Goal: Task Accomplishment & Management: Use online tool/utility

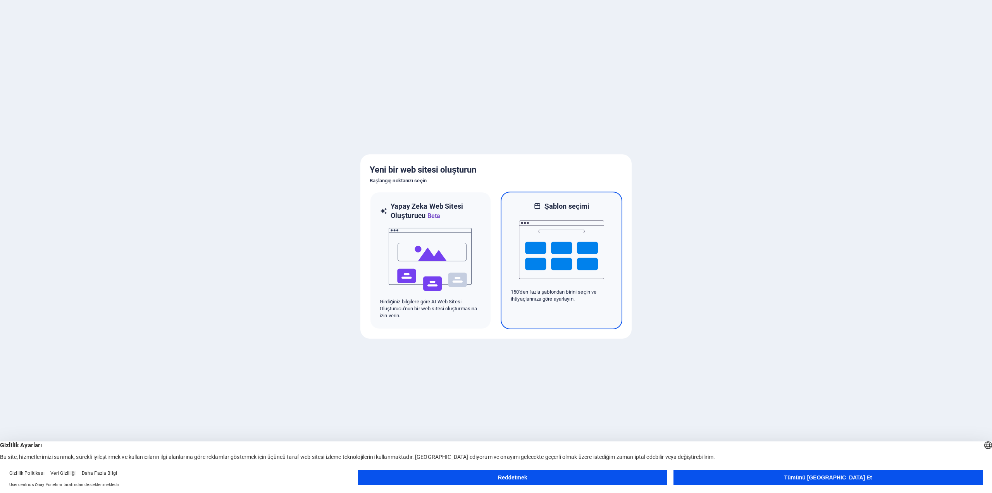
click at [562, 262] on img at bounding box center [561, 250] width 85 height 78
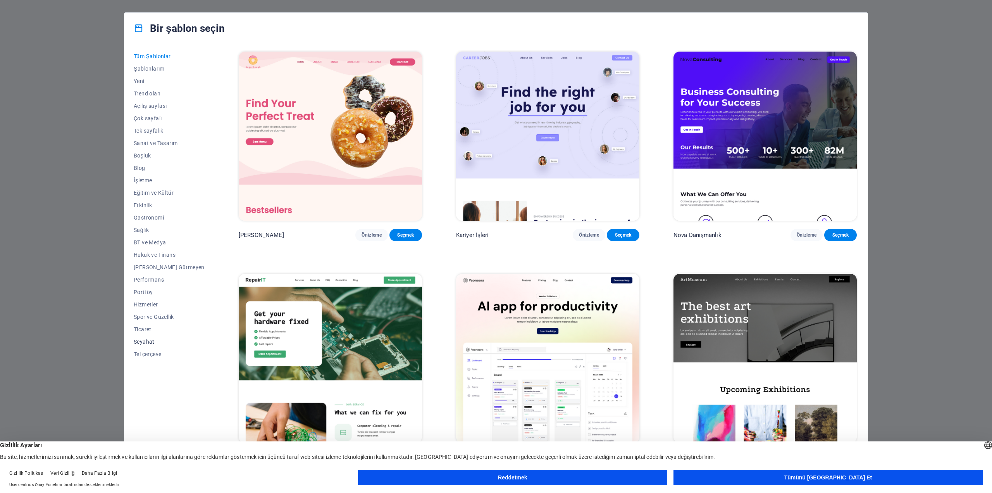
click at [149, 338] on font "Seyahat" at bounding box center [144, 341] width 21 height 6
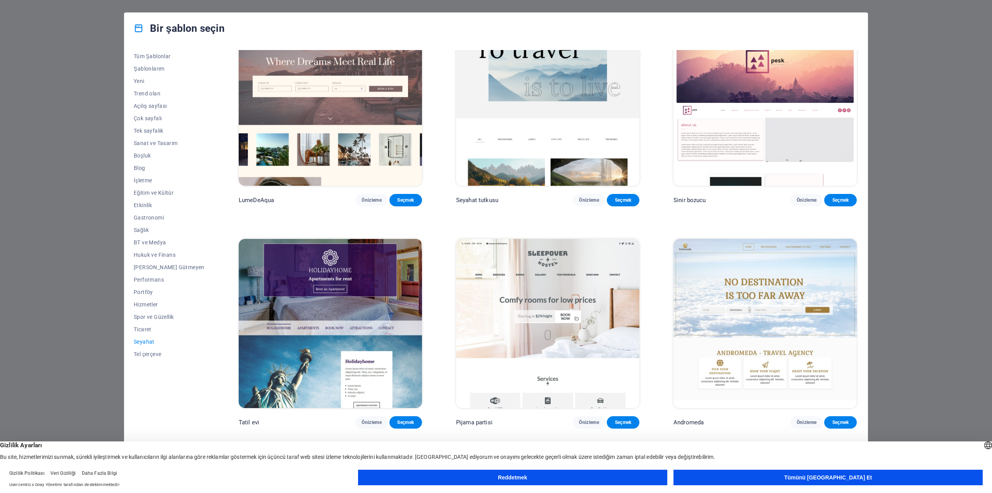
scroll to position [33, 0]
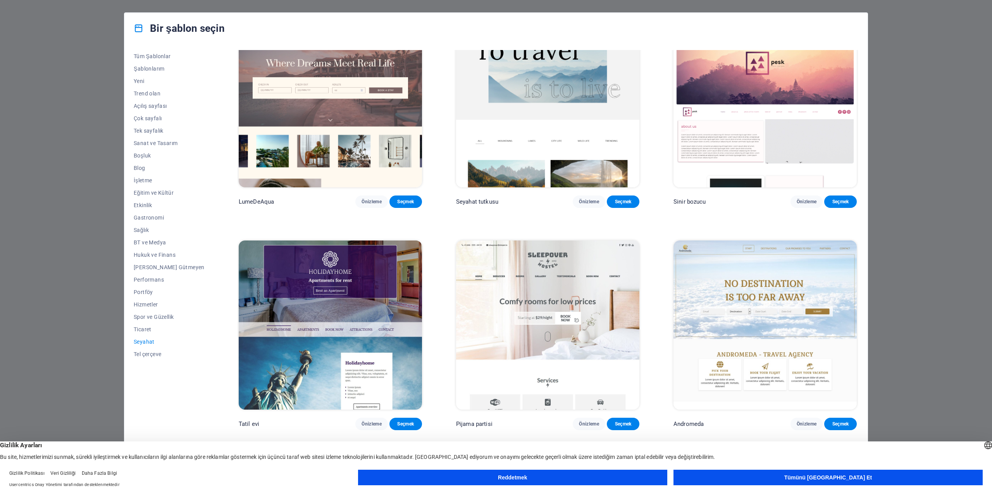
click at [973, 84] on div "Bir şablon seçin Tüm Şablonlar Şablonlarım Yeni Trend olan Açılış sayfası Çok s…" at bounding box center [496, 246] width 992 height 493
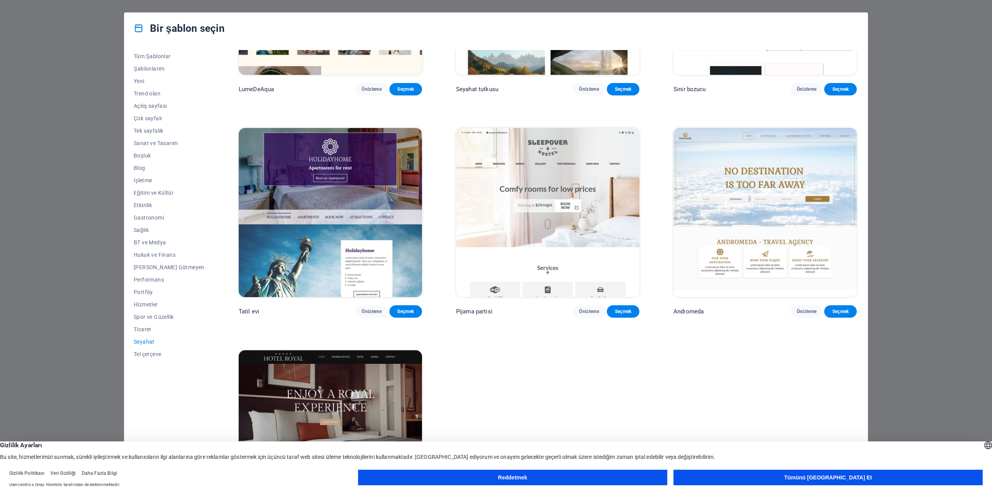
scroll to position [227, 0]
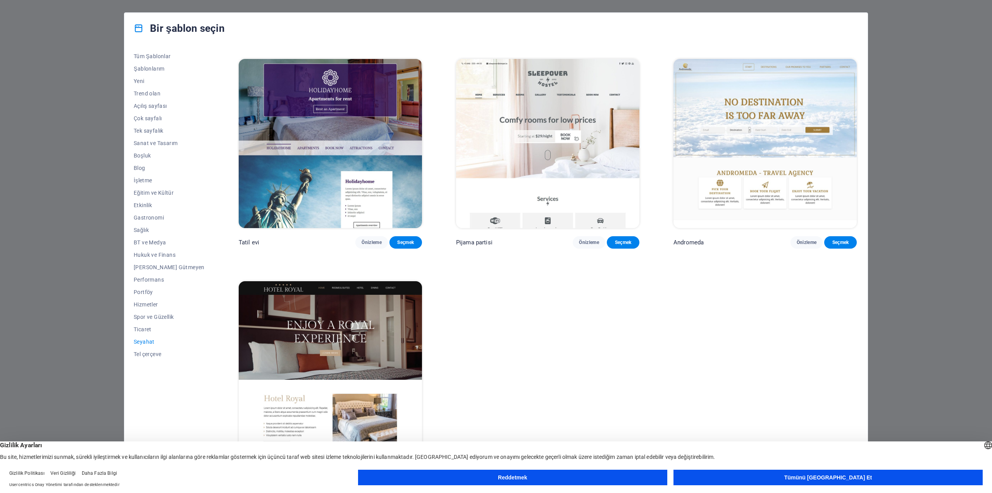
click at [755, 478] on button "Tümünü Kabul Et" at bounding box center [828, 477] width 309 height 16
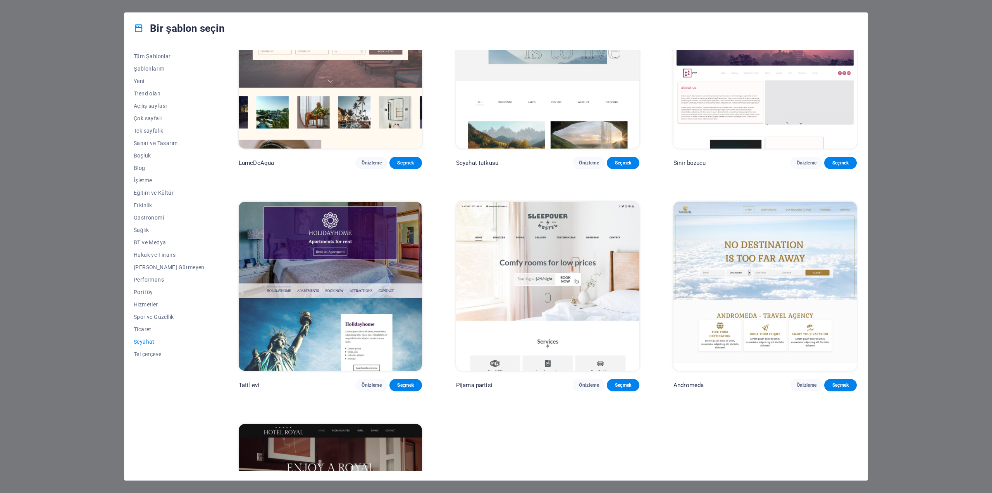
scroll to position [0, 0]
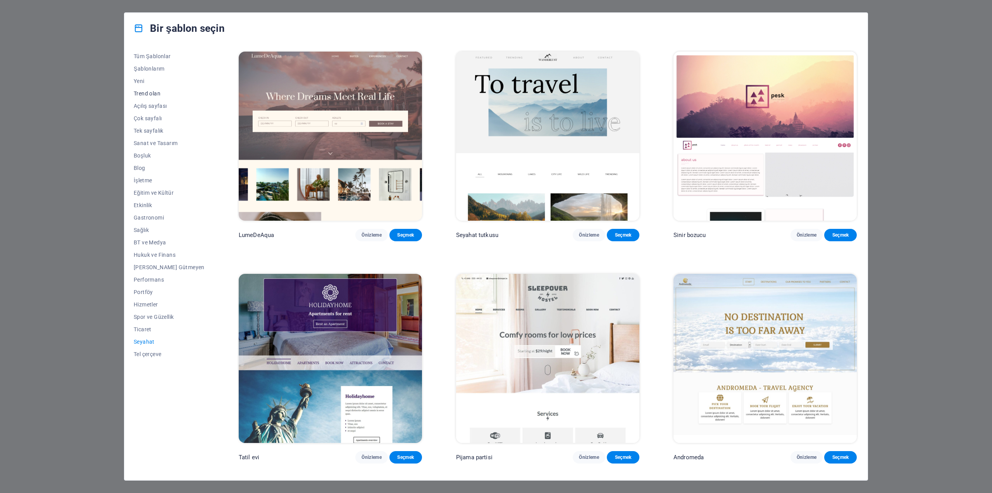
click at [149, 90] on font "Trend olan" at bounding box center [147, 93] width 27 height 6
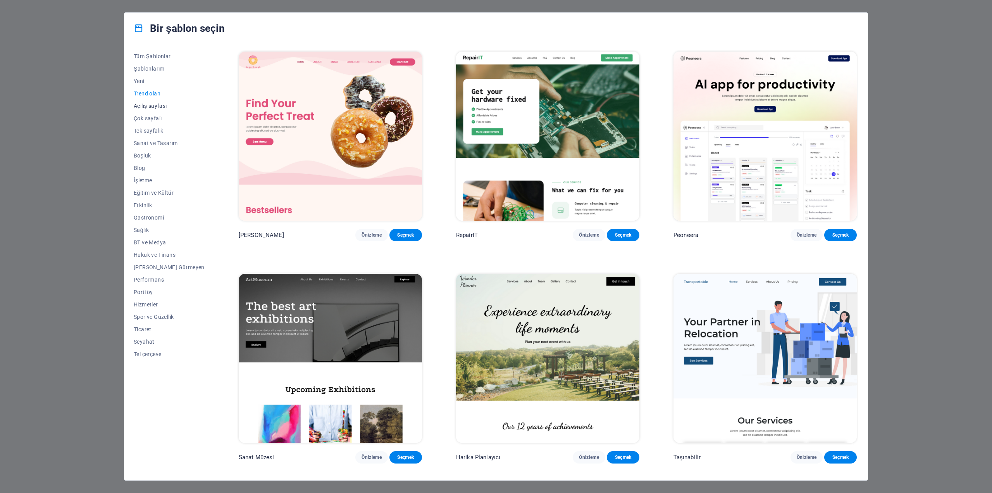
click at [151, 105] on font "Açılış sayfası" at bounding box center [150, 106] width 33 height 6
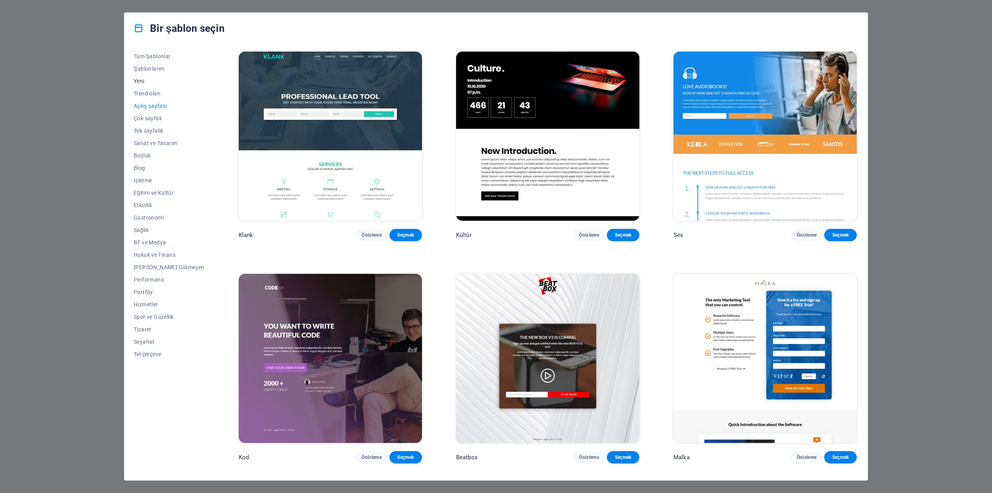
click at [146, 77] on button "Yeni" at bounding box center [169, 81] width 71 height 12
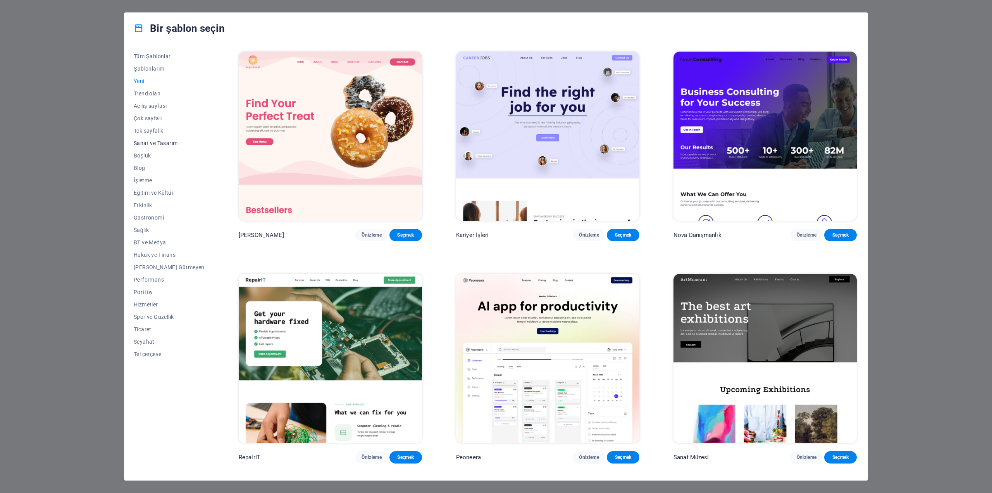
click at [150, 143] on font "Sanat ve Tasarım" at bounding box center [156, 143] width 44 height 6
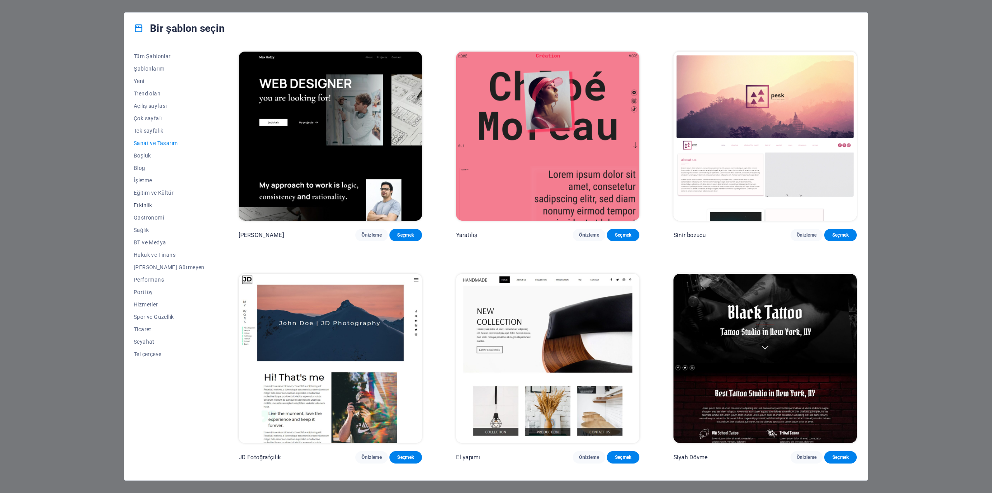
click at [143, 204] on font "Etkinlik" at bounding box center [143, 205] width 18 height 6
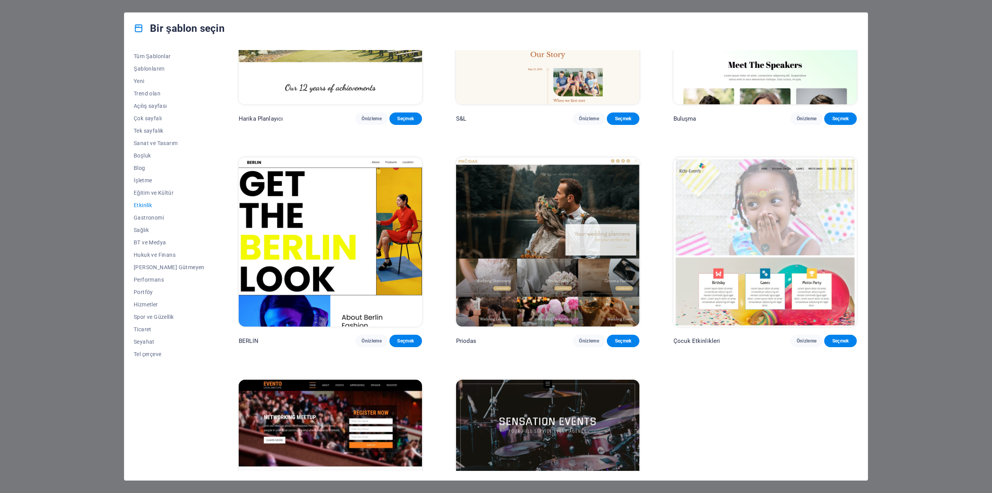
scroll to position [227, 0]
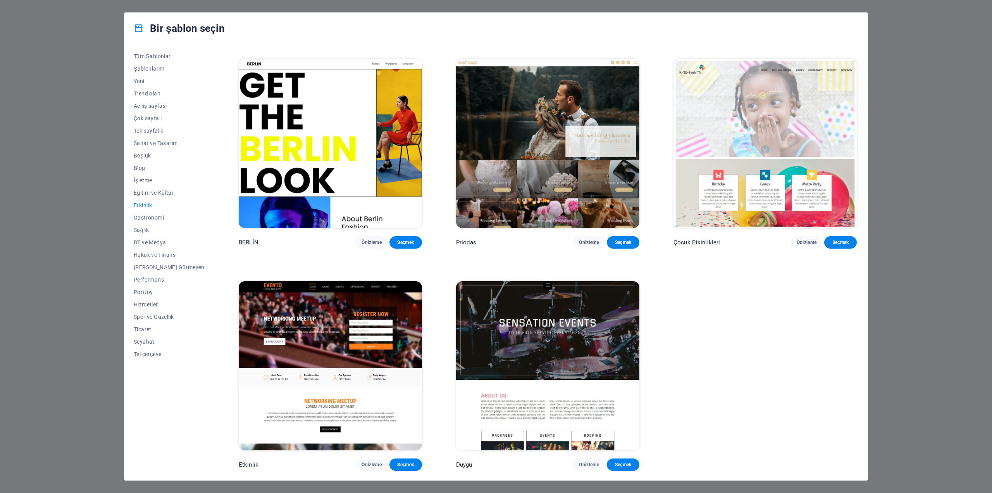
click at [67, 145] on div "Bir şablon seçin Tüm Şablonlar Şablonlarım Yeni Trend olan Açılış sayfası Çok s…" at bounding box center [496, 246] width 992 height 493
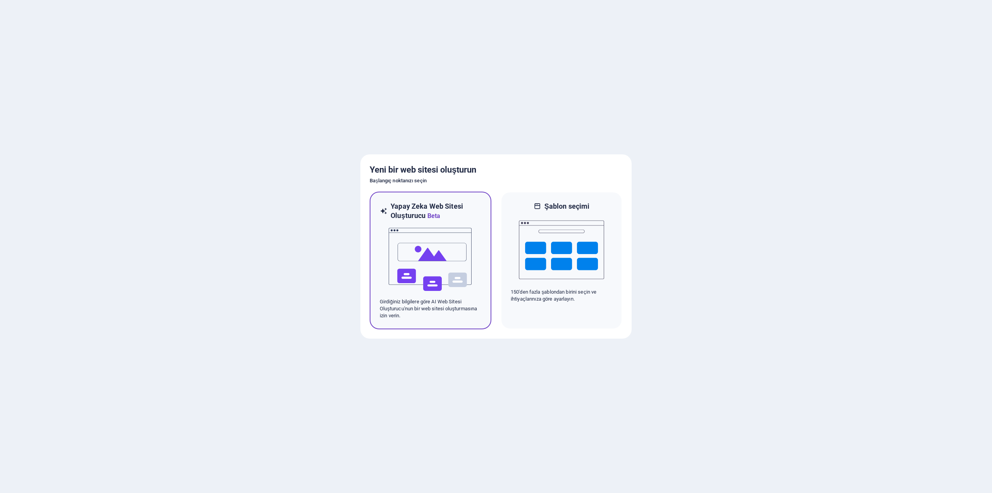
click at [408, 241] on img at bounding box center [430, 260] width 85 height 78
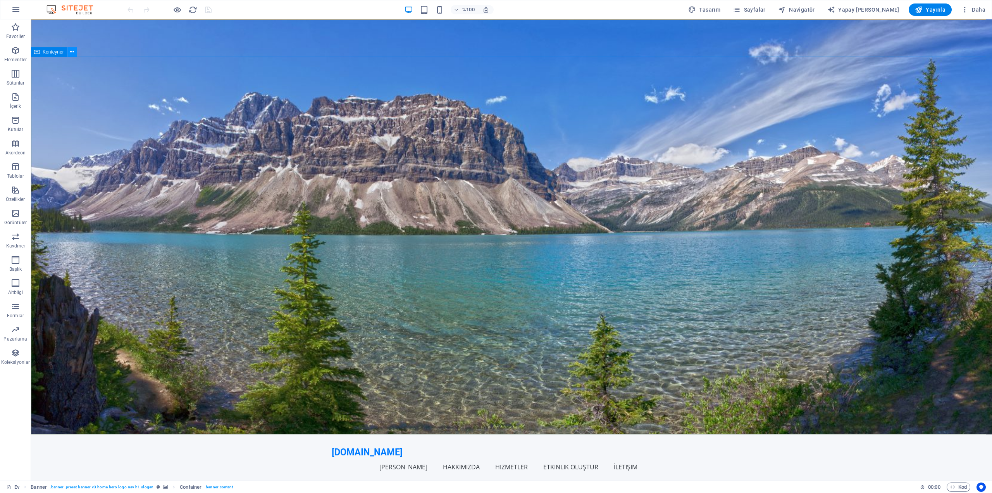
click at [70, 52] on icon at bounding box center [72, 52] width 4 height 8
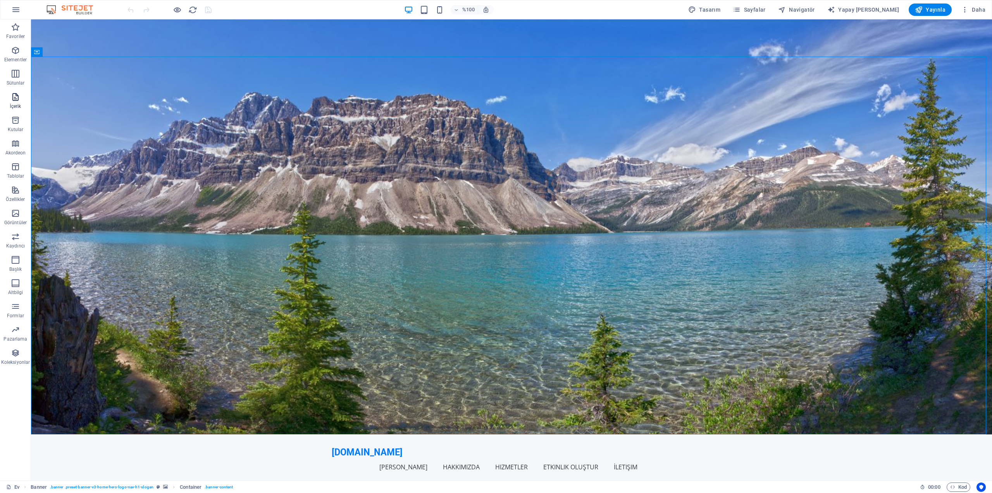
click at [20, 100] on span "İçerik" at bounding box center [15, 101] width 31 height 19
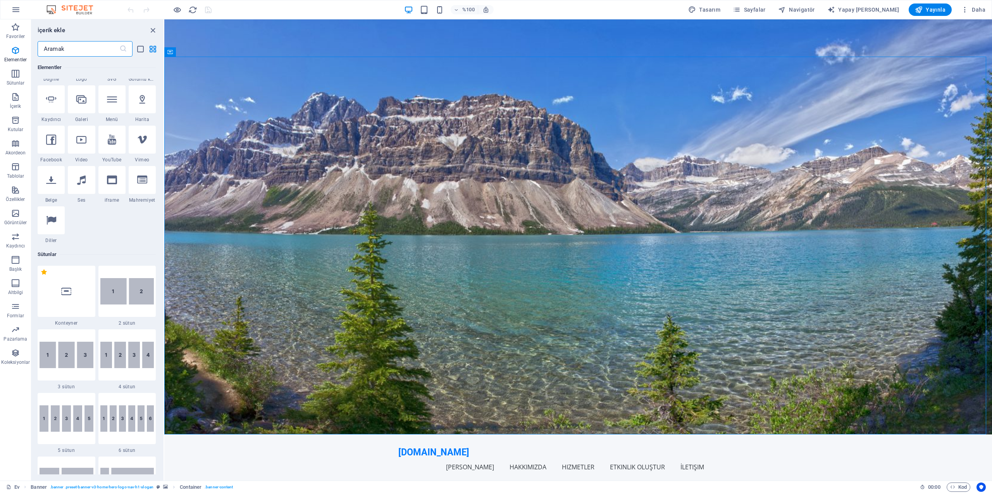
scroll to position [1356, 0]
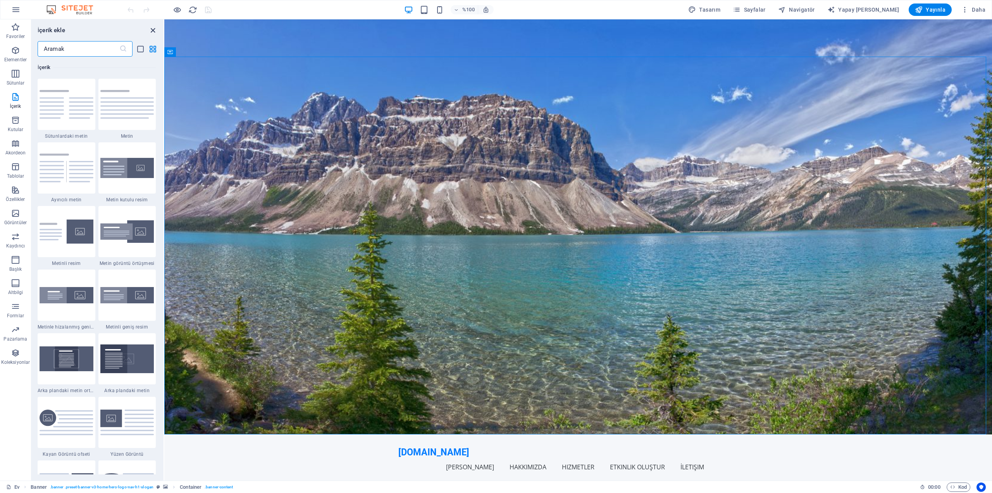
click at [155, 32] on icon "paneli kapat" at bounding box center [152, 30] width 9 height 9
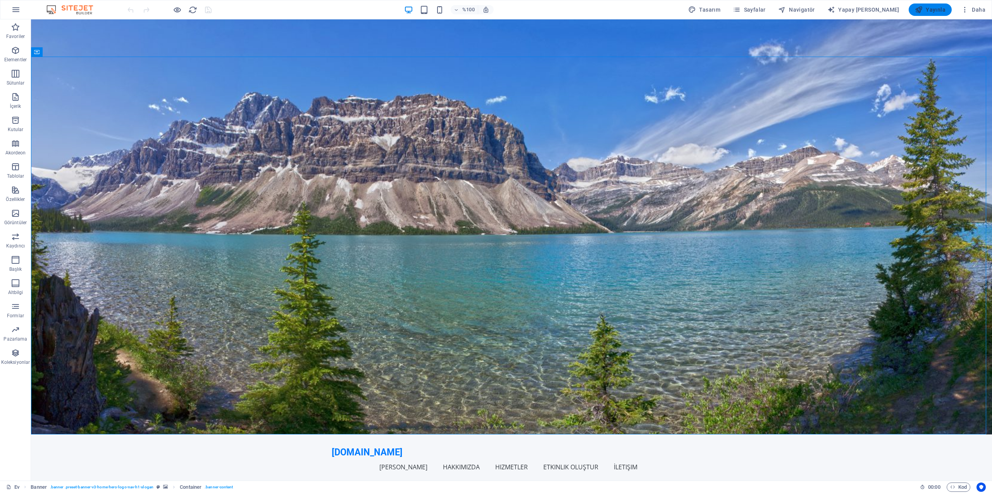
click at [940, 7] on font "Yayınla" at bounding box center [936, 10] width 20 height 6
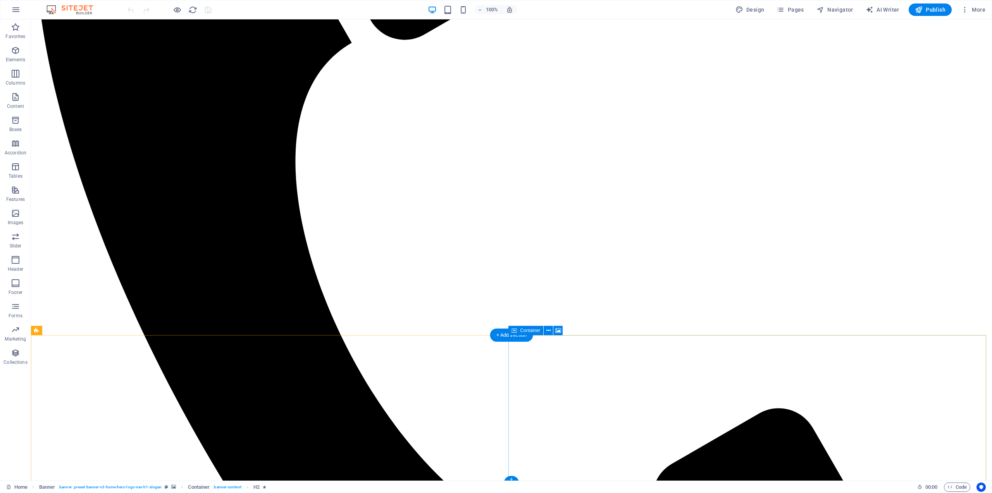
scroll to position [929, 0]
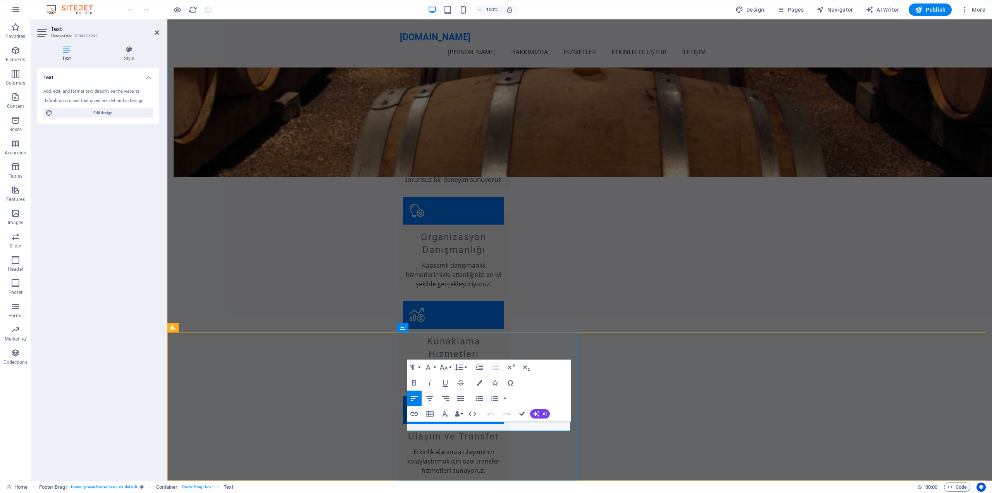
drag, startPoint x: 462, startPoint y: 428, endPoint x: 409, endPoint y: 425, distance: 52.4
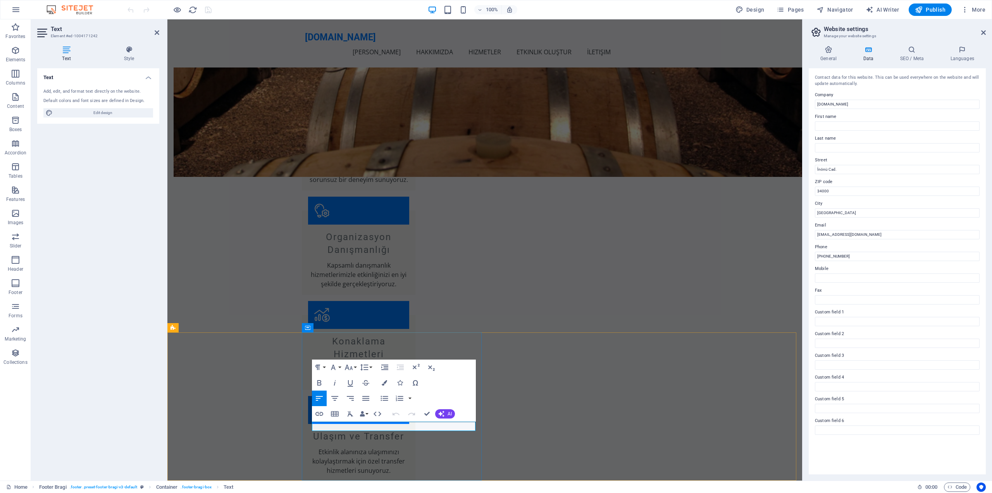
scroll to position [0, 3]
click at [933, 12] on span "Publish" at bounding box center [930, 10] width 31 height 8
checkbox input "false"
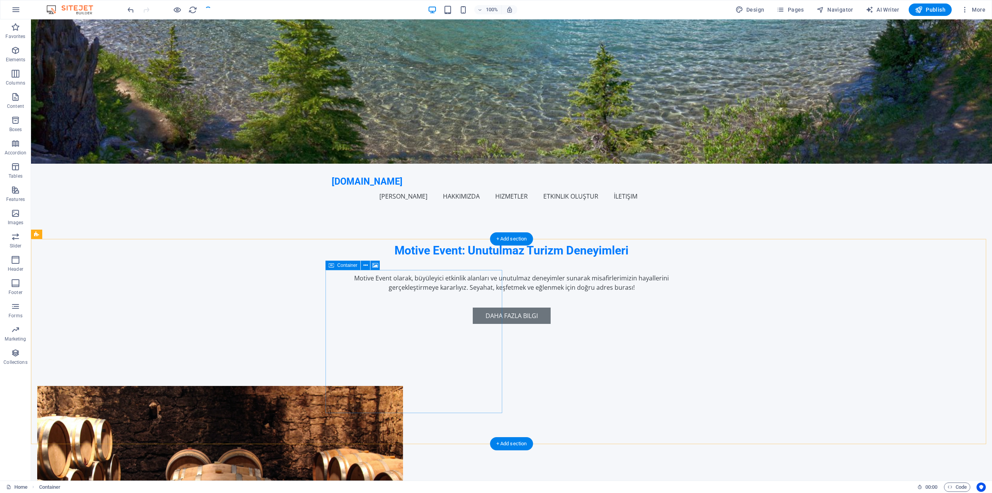
scroll to position [0, 0]
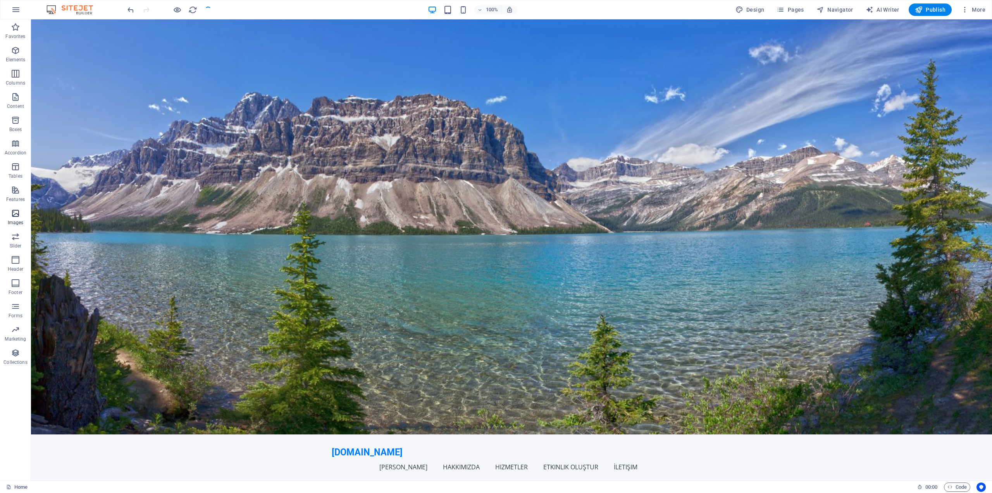
click at [19, 211] on icon "button" at bounding box center [15, 212] width 9 height 9
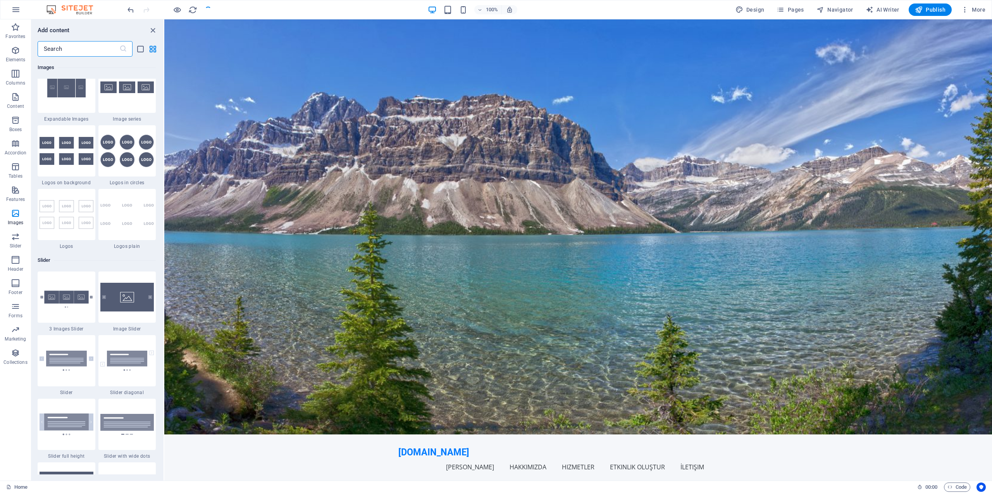
scroll to position [4395, 0]
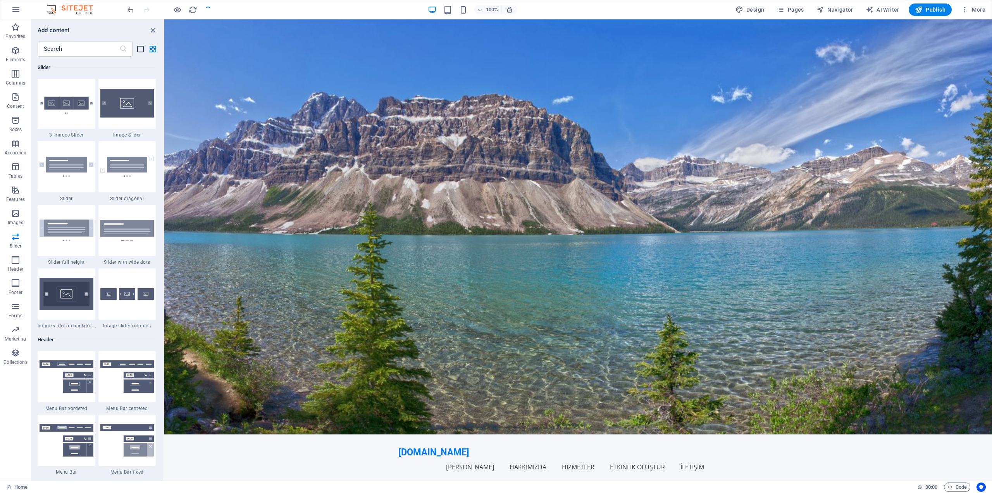
click at [141, 51] on icon "list-view" at bounding box center [140, 49] width 9 height 9
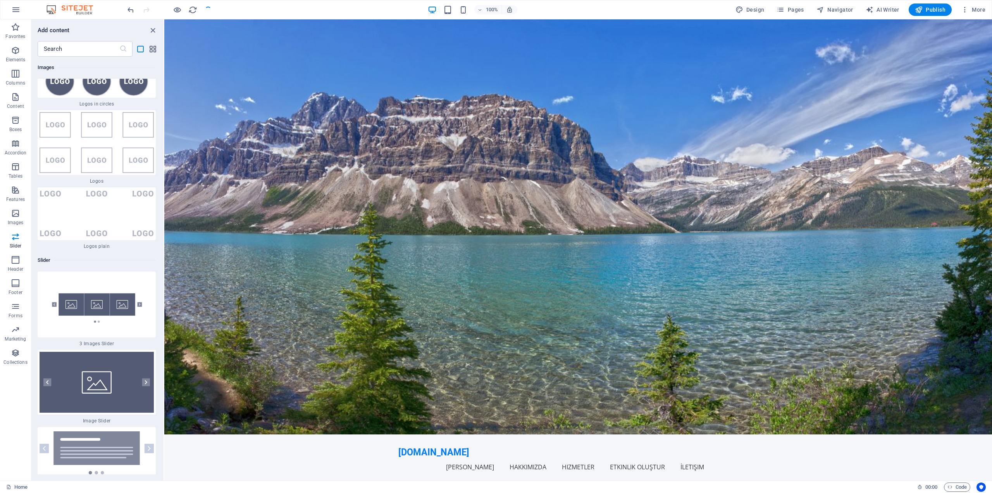
scroll to position [10358, 0]
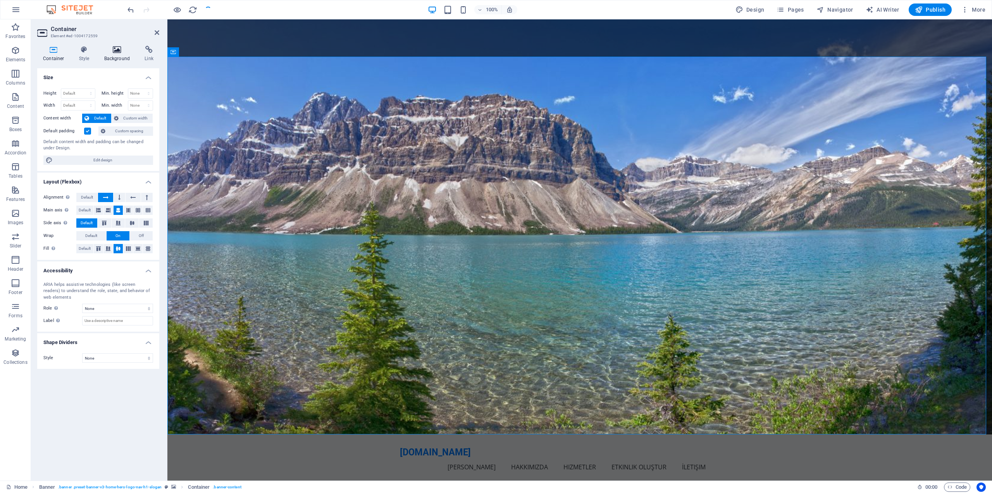
click at [120, 49] on icon at bounding box center [117, 50] width 38 height 8
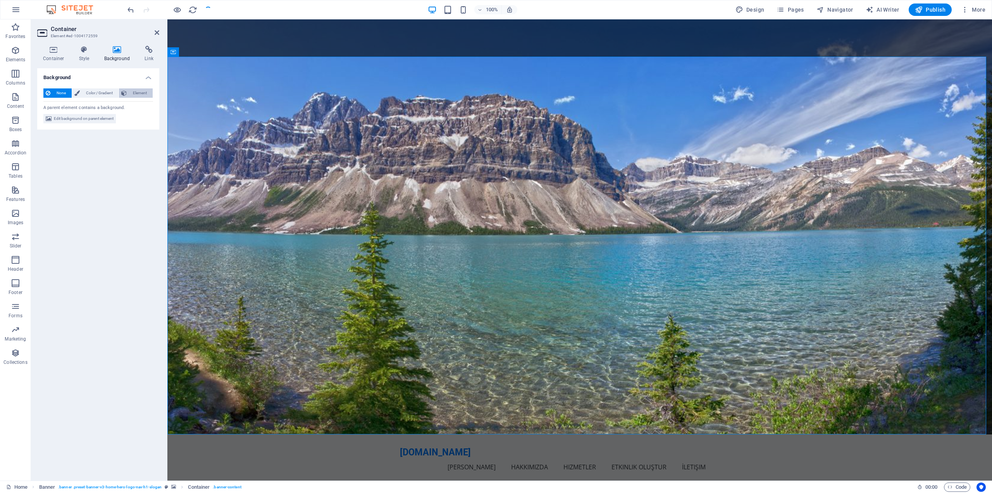
click at [127, 93] on button "Element" at bounding box center [136, 92] width 34 height 9
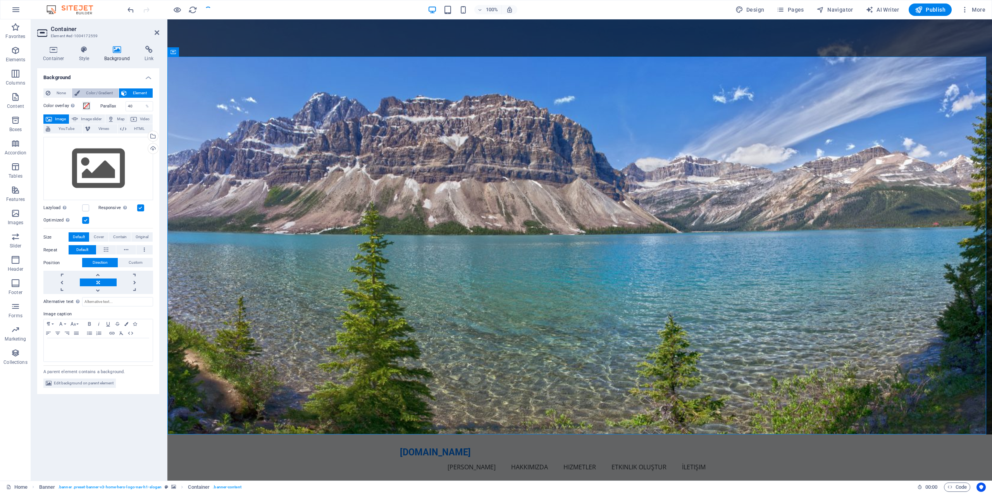
click at [114, 90] on span "Color / Gradient" at bounding box center [99, 92] width 34 height 9
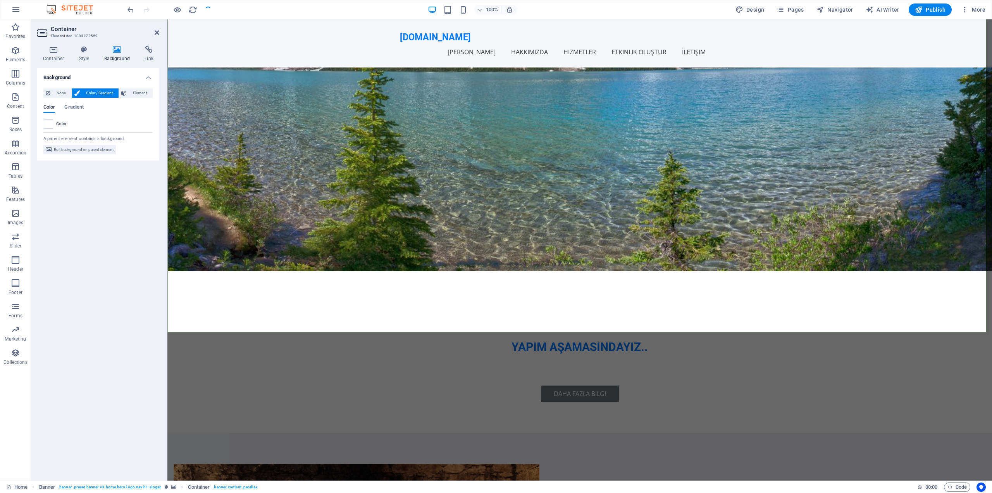
scroll to position [194, 0]
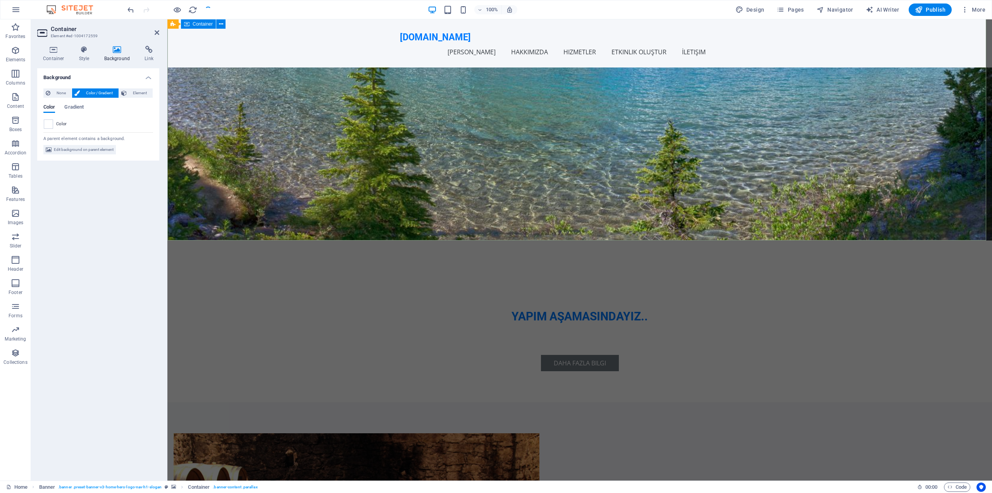
click at [251, 240] on div "YAPIM AŞAMASINDAYIZ.. Daha Fazla Bilgi" at bounding box center [579, 321] width 825 height 162
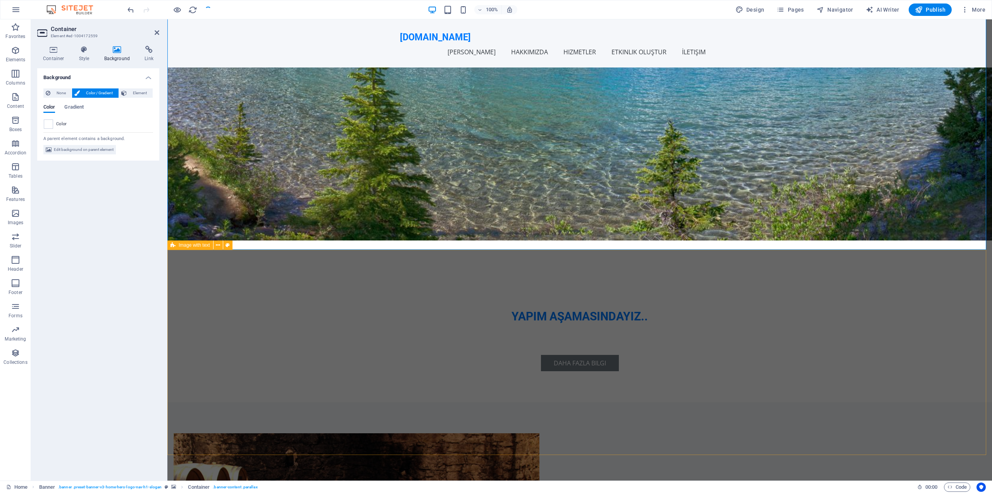
scroll to position [0, 0]
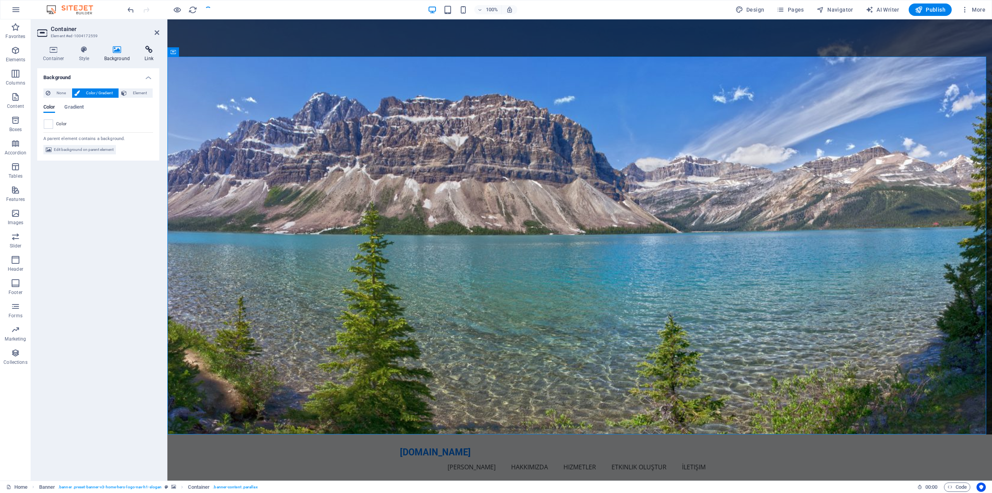
click at [150, 49] on icon at bounding box center [149, 50] width 21 height 8
click at [84, 90] on span "Page" at bounding box center [84, 92] width 12 height 9
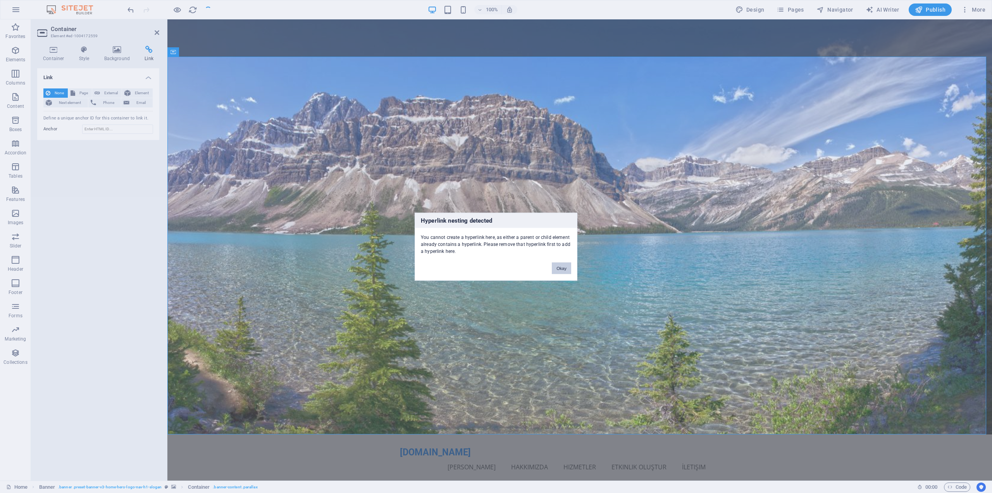
click at [556, 267] on button "Okay" at bounding box center [561, 268] width 19 height 12
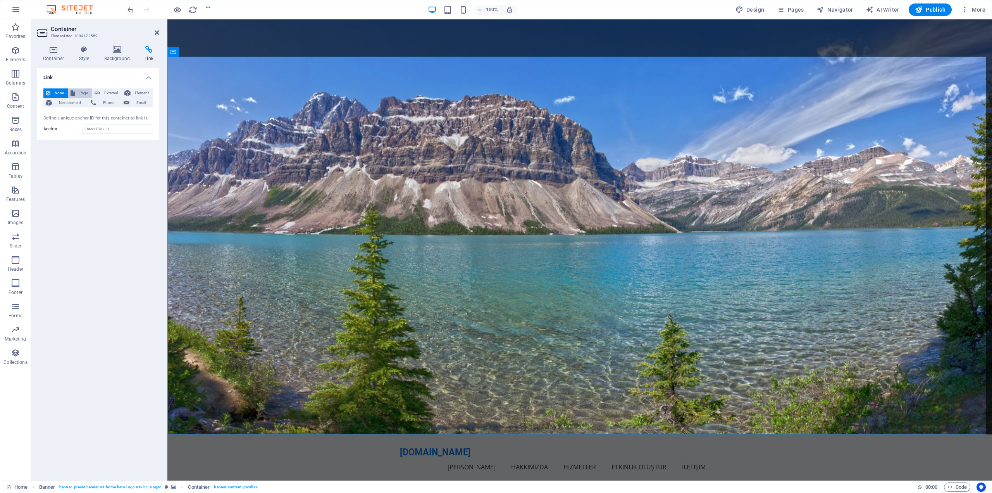
click at [86, 93] on span "Page" at bounding box center [84, 92] width 12 height 9
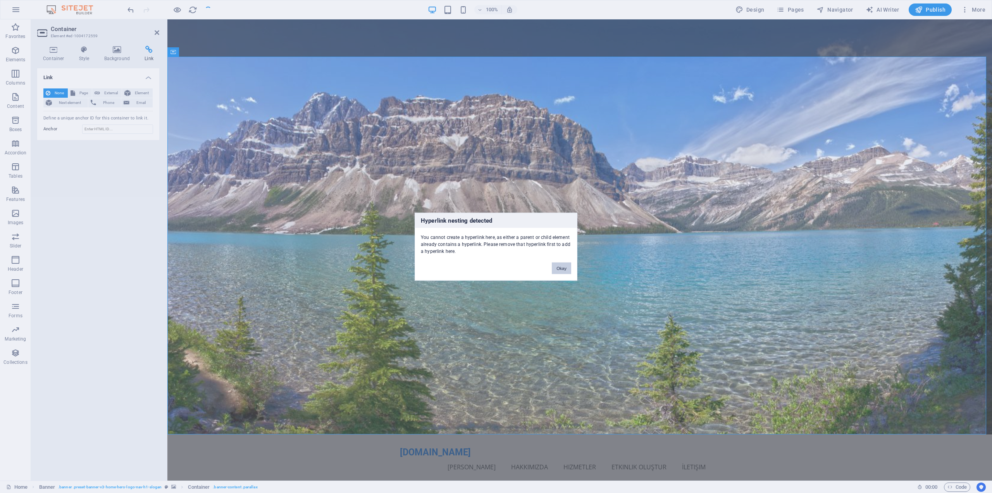
click at [561, 271] on button "Okay" at bounding box center [561, 268] width 19 height 12
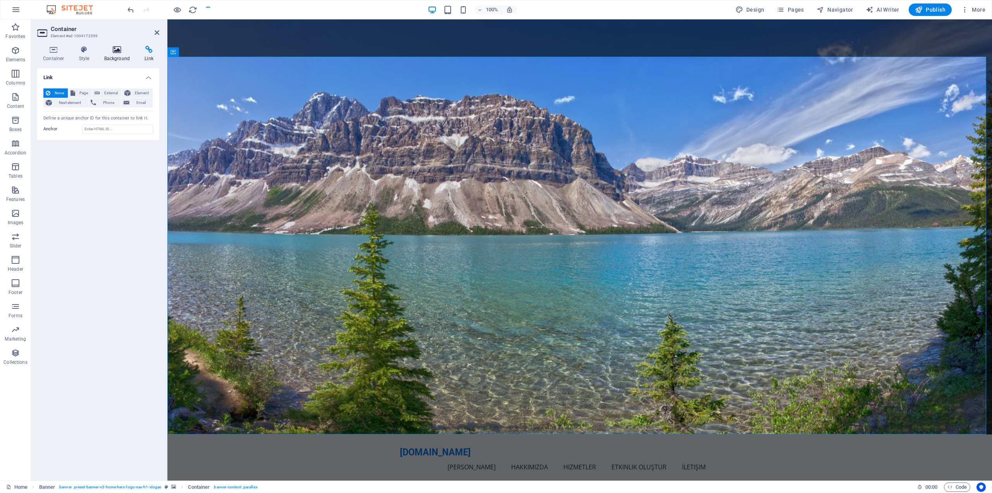
click at [118, 59] on h4 "Background" at bounding box center [118, 54] width 41 height 16
click at [56, 123] on div "Color" at bounding box center [98, 123] width 109 height 9
click at [61, 148] on span "Edit background on parent element" at bounding box center [84, 149] width 60 height 9
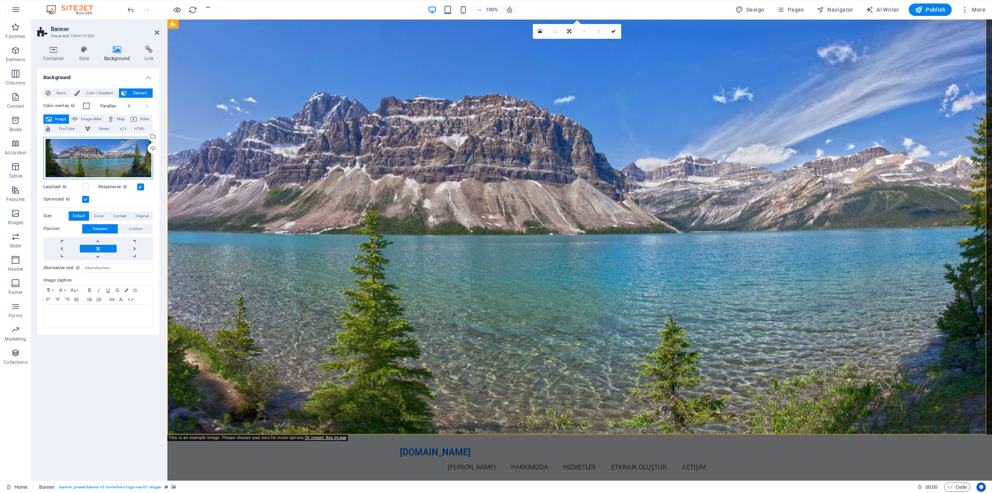
click at [129, 156] on div "Drag files here, click to choose files or select files from Files or our free s…" at bounding box center [98, 158] width 110 height 42
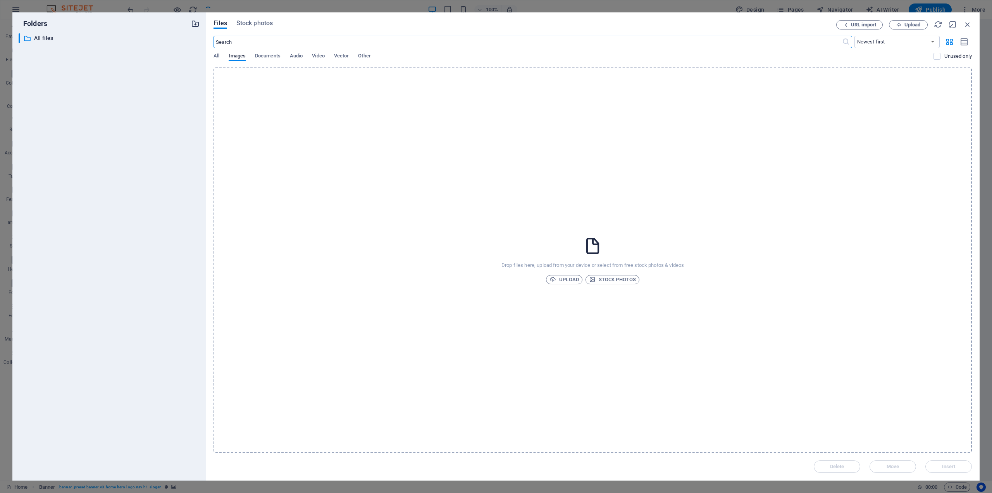
click at [196, 25] on icon "button" at bounding box center [195, 23] width 9 height 9
click at [58, 40] on p "All files" at bounding box center [109, 38] width 151 height 9
click at [570, 283] on span "Upload" at bounding box center [564, 279] width 29 height 9
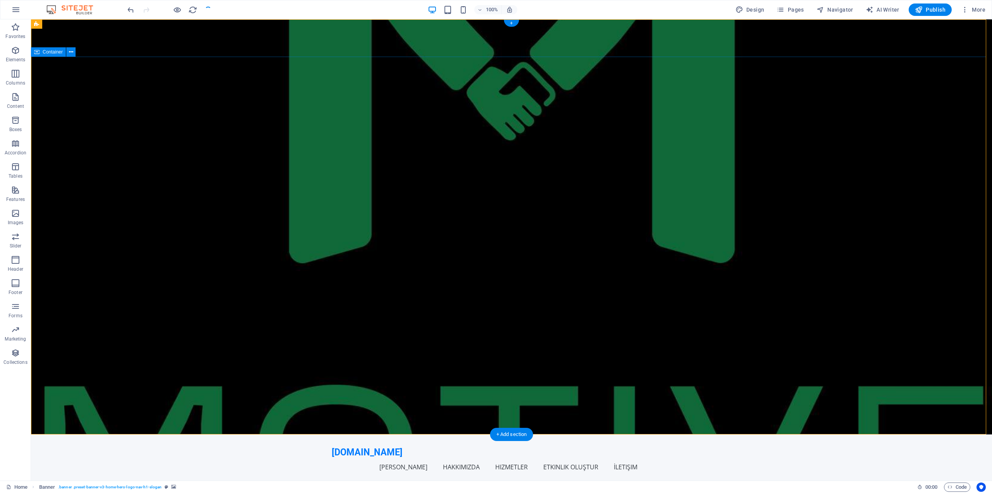
click at [71, 50] on icon at bounding box center [71, 52] width 4 height 8
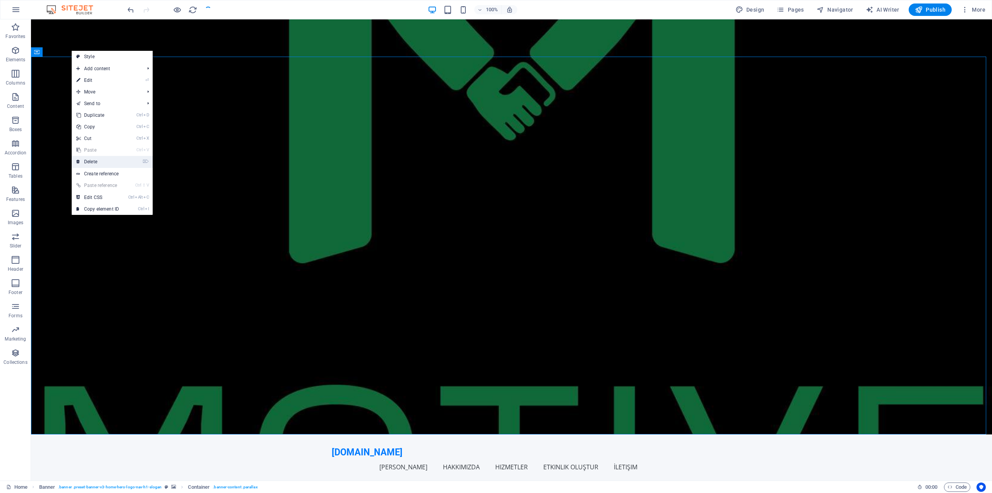
click at [99, 160] on link "⌦ Delete" at bounding box center [98, 162] width 52 height 12
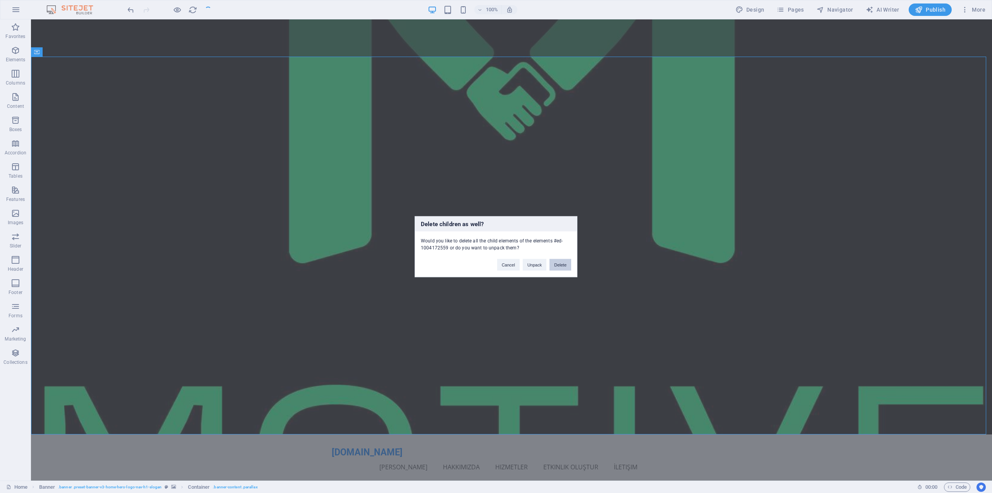
click at [560, 265] on button "Delete" at bounding box center [561, 264] width 22 height 12
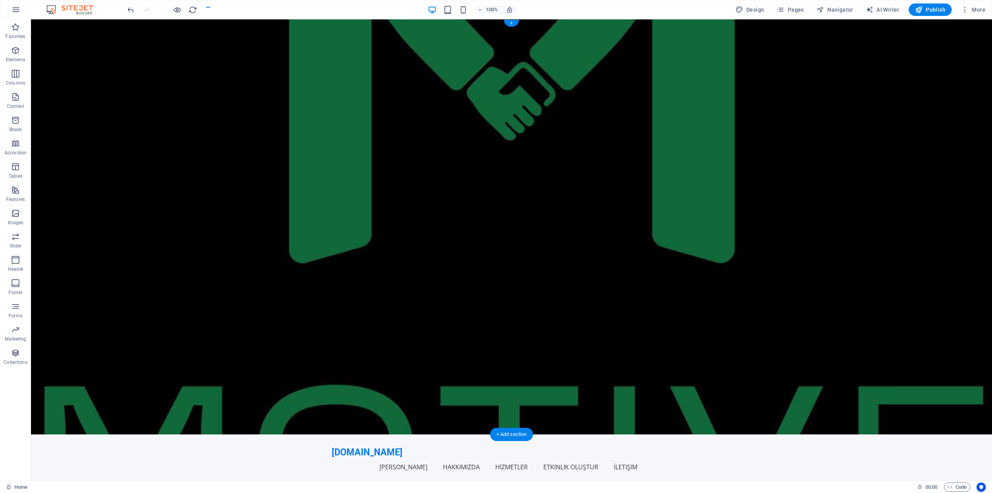
click at [474, 228] on figure at bounding box center [511, 226] width 961 height 415
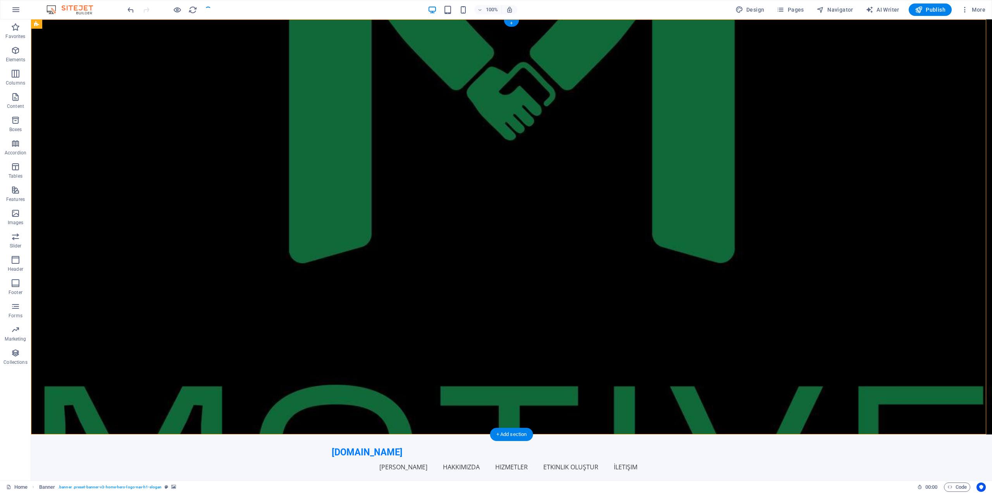
click at [518, 264] on figure at bounding box center [511, 226] width 961 height 415
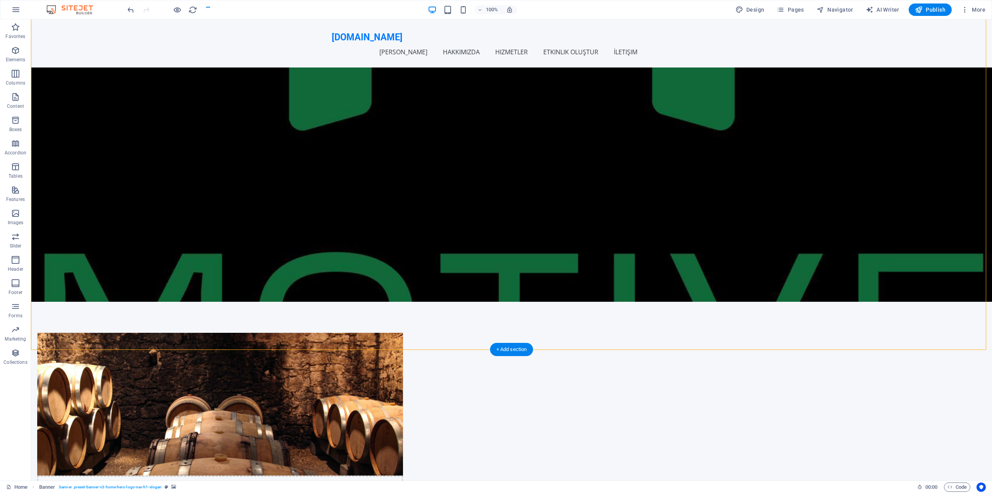
scroll to position [233, 0]
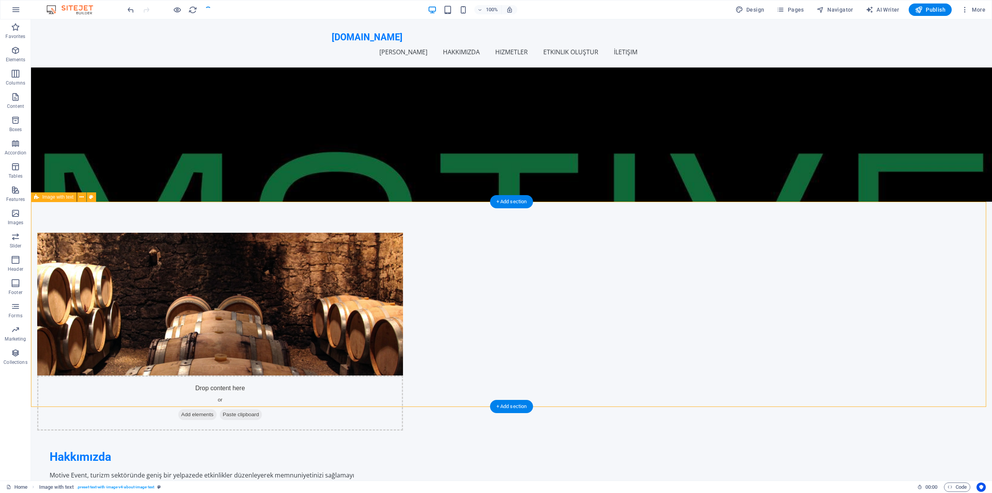
drag, startPoint x: 481, startPoint y: 202, endPoint x: 481, endPoint y: 216, distance: 14.3
click at [481, 216] on div "Drop content here or Add elements Paste clipboard Hakkımızda Motive Event, turi…" at bounding box center [511, 388] width 961 height 372
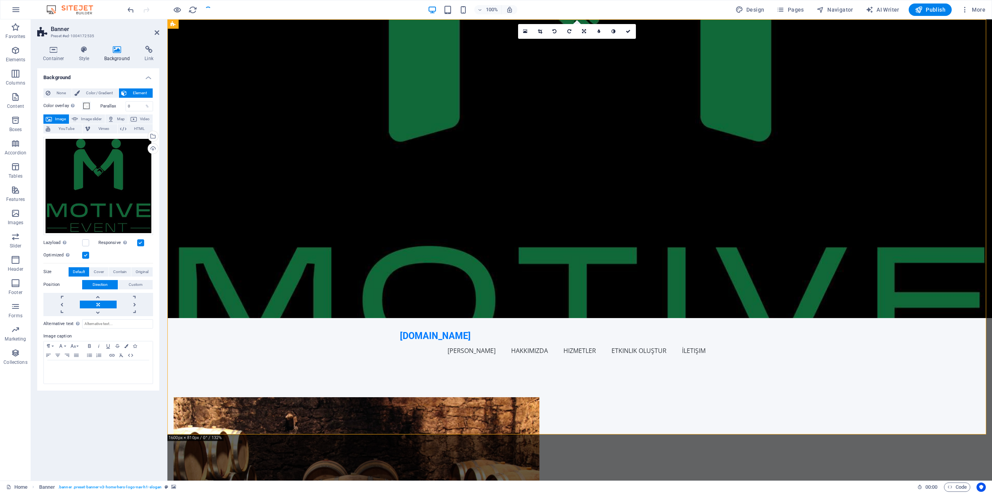
scroll to position [0, 0]
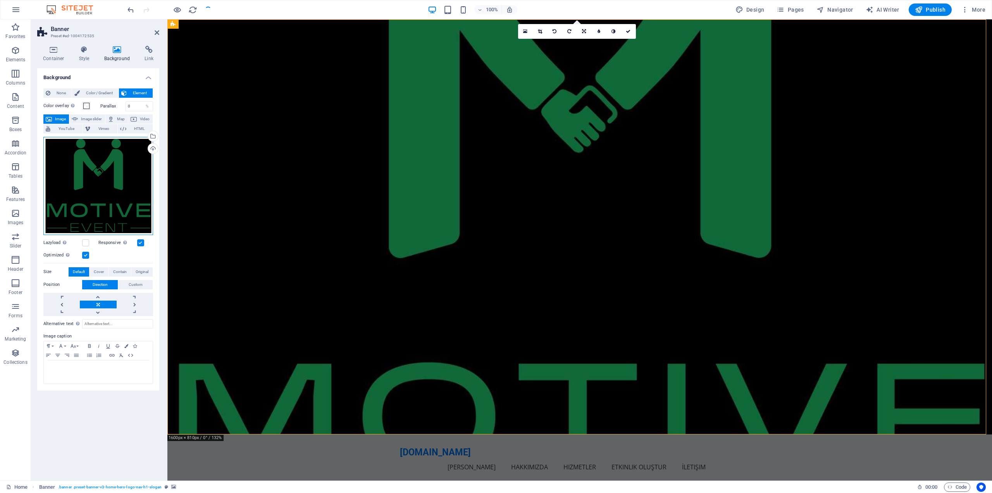
click at [128, 148] on div "Drag files here, click to choose files or select files from Files or our free s…" at bounding box center [98, 186] width 110 height 98
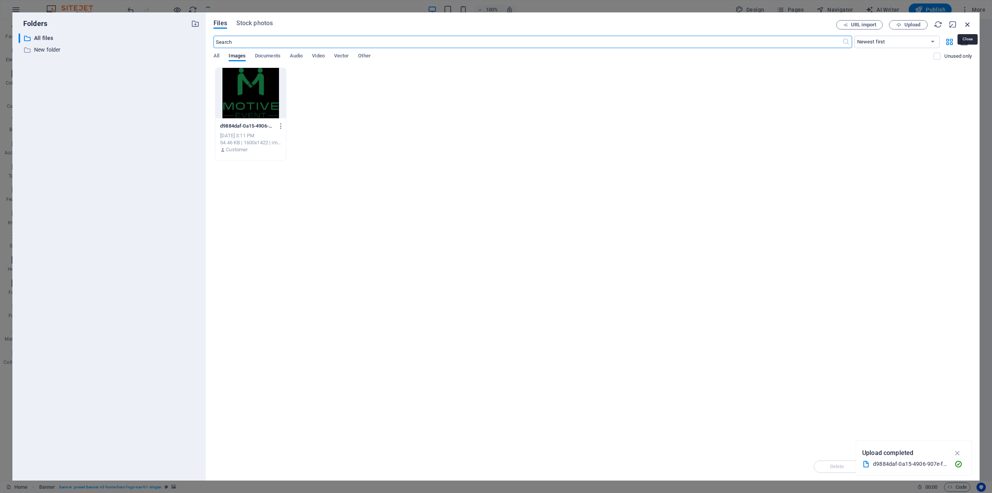
click at [970, 26] on icon "button" at bounding box center [967, 24] width 9 height 9
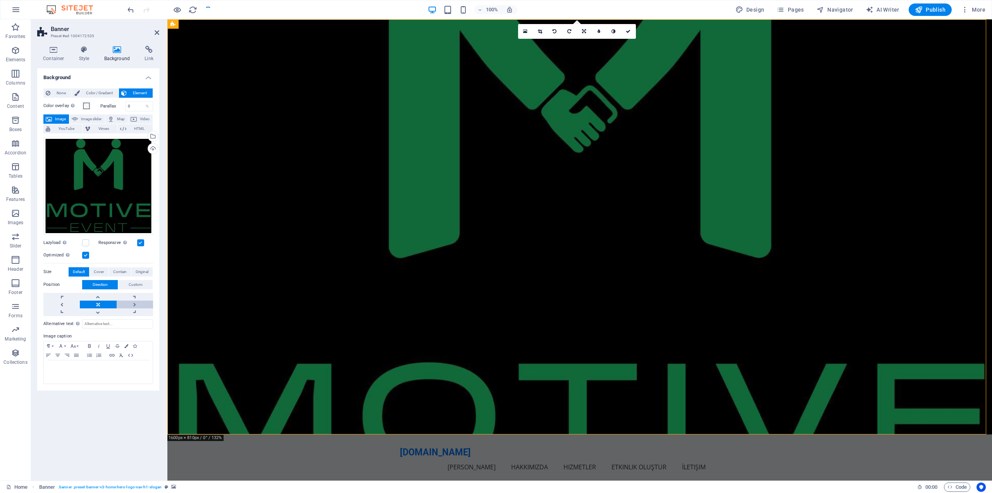
click at [132, 300] on link at bounding box center [135, 304] width 36 height 8
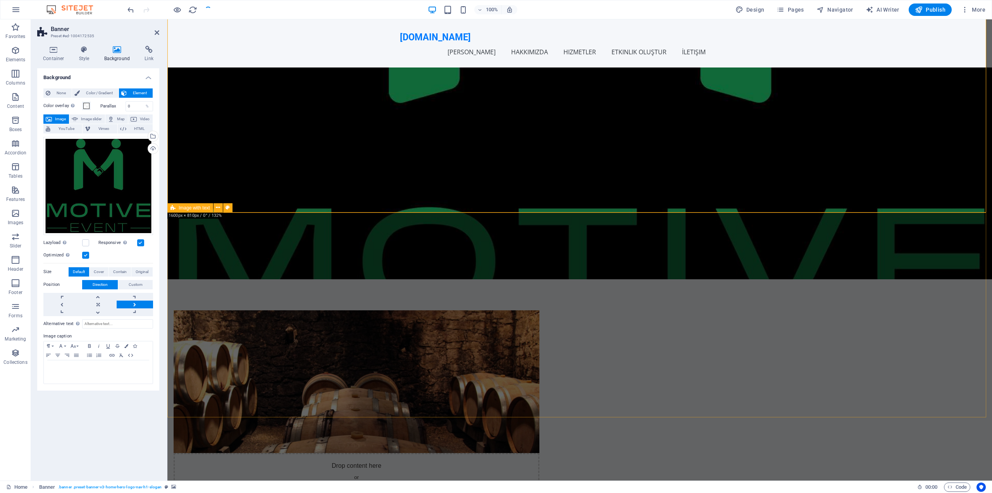
scroll to position [233, 0]
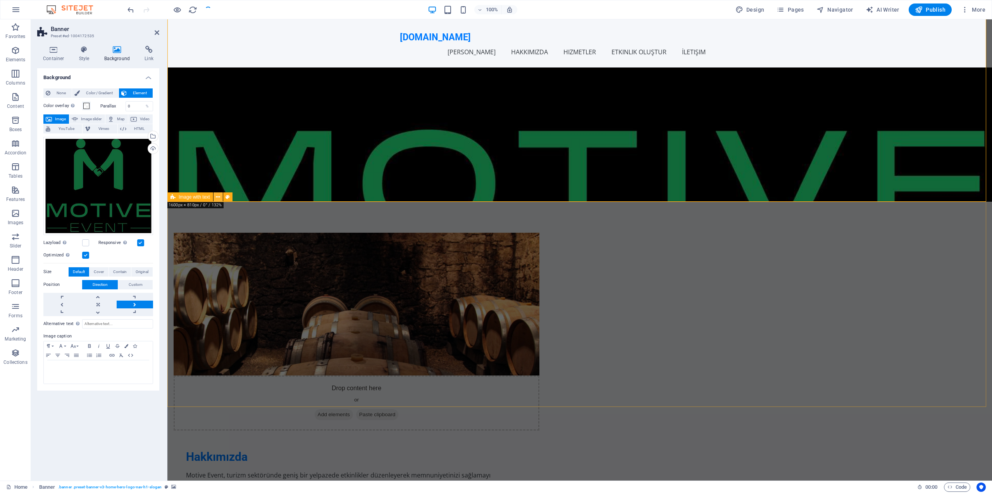
click at [217, 198] on icon at bounding box center [218, 197] width 4 height 8
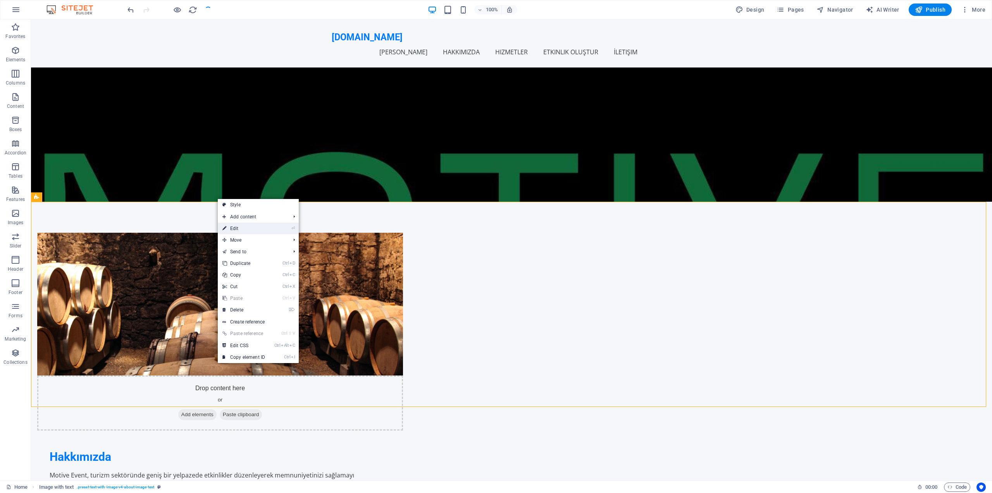
click at [231, 224] on link "⏎ Edit" at bounding box center [244, 228] width 52 height 12
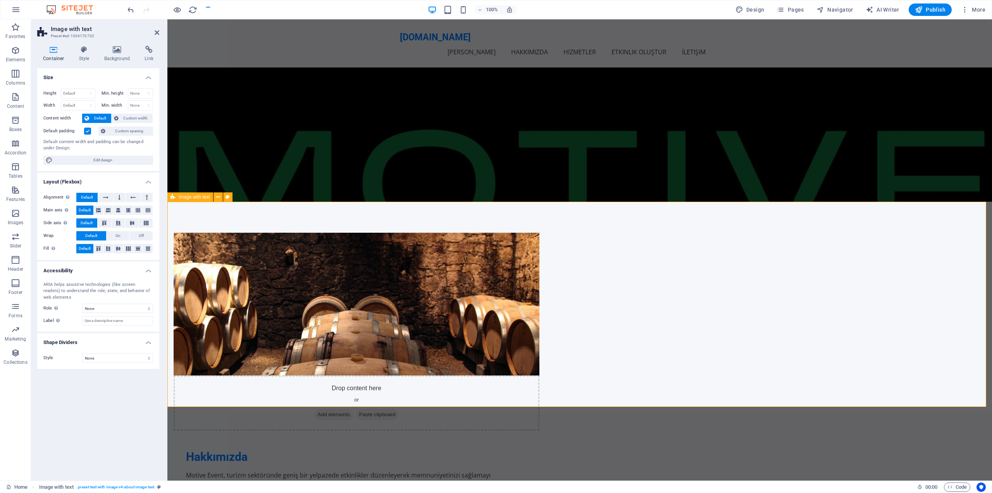
click at [469, 323] on figure at bounding box center [357, 304] width 366 height 143
click at [469, 310] on figure at bounding box center [357, 304] width 366 height 143
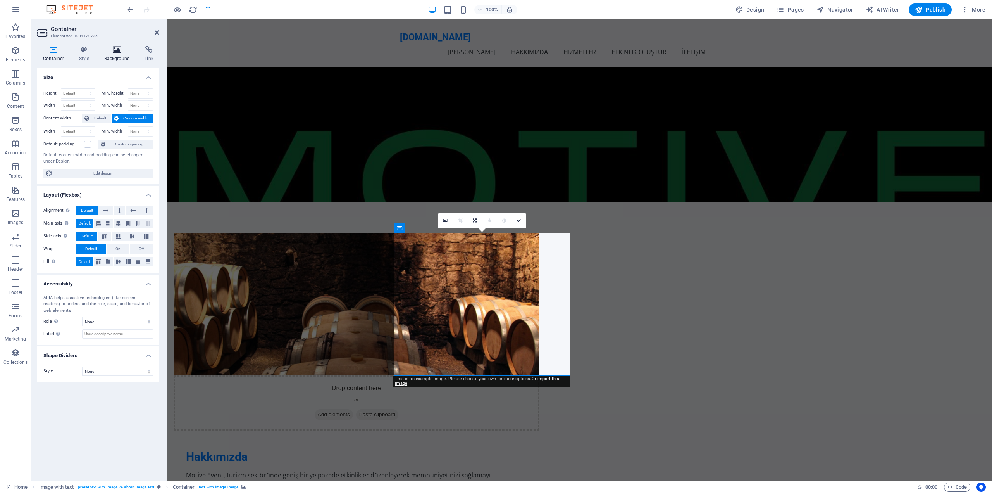
click at [112, 54] on h4 "Background" at bounding box center [118, 54] width 41 height 16
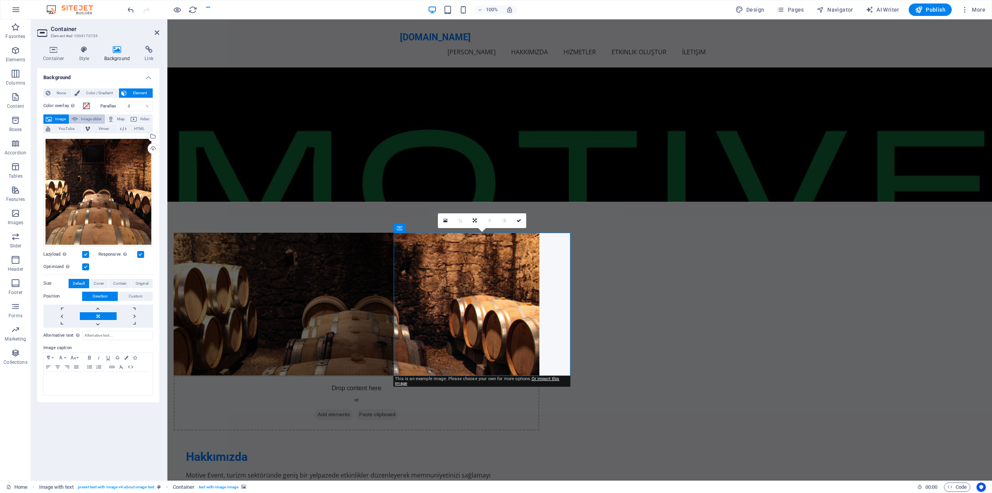
click at [90, 117] on span "Image slider" at bounding box center [91, 118] width 22 height 9
select select "ms"
select select "s"
select select "progressive"
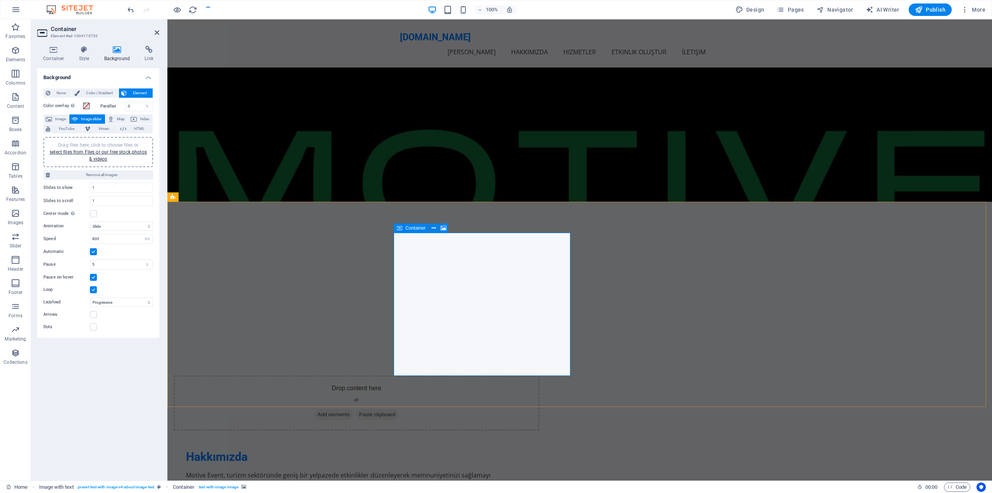
click at [353, 409] on span "Add elements" at bounding box center [334, 414] width 38 height 11
click at [66, 117] on span "Image" at bounding box center [60, 118] width 12 height 9
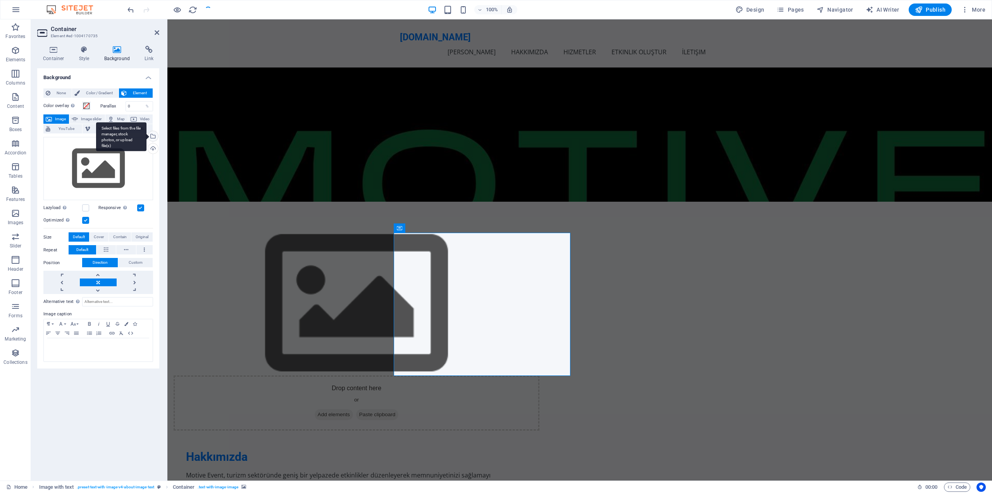
click at [155, 137] on div "Select files from the file manager, stock photos, or upload file(s)" at bounding box center [152, 137] width 12 height 12
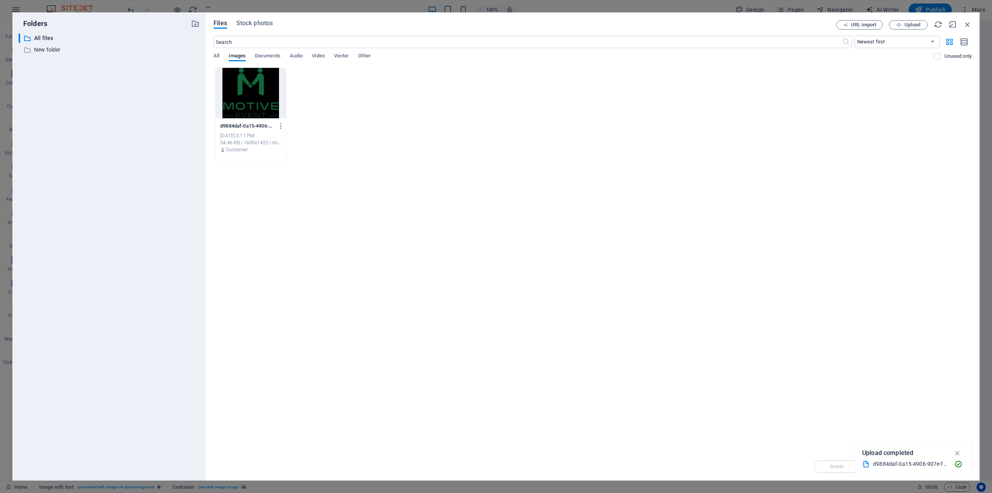
click at [262, 93] on div at bounding box center [250, 93] width 71 height 50
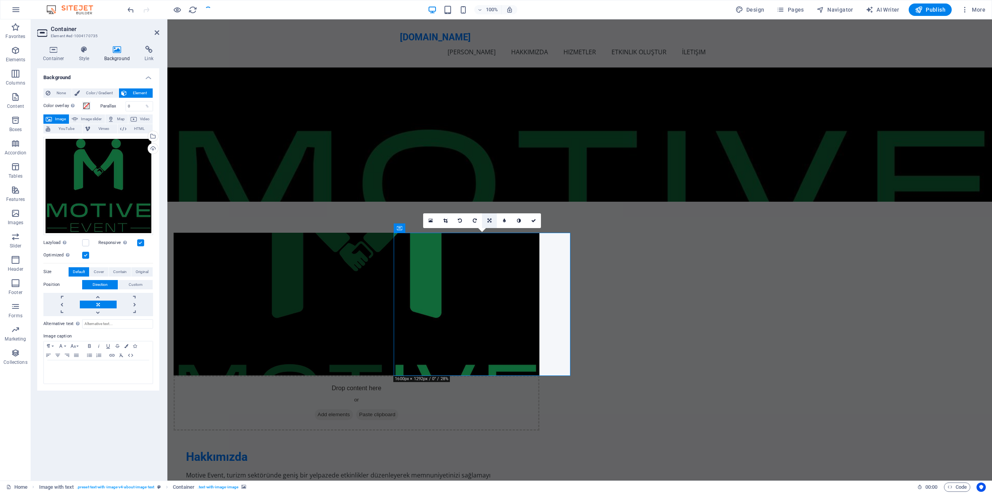
click at [486, 221] on link at bounding box center [489, 220] width 15 height 15
click at [505, 206] on icon at bounding box center [504, 206] width 7 height 7
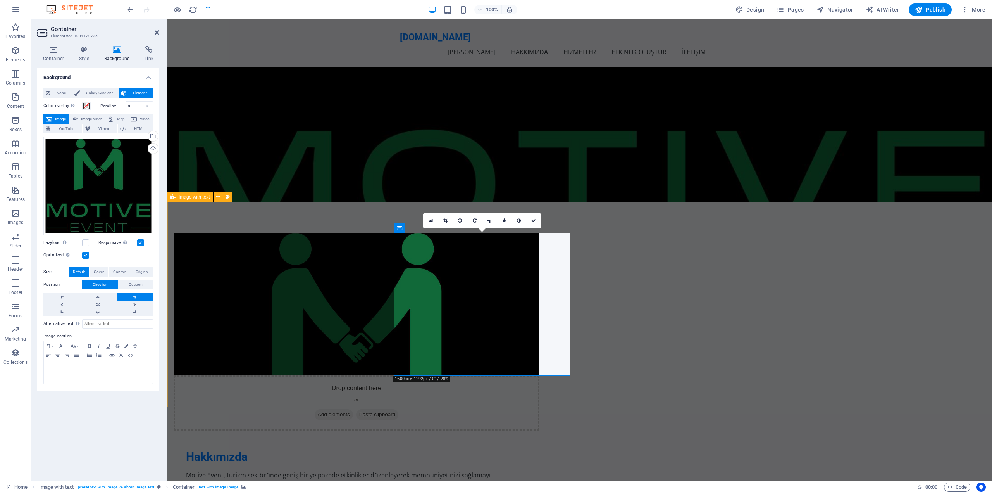
drag, startPoint x: 673, startPoint y: 225, endPoint x: 505, endPoint y: 206, distance: 168.5
click at [505, 206] on div "Drop content here or Add elements Paste clipboard Hakkımızda Motive Event, turi…" at bounding box center [579, 388] width 825 height 372
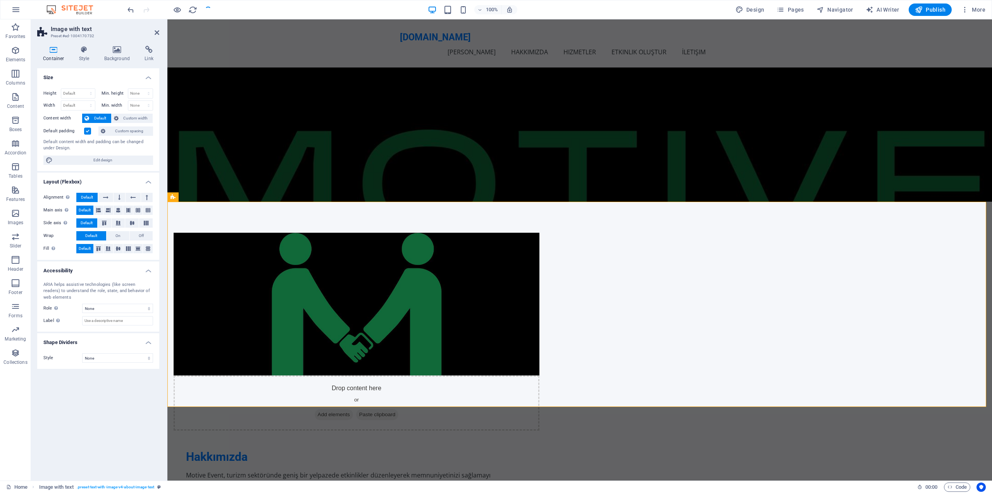
click at [504, 338] on figure at bounding box center [357, 304] width 366 height 143
click at [501, 344] on figure at bounding box center [357, 304] width 366 height 143
click at [482, 358] on figure at bounding box center [357, 304] width 366 height 143
click at [481, 358] on figure at bounding box center [357, 304] width 366 height 143
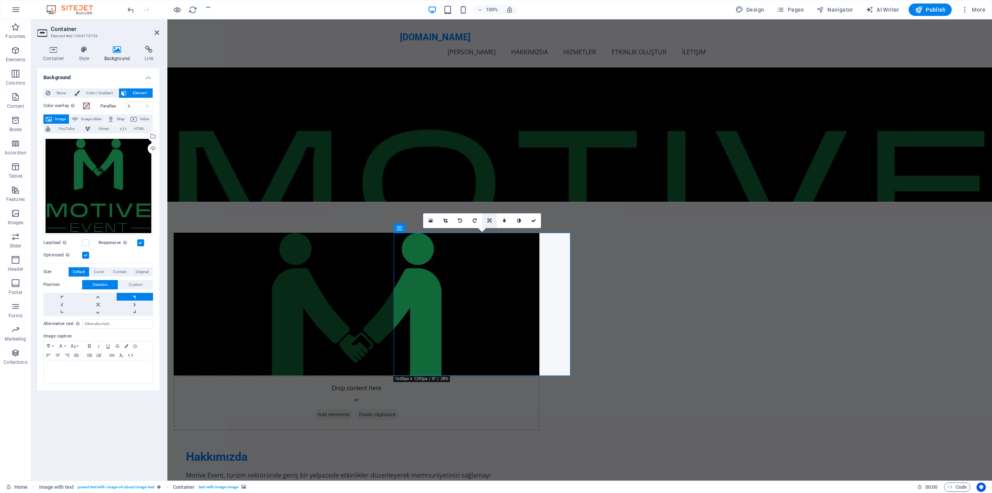
click at [491, 220] on icon at bounding box center [490, 220] width 4 height 5
click at [474, 234] on icon at bounding box center [475, 235] width 7 height 7
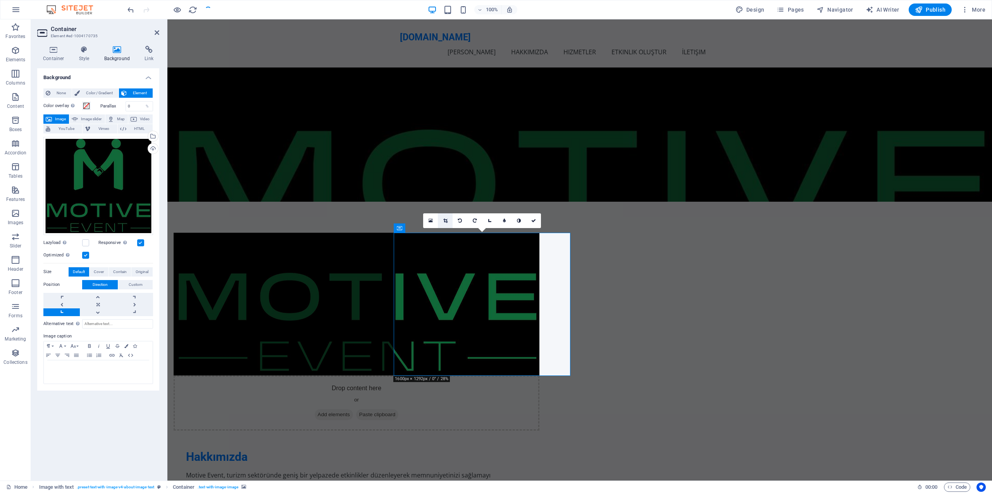
click at [448, 222] on link at bounding box center [445, 220] width 15 height 15
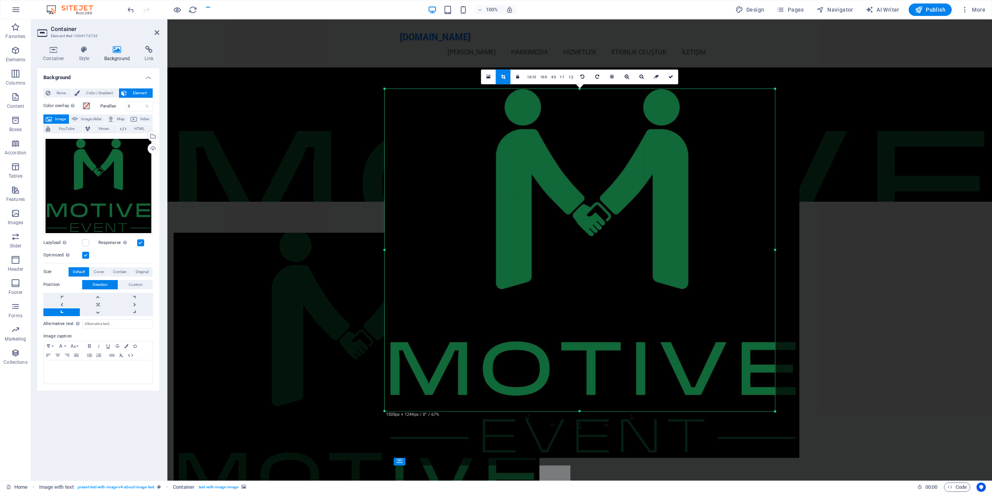
drag, startPoint x: 787, startPoint y: 435, endPoint x: 763, endPoint y: 388, distance: 52.7
click at [763, 388] on div "180 170 160 150 140 130 120 110 100 90 80 70 60 50 40 30 20 10 0 -10 -20 -30 -4…" at bounding box center [580, 250] width 390 height 322
click at [634, 288] on div at bounding box center [592, 273] width 415 height 369
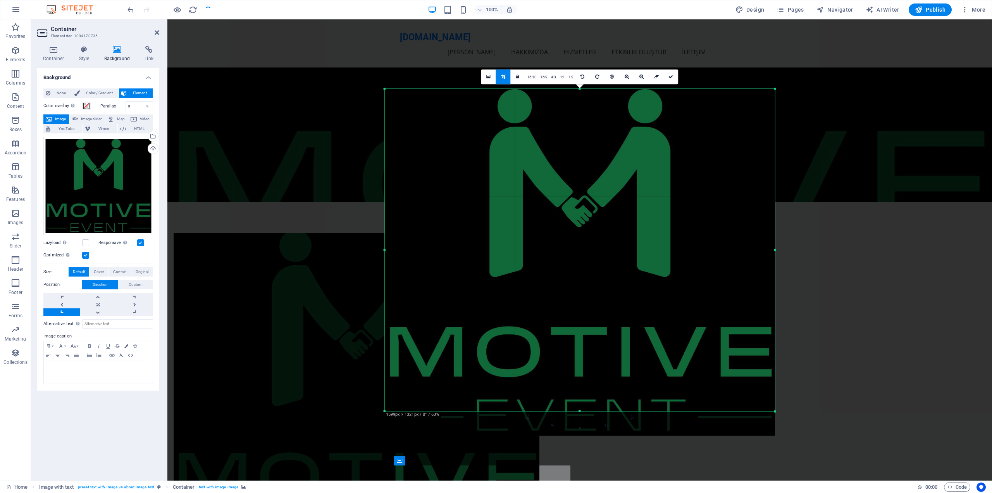
click at [605, 258] on div at bounding box center [580, 262] width 390 height 347
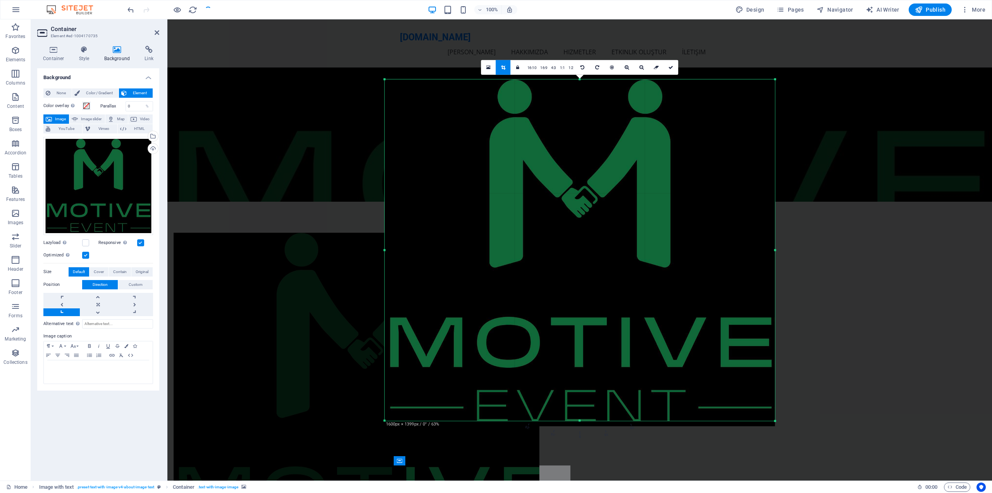
drag, startPoint x: 581, startPoint y: 412, endPoint x: 582, endPoint y: 431, distance: 19.0
click at [582, 420] on div "180 170 160 150 140 130 120 110 100 90 80 70 60 50 40 30 20 10 0 -10 -20 -30 -4…" at bounding box center [580, 249] width 390 height 341
click at [837, 248] on div at bounding box center [579, 242] width 825 height 446
click at [846, 188] on div at bounding box center [579, 242] width 825 height 446
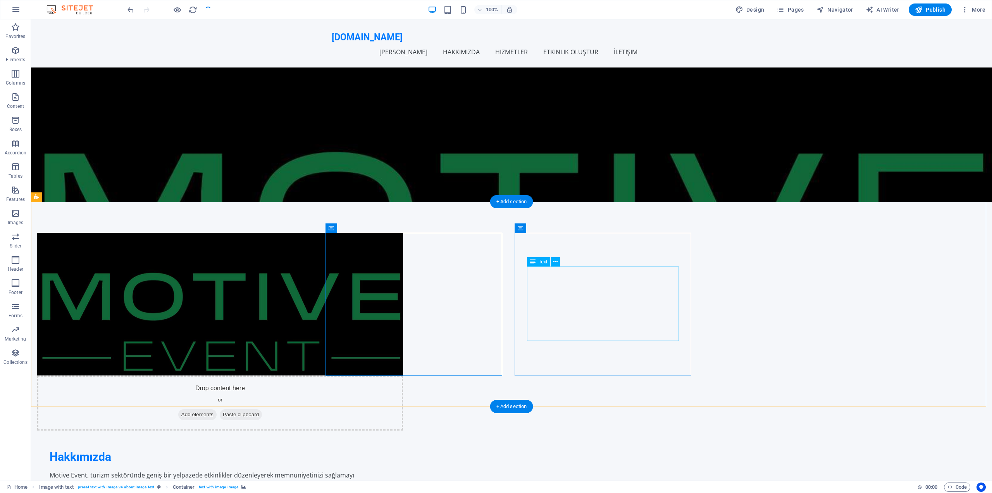
click at [391, 470] on div "Motive Event, turizm sektöründe geniş bir yelpazede etkinlikler düzenleyerek me…" at bounding box center [220, 488] width 341 height 37
click at [749, 293] on div "Drop content here or Add elements Paste clipboard Hakkımızda Motive Event, turi…" at bounding box center [511, 388] width 961 height 372
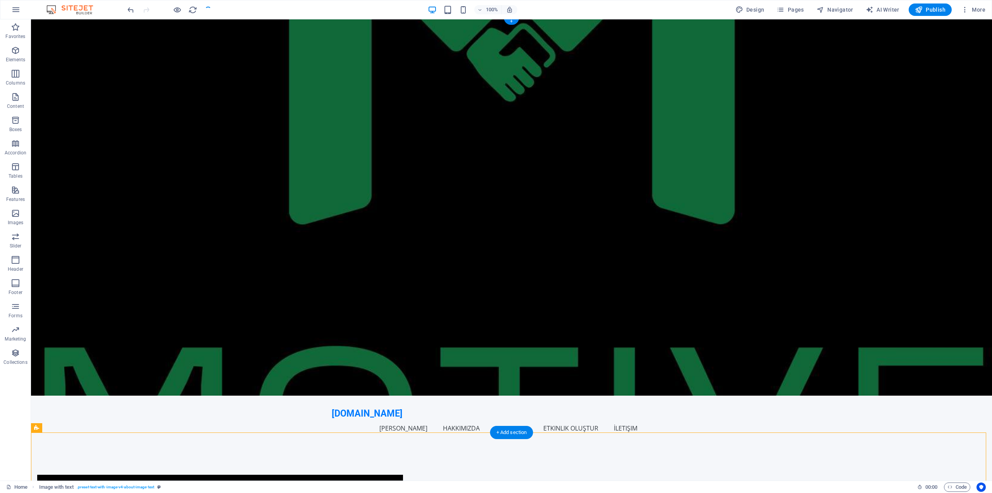
scroll to position [0, 0]
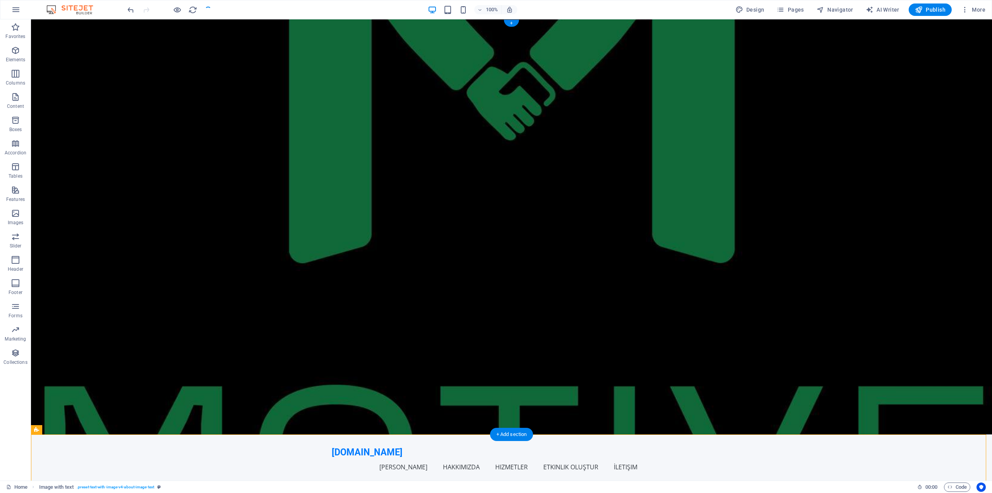
click at [493, 184] on figure at bounding box center [511, 226] width 961 height 415
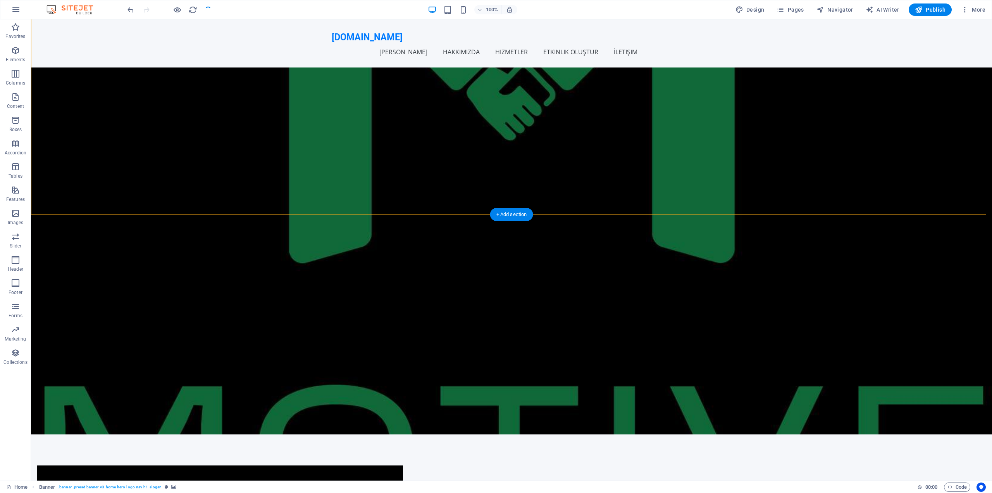
scroll to position [233, 0]
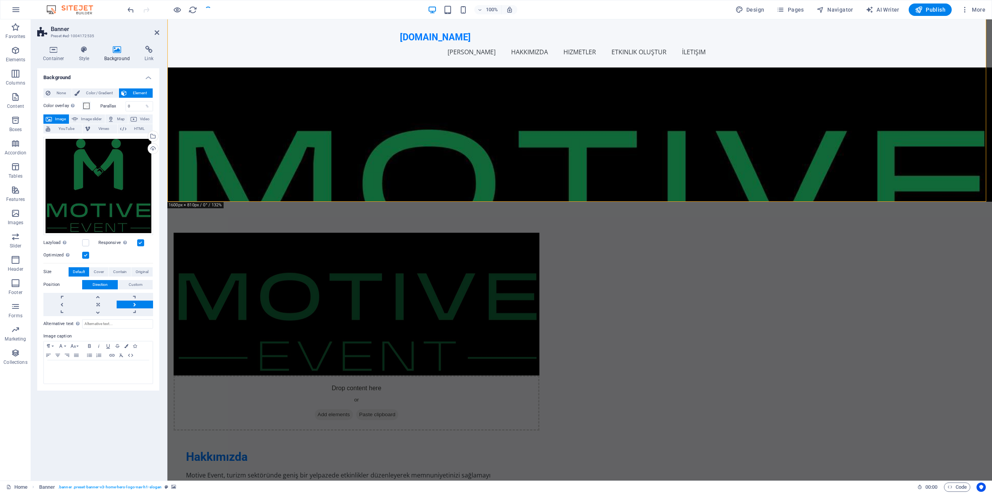
click at [133, 174] on div "Drag files here, click to choose files or select files from Files or our free s…" at bounding box center [98, 186] width 110 height 98
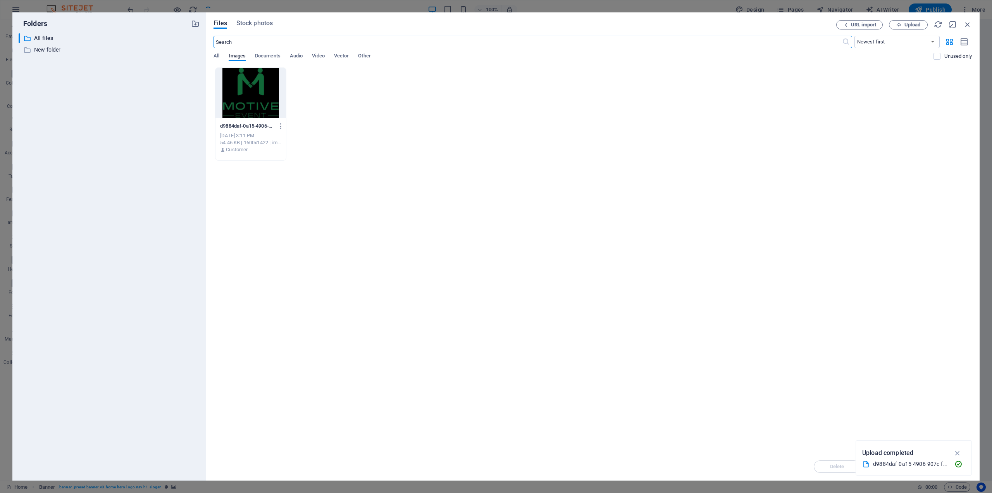
click at [261, 87] on div at bounding box center [250, 93] width 71 height 50
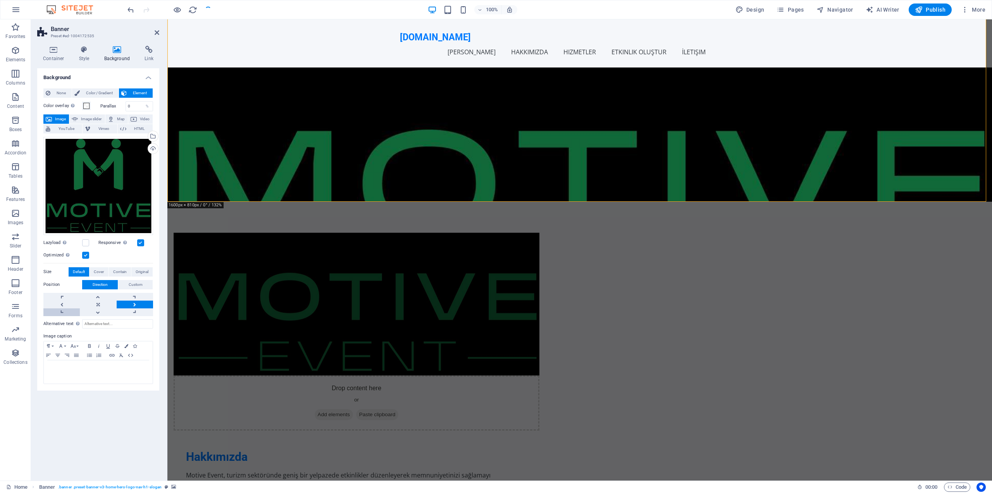
click at [67, 309] on link at bounding box center [61, 312] width 36 height 8
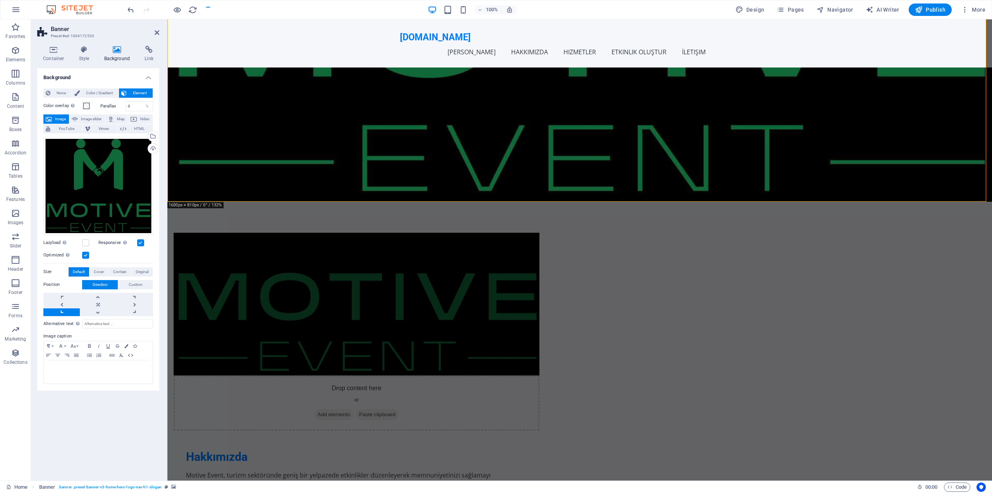
click at [67, 309] on link at bounding box center [61, 312] width 36 height 8
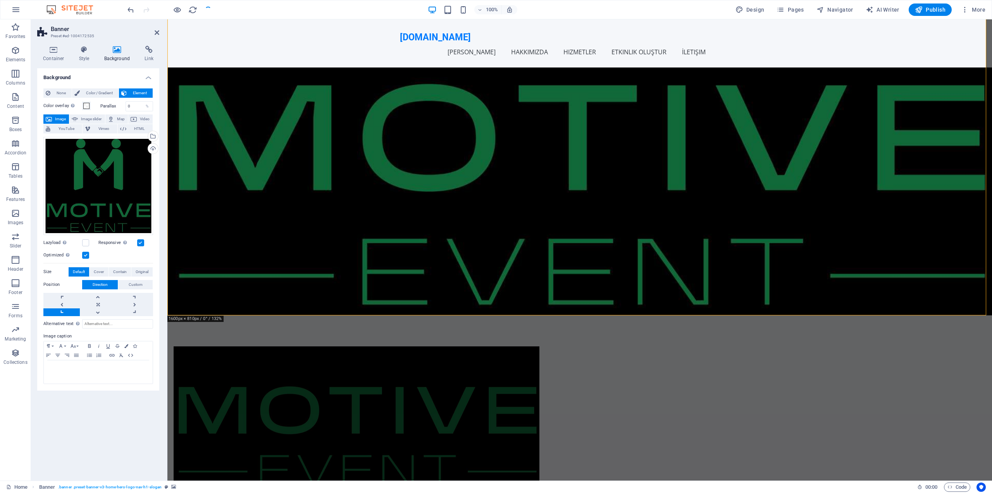
scroll to position [116, 0]
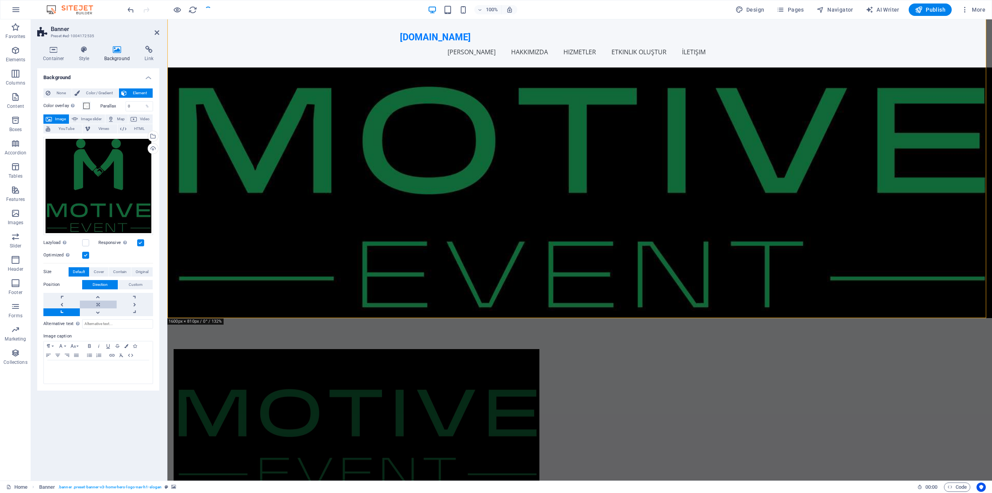
click at [102, 303] on link at bounding box center [98, 304] width 36 height 8
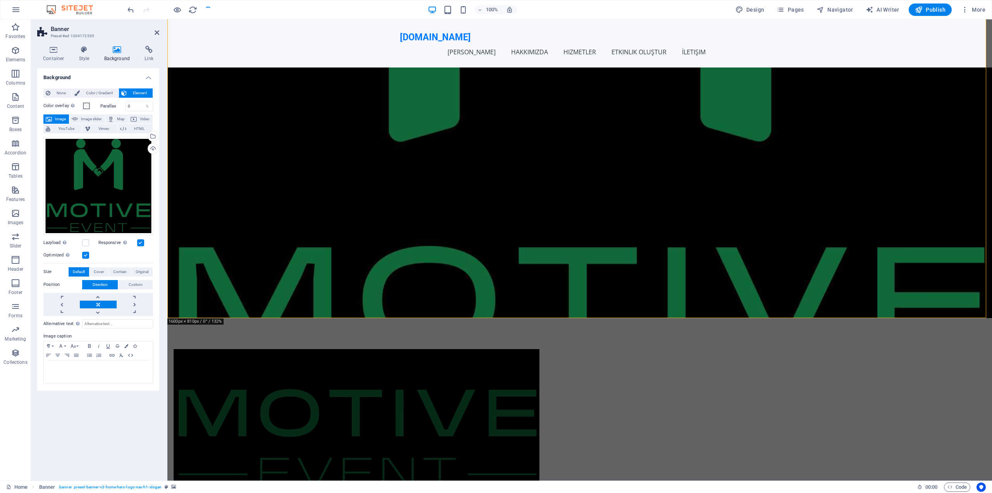
click at [102, 303] on link at bounding box center [98, 304] width 36 height 8
click at [66, 311] on link at bounding box center [61, 312] width 36 height 8
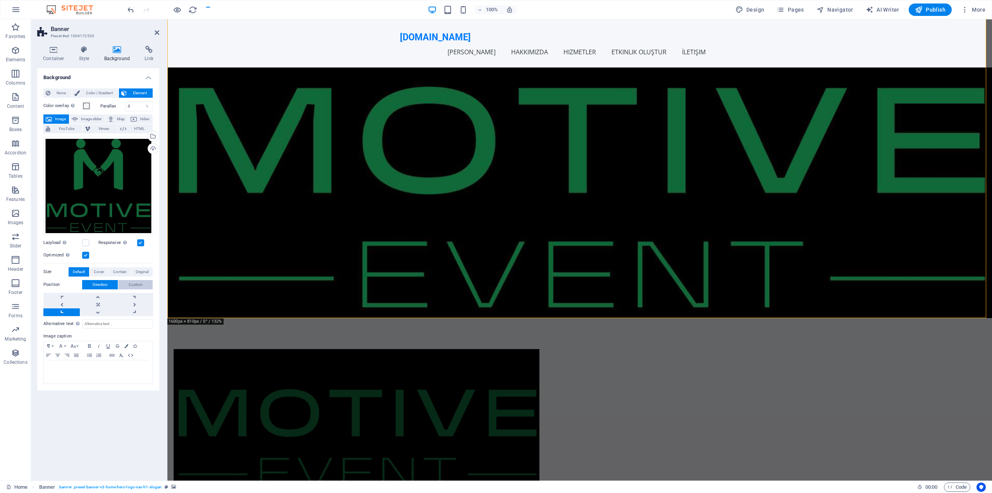
click at [136, 282] on span "Custom" at bounding box center [136, 284] width 14 height 9
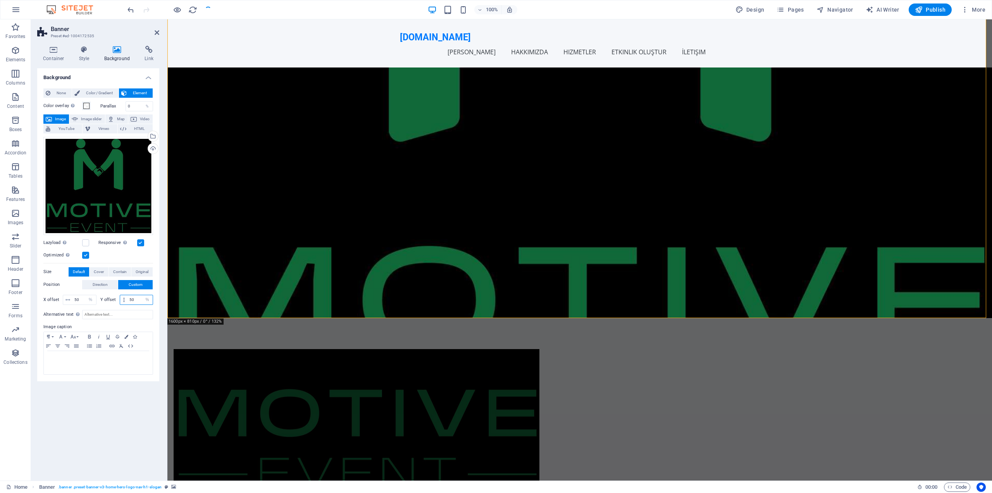
drag, startPoint x: 140, startPoint y: 298, endPoint x: 126, endPoint y: 300, distance: 14.0
click at [126, 300] on div "50 px rem % vh vw" at bounding box center [137, 300] width 34 height 10
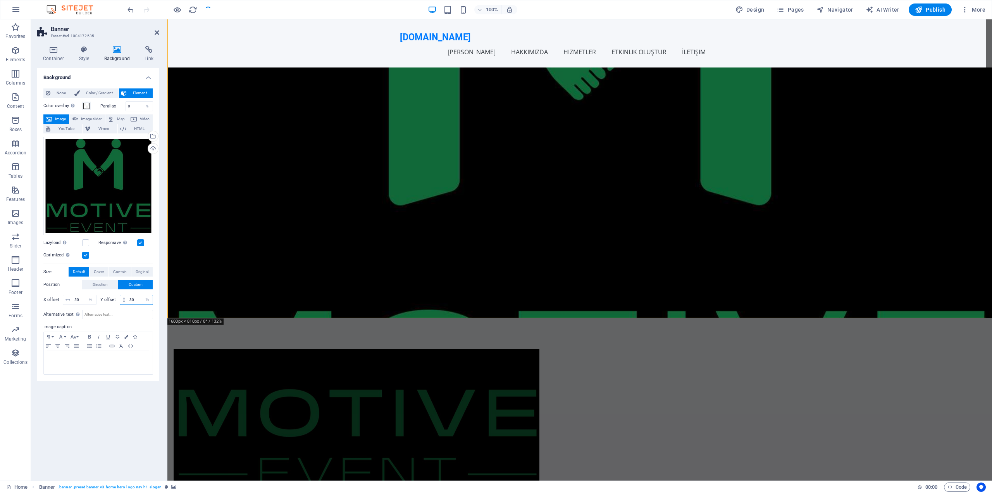
type input "3"
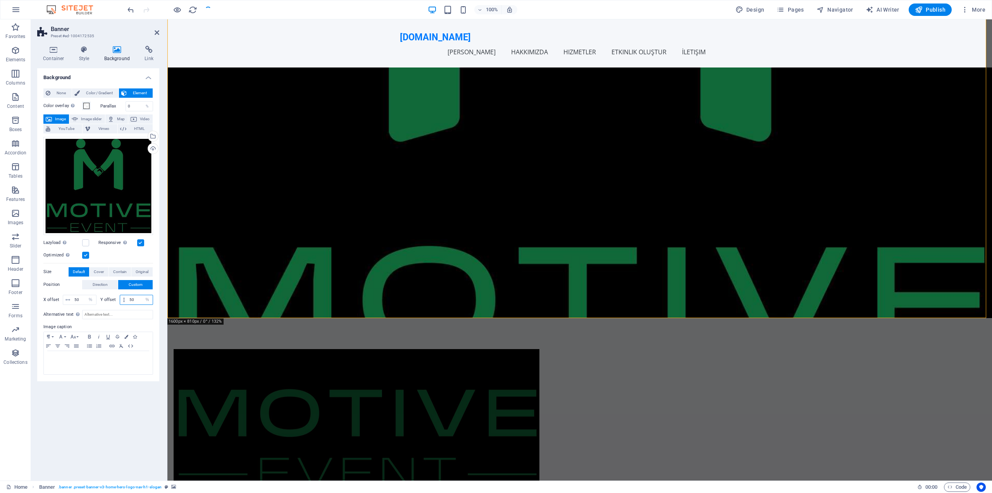
drag, startPoint x: 137, startPoint y: 301, endPoint x: 121, endPoint y: 299, distance: 16.0
click at [121, 299] on div "50 px rem % vh vw" at bounding box center [137, 300] width 34 height 10
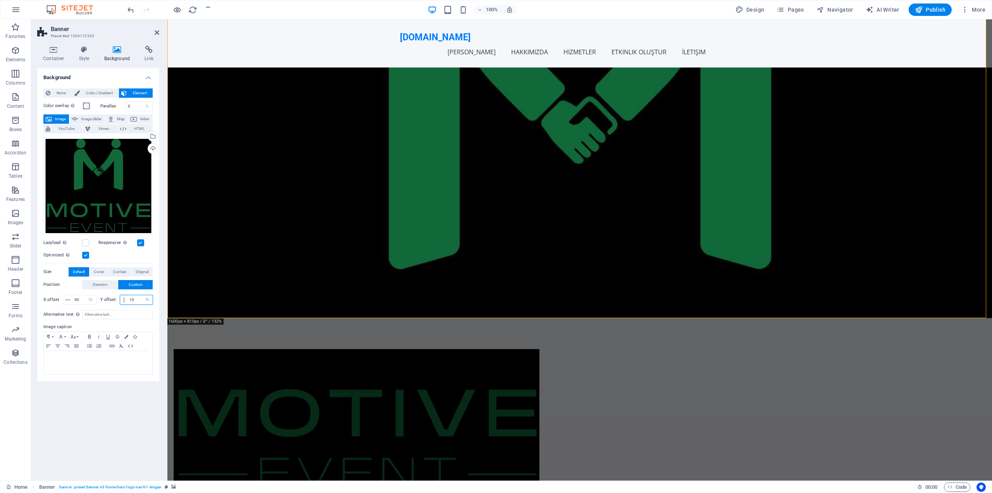
type input "10"
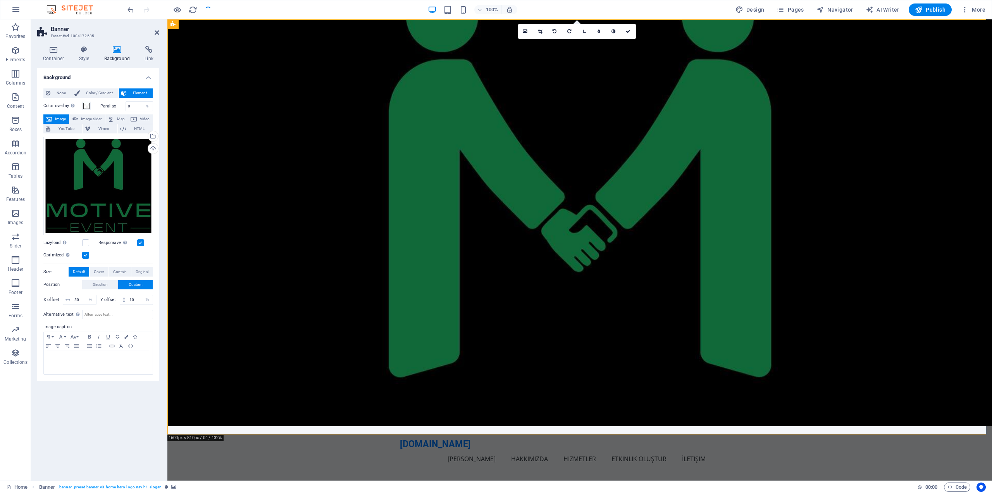
scroll to position [0, 0]
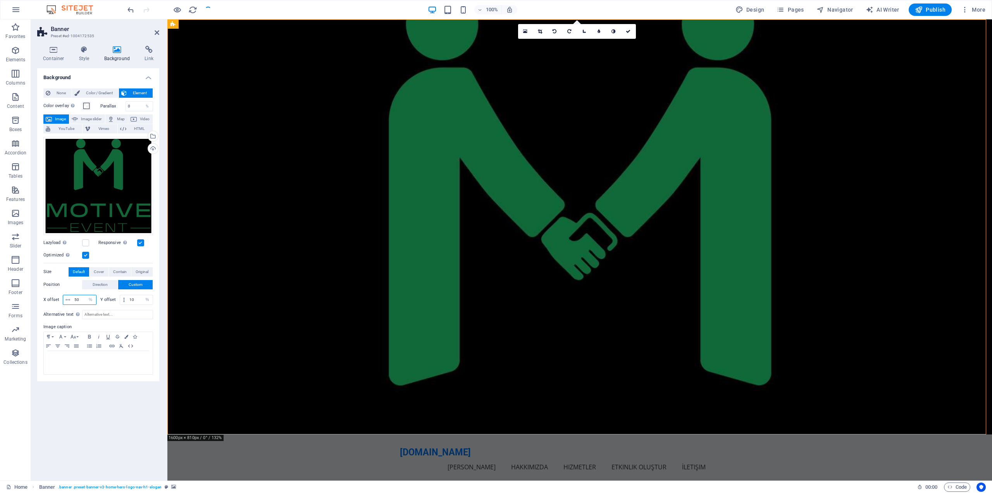
click at [73, 298] on input "50" at bounding box center [84, 299] width 24 height 9
click at [78, 300] on input "10" at bounding box center [84, 299] width 24 height 9
type input "50"
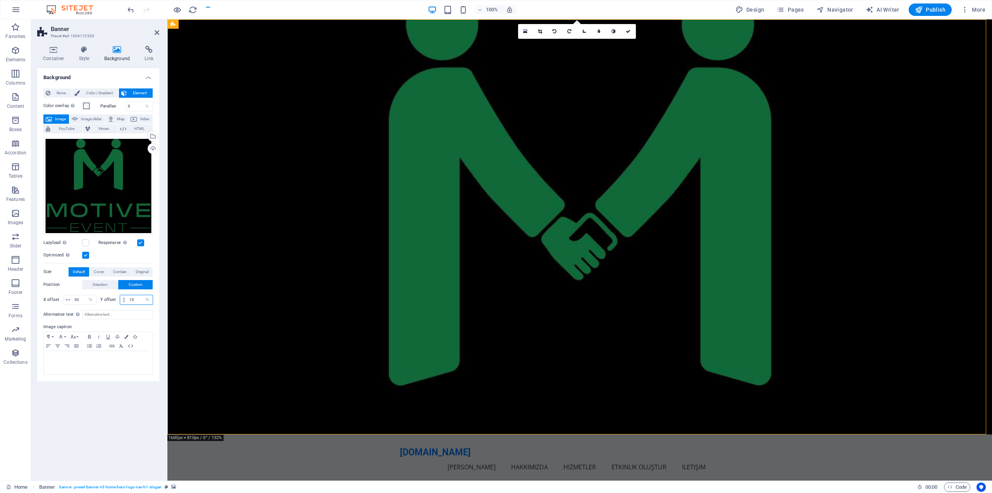
click at [132, 297] on input "10" at bounding box center [139, 299] width 25 height 9
click at [334, 140] on figure at bounding box center [579, 226] width 825 height 415
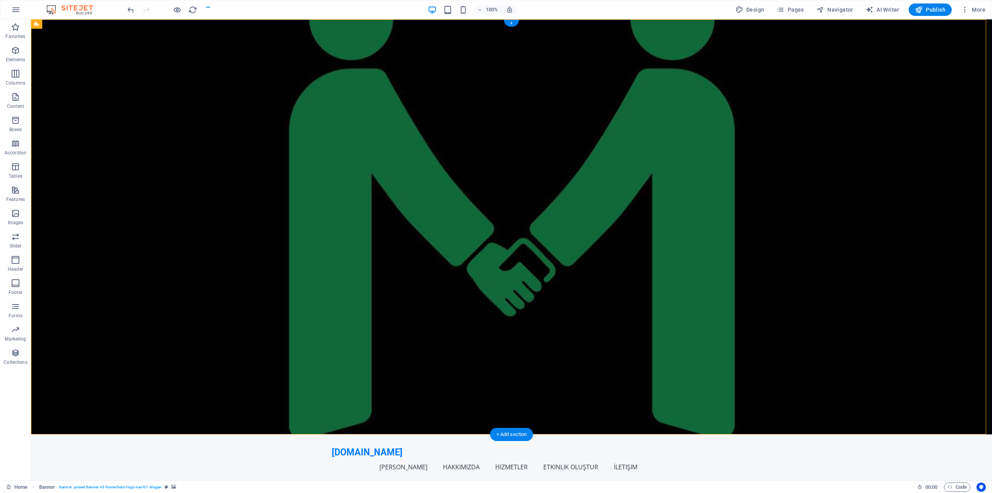
click at [398, 169] on figure at bounding box center [511, 226] width 961 height 415
select select "%"
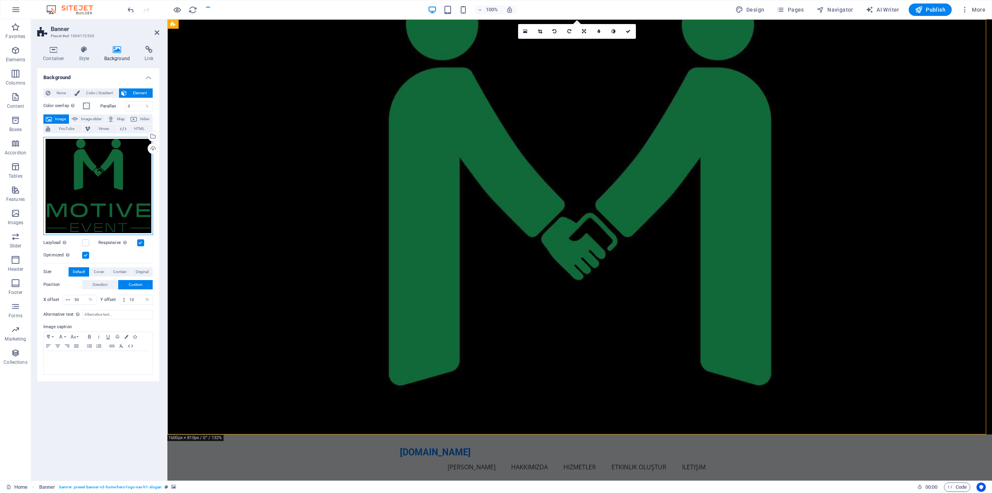
click at [116, 161] on div "Drag files here, click to choose files or select files from Files or our free s…" at bounding box center [98, 186] width 110 height 98
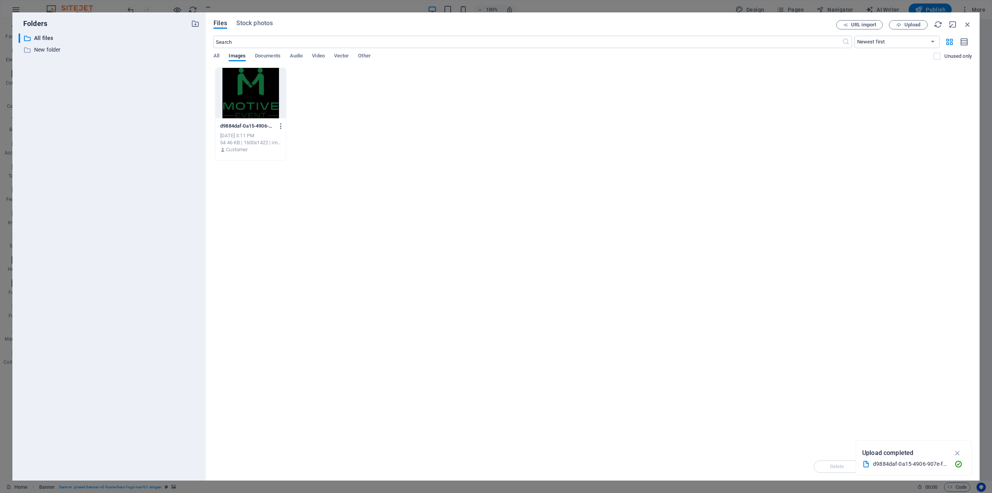
click at [280, 125] on icon "button" at bounding box center [280, 125] width 7 height 7
click at [368, 275] on div at bounding box center [496, 246] width 992 height 493
click at [970, 24] on icon "button" at bounding box center [967, 24] width 9 height 9
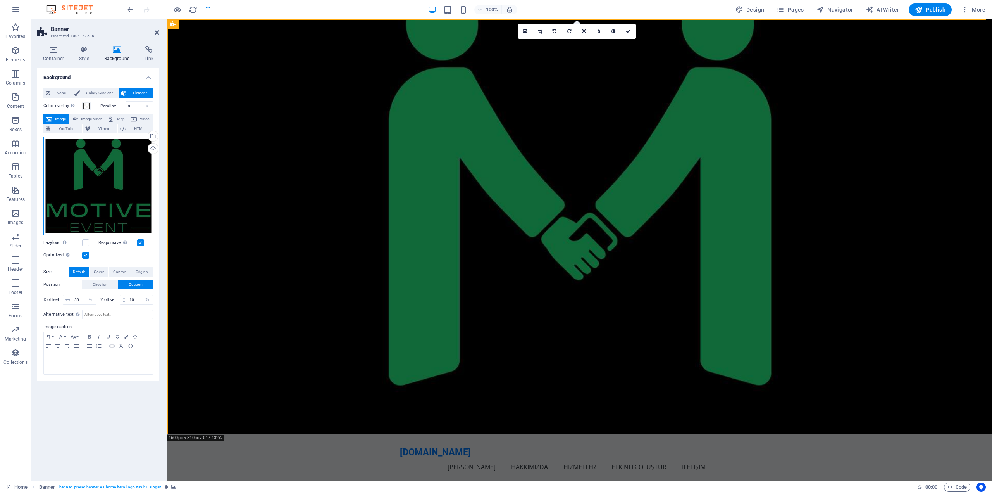
click at [128, 179] on div "Drag files here, click to choose files or select files from Files or our free s…" at bounding box center [98, 186] width 110 height 98
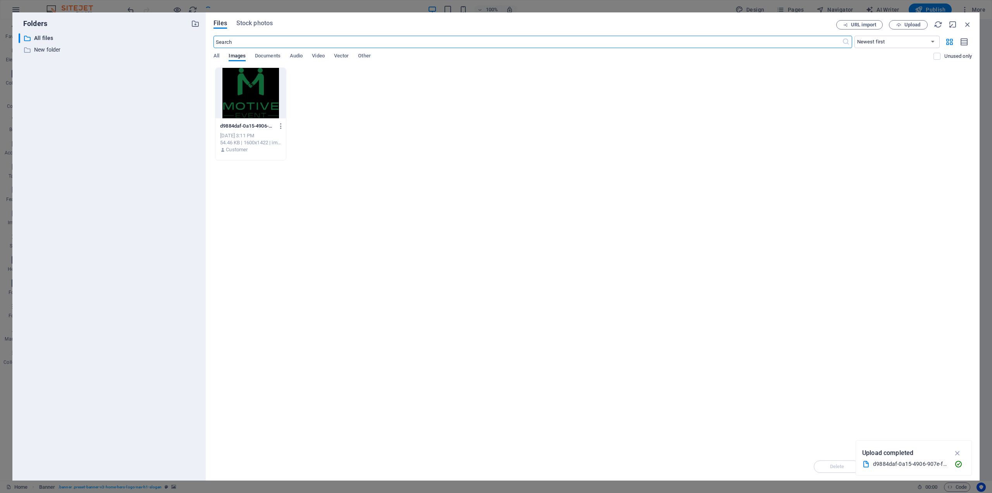
click at [267, 93] on div at bounding box center [250, 93] width 71 height 50
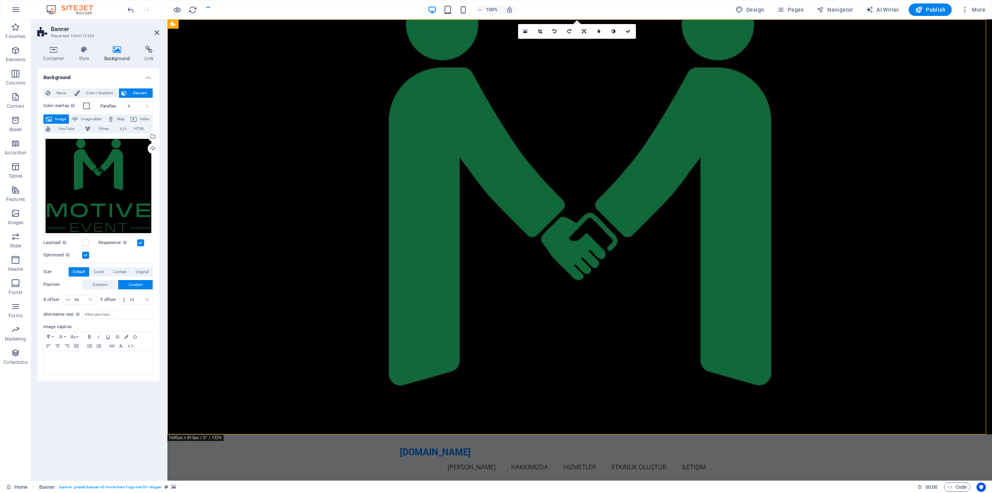
click at [81, 242] on label "Lazyload Loading images after the page loads improves page speed." at bounding box center [62, 242] width 39 height 9
click at [0, 0] on input "Lazyload Loading images after the page loads improves page speed." at bounding box center [0, 0] width 0 height 0
click at [83, 242] on label at bounding box center [85, 242] width 7 height 7
click at [0, 0] on input "Lazyload Loading images after the page loads improves page speed." at bounding box center [0, 0] width 0 height 0
click at [83, 242] on label at bounding box center [85, 242] width 7 height 7
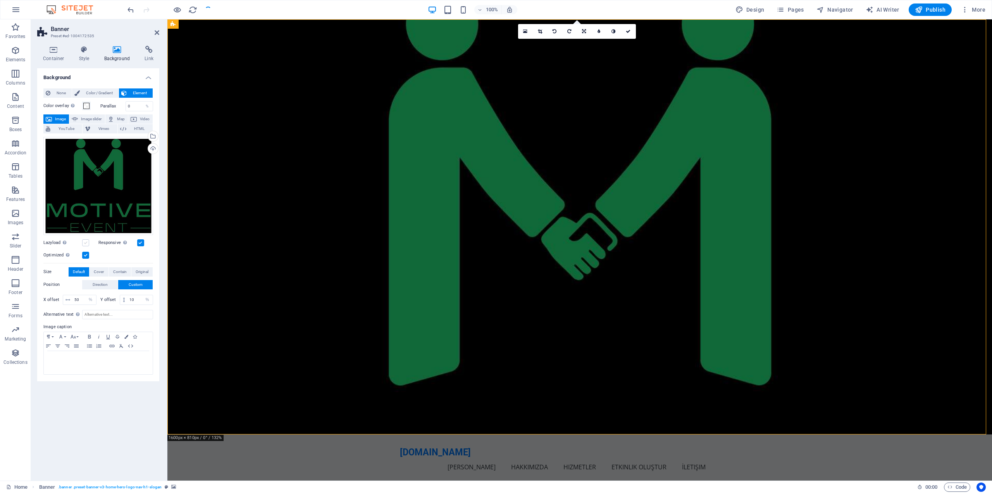
click at [0, 0] on input "Lazyload Loading images after the page loads improves page speed." at bounding box center [0, 0] width 0 height 0
click at [86, 245] on label at bounding box center [85, 242] width 7 height 7
click at [0, 0] on input "Lazyload Loading images after the page loads improves page speed." at bounding box center [0, 0] width 0 height 0
click at [117, 276] on span "Contain" at bounding box center [120, 271] width 14 height 9
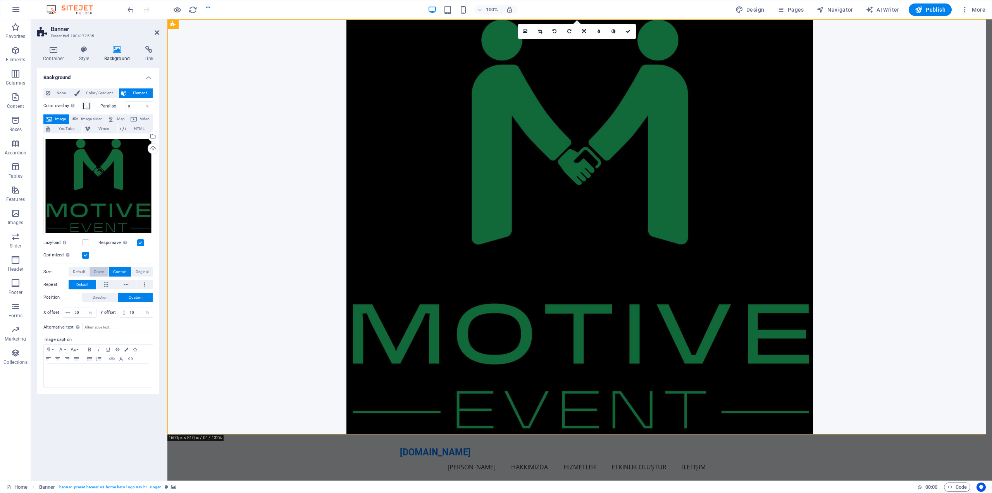
click at [96, 270] on span "Cover" at bounding box center [99, 271] width 10 height 9
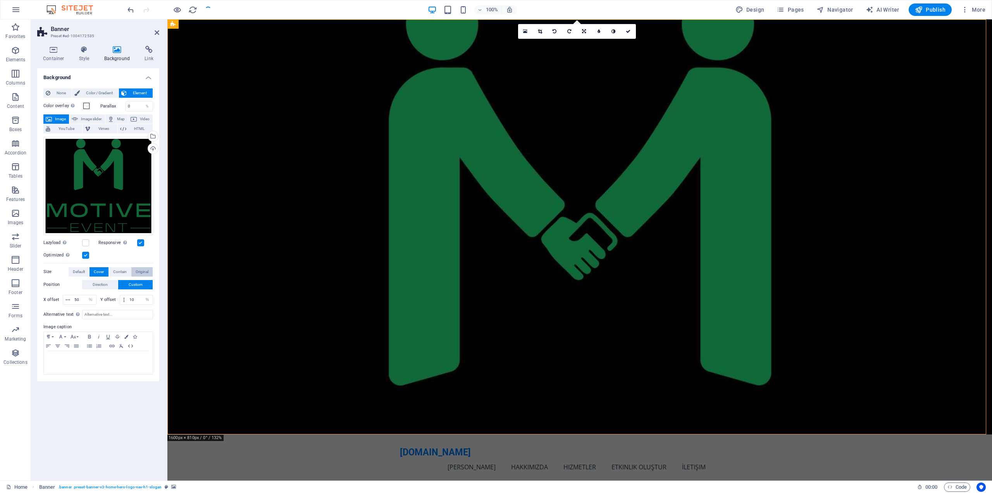
click at [141, 269] on span "Original" at bounding box center [142, 271] width 13 height 9
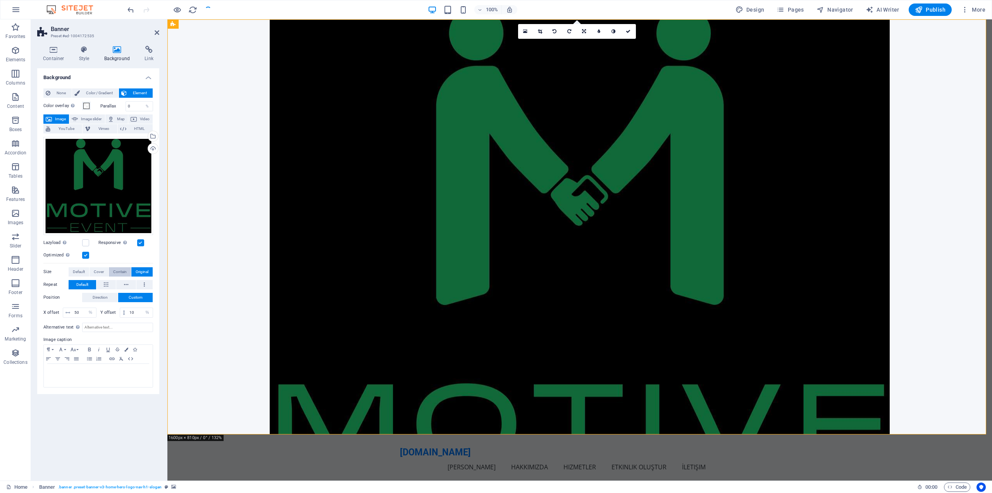
click at [113, 270] on span "Contain" at bounding box center [120, 271] width 14 height 9
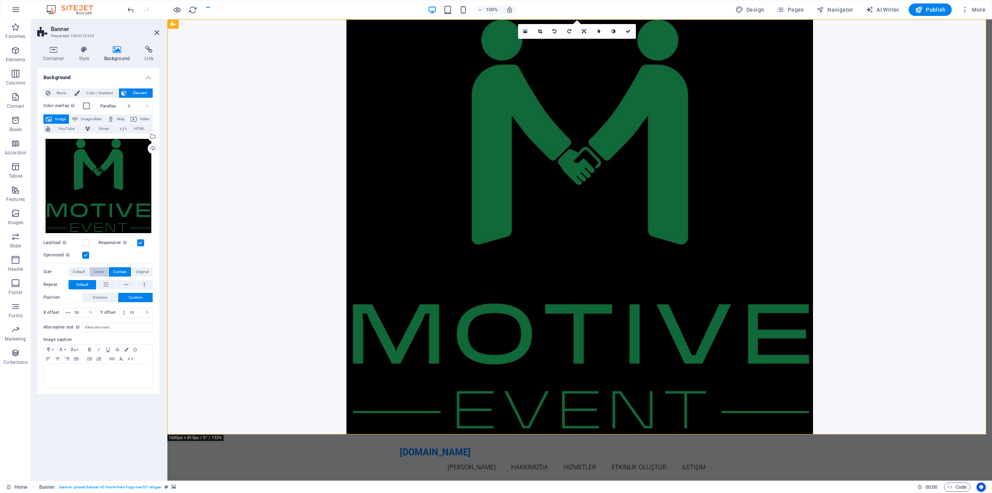
click at [98, 271] on span "Cover" at bounding box center [99, 271] width 10 height 9
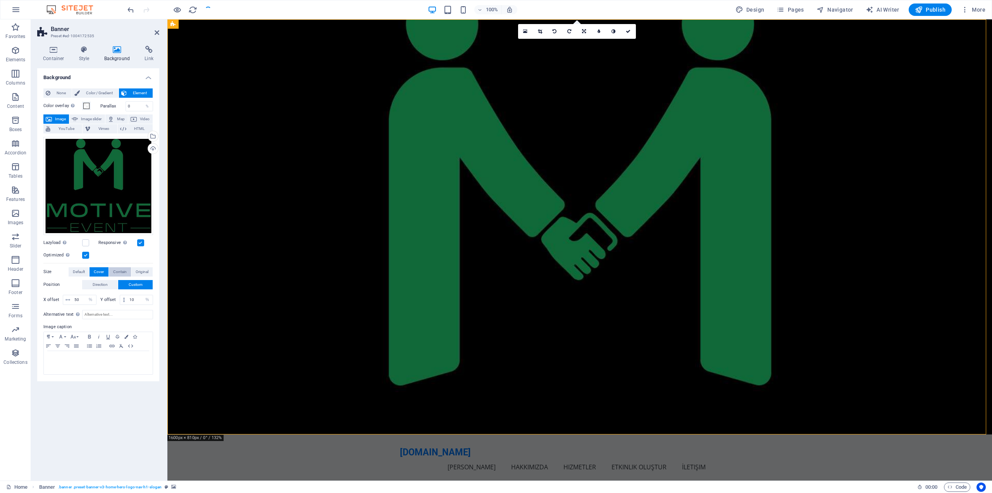
click at [125, 272] on span "Contain" at bounding box center [120, 271] width 14 height 9
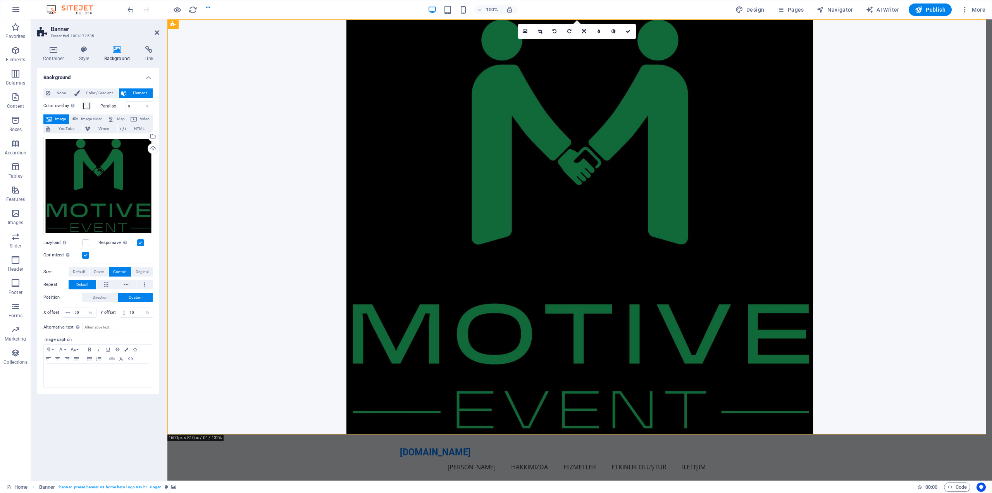
click at [312, 190] on figure at bounding box center [579, 226] width 825 height 415
click at [918, 8] on icon "button" at bounding box center [919, 10] width 8 height 8
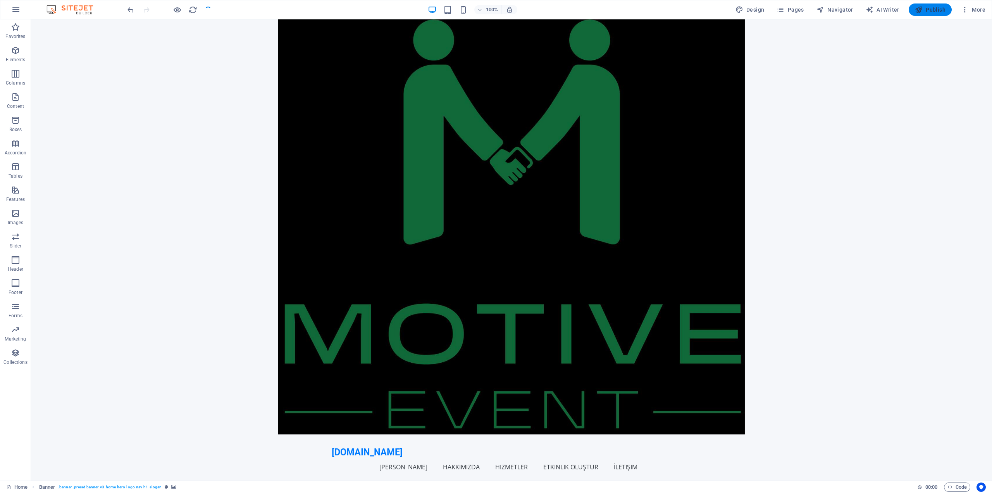
checkbox input "false"
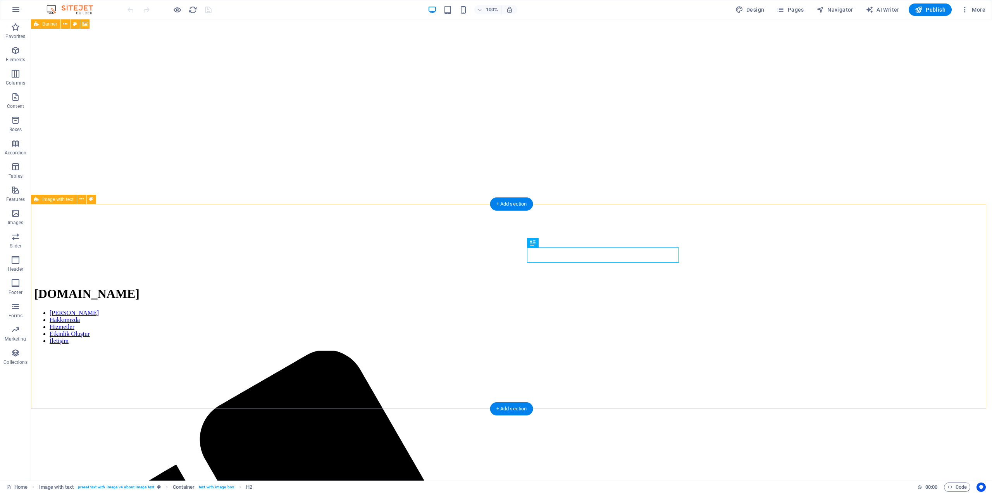
scroll to position [233, 0]
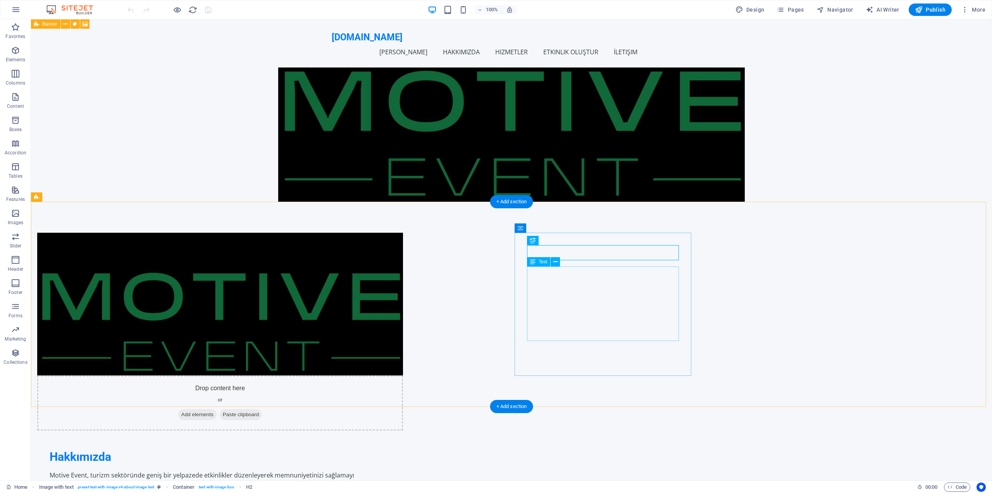
click at [391, 470] on div "Motive Event, turizm sektöründe geniş bir yelpazede etkinlikler düzenleyerek me…" at bounding box center [220, 488] width 341 height 37
drag, startPoint x: 552, startPoint y: 284, endPoint x: 416, endPoint y: 285, distance: 136.0
click at [391, 470] on div "Motive Event, turizm sektöründe geniş bir yelpazede etkinlikler düzenleyerek me…" at bounding box center [220, 488] width 341 height 37
click at [403, 375] on div "Drop content here or Add elements Paste clipboard" at bounding box center [220, 402] width 366 height 55
click at [391, 470] on div "Motive Event, turizm sektöründe geniş bir yelpazede etkinlikler düzenleyerek me…" at bounding box center [220, 488] width 341 height 37
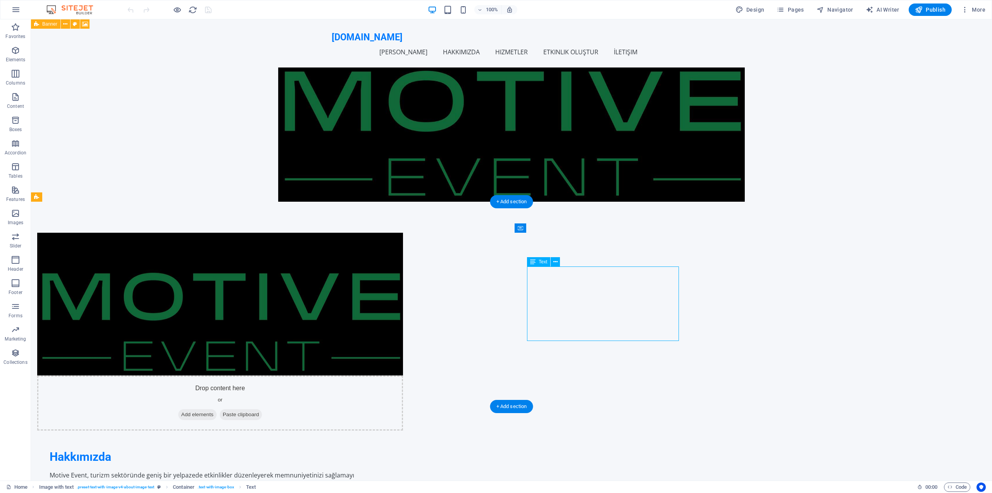
click at [391, 470] on div "Motive Event, turizm sektöründe geniş bir yelpazede etkinlikler düzenleyerek me…" at bounding box center [220, 488] width 341 height 37
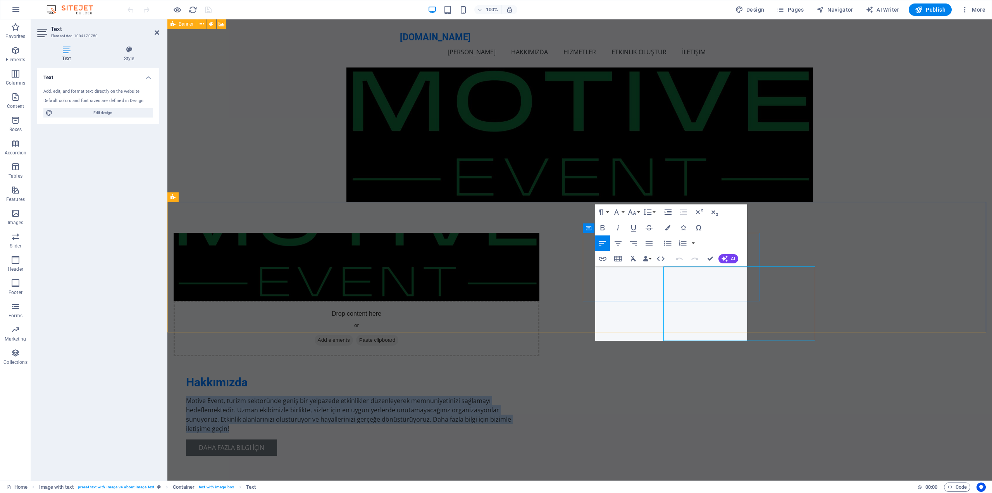
click at [527, 396] on p "Motive Event, turizm sektöründe geniş bir yelpazede etkinlikler düzenleyerek me…" at bounding box center [356, 414] width 341 height 37
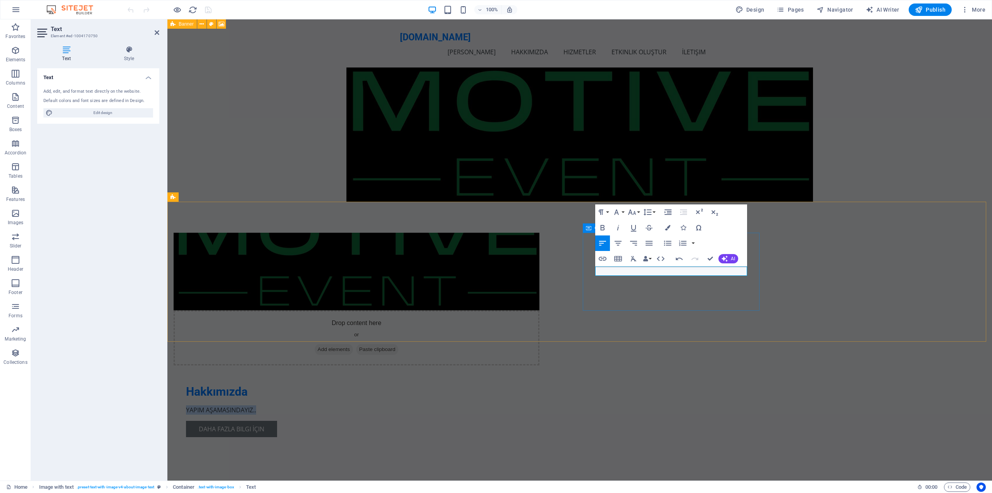
copy p "YAPIM AŞAMASINDAYIZ.."
click at [855, 255] on div "Drop content here or Add elements Paste clipboard Hakkımızda YAPIM AŞAMASINDAYI…" at bounding box center [579, 341] width 825 height 279
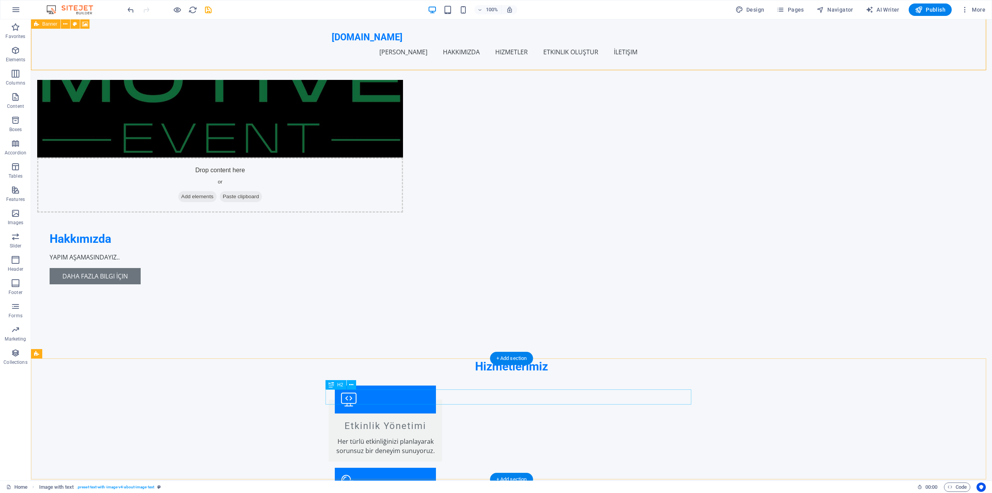
scroll to position [504, 0]
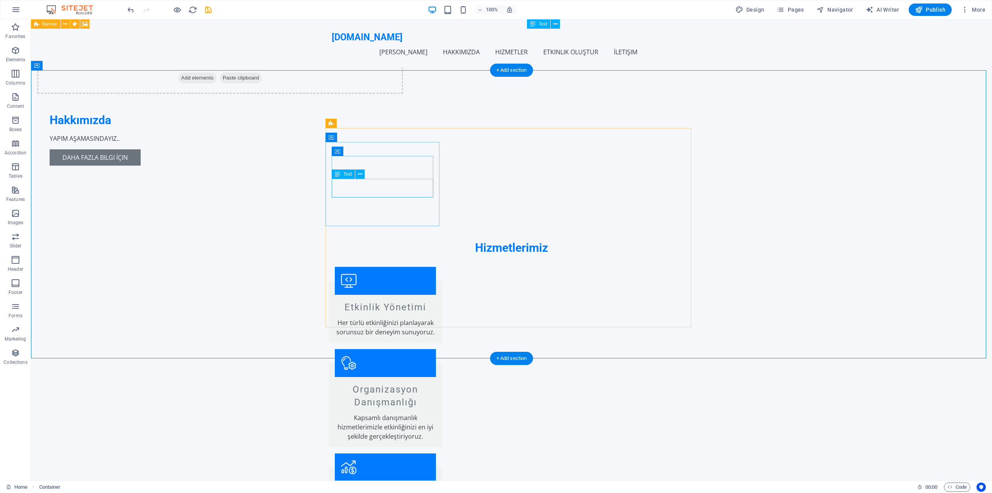
click at [376, 318] on div "Her türlü etkinliğinizi planlayarak sorunsuz bir deneyim sunuyoruz." at bounding box center [385, 327] width 101 height 19
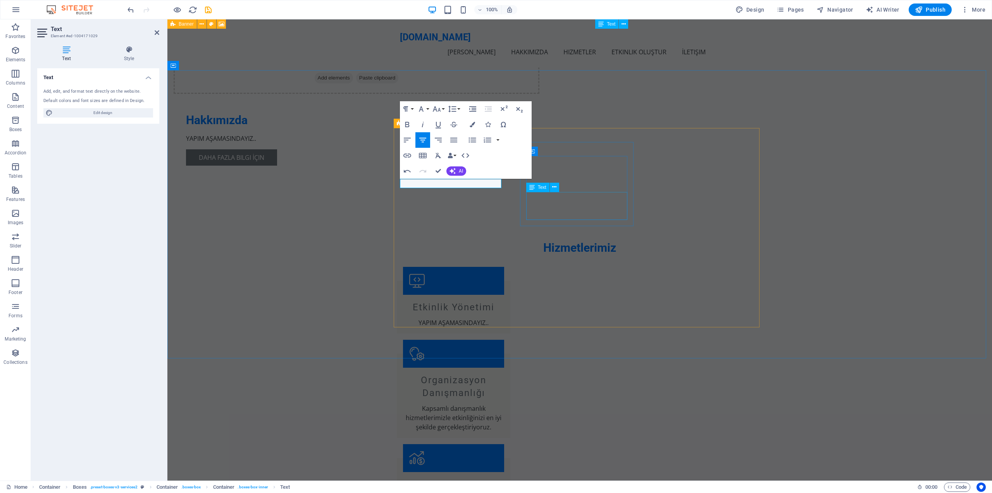
click at [504, 403] on div "Kapsamlı danışmanlık hizmetlerimizle etkinliğinizi en iyi şekilde gerçekleştiri…" at bounding box center [453, 417] width 101 height 28
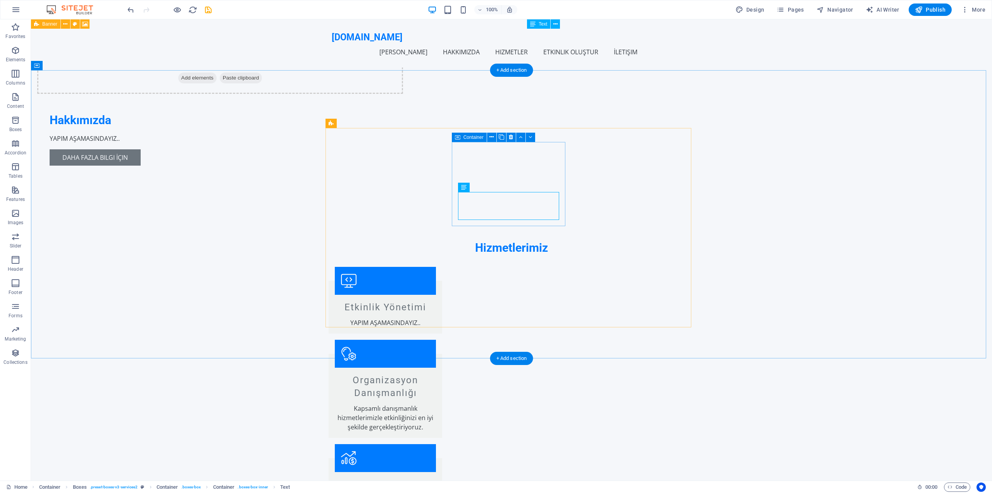
click at [442, 353] on div "Organizasyon Danışmanlığı Kapsamlı danışmanlık hizmetlerimizle etkinliğinizi en…" at bounding box center [386, 395] width 114 height 84
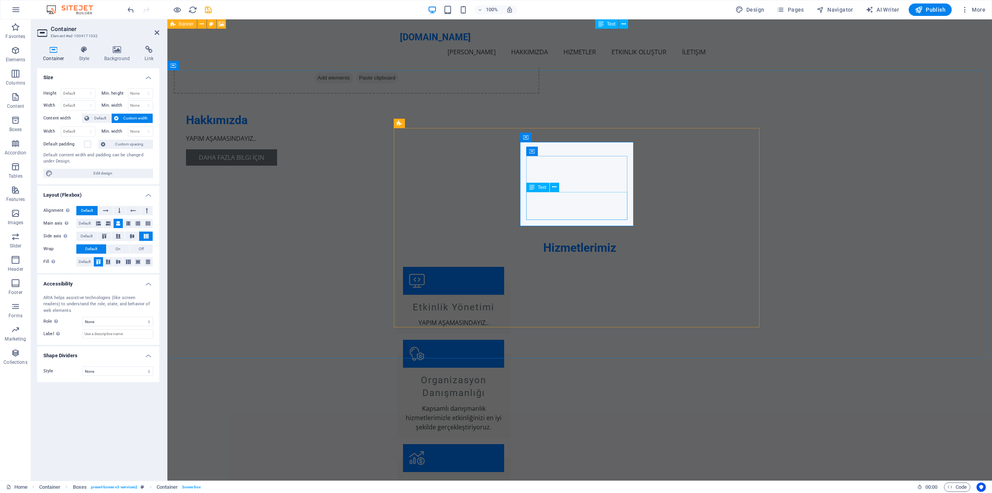
click at [504, 403] on div "Kapsamlı danışmanlık hizmetlerimizle etkinliğinizi en iyi şekilde gerçekleştiri…" at bounding box center [453, 417] width 101 height 28
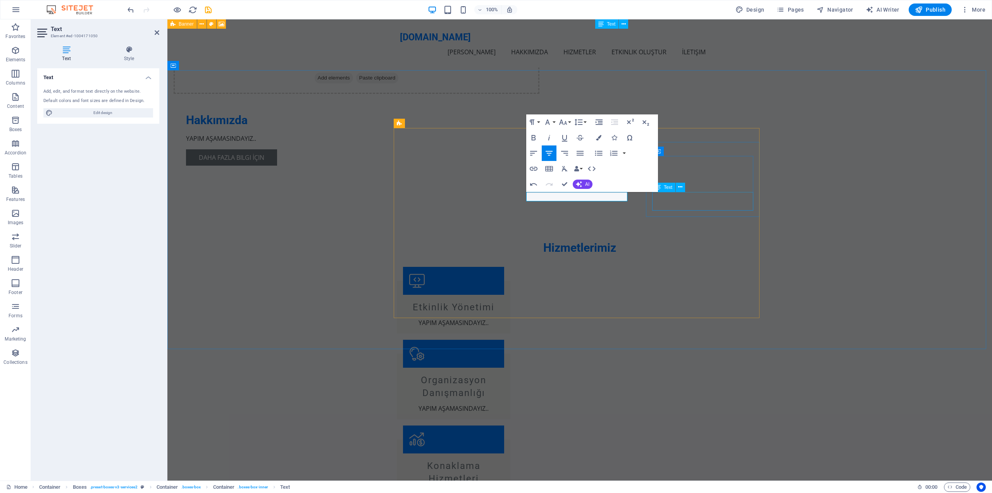
click at [504, 489] on div "Etkinlik alanınızda konaklama imkânı sağlıyoruz." at bounding box center [453, 498] width 101 height 19
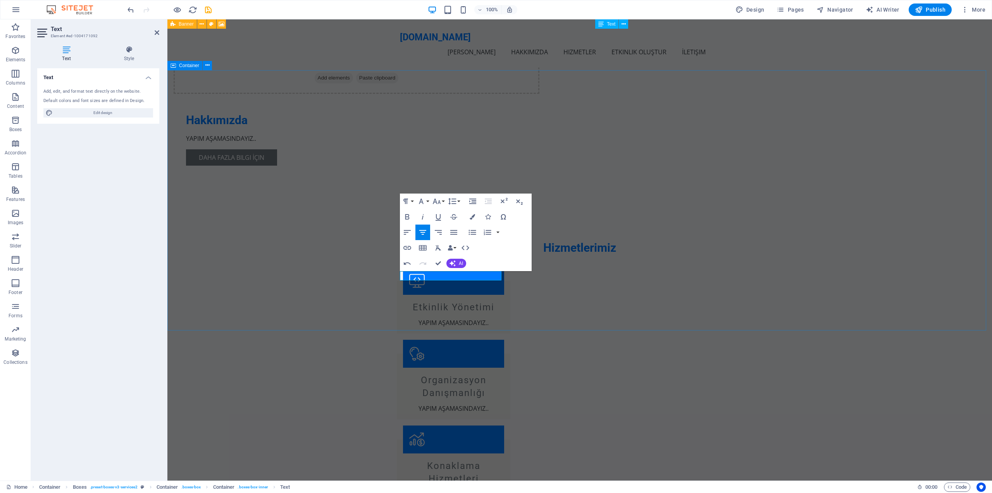
click at [894, 209] on div "Hizmetlerimiz Etkinlik Yönetimi YAPIM AŞAMASINDAYIZ.. Organizasyon Danışmanlığı…" at bounding box center [579, 494] width 825 height 571
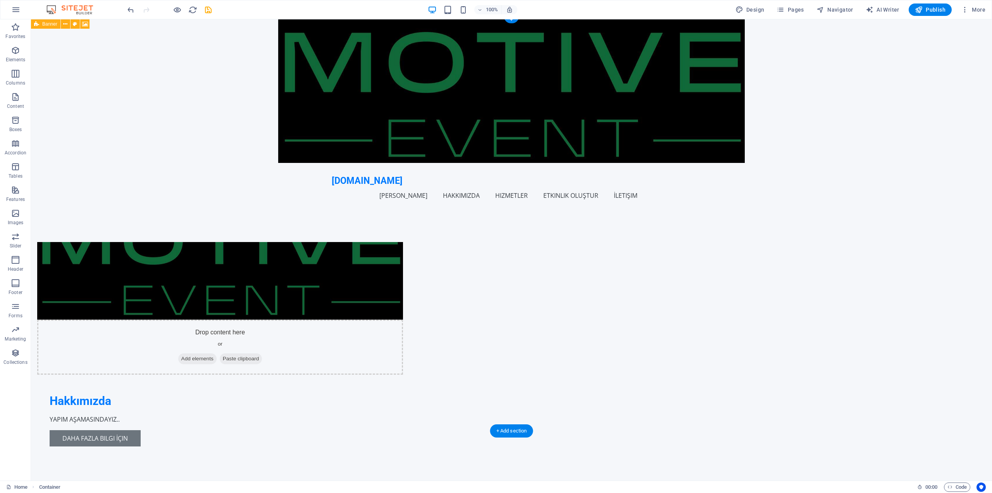
scroll to position [0, 0]
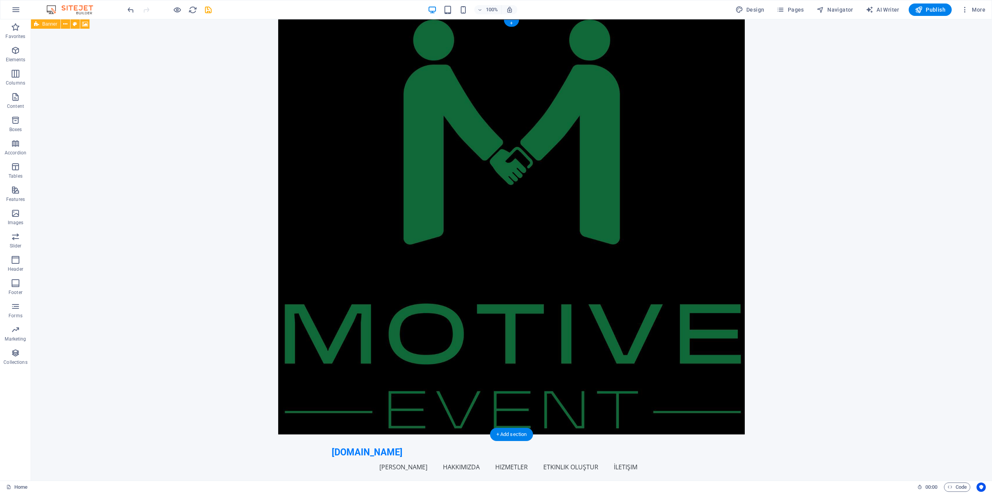
click at [319, 159] on figure at bounding box center [511, 226] width 961 height 415
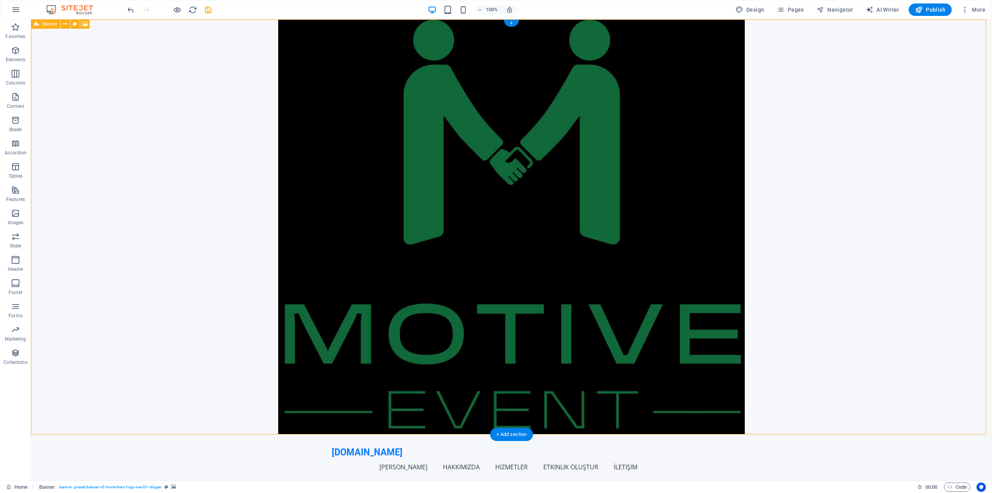
click at [319, 159] on figure at bounding box center [511, 226] width 961 height 415
select select "vh"
select select "header"
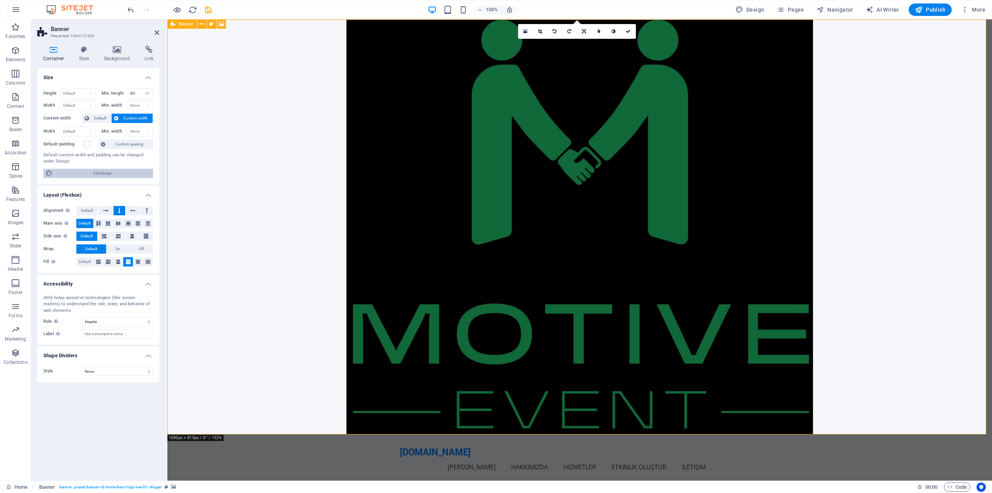
click at [98, 175] on span "Edit design" at bounding box center [103, 173] width 96 height 9
select select "px"
select select "200"
select select "px"
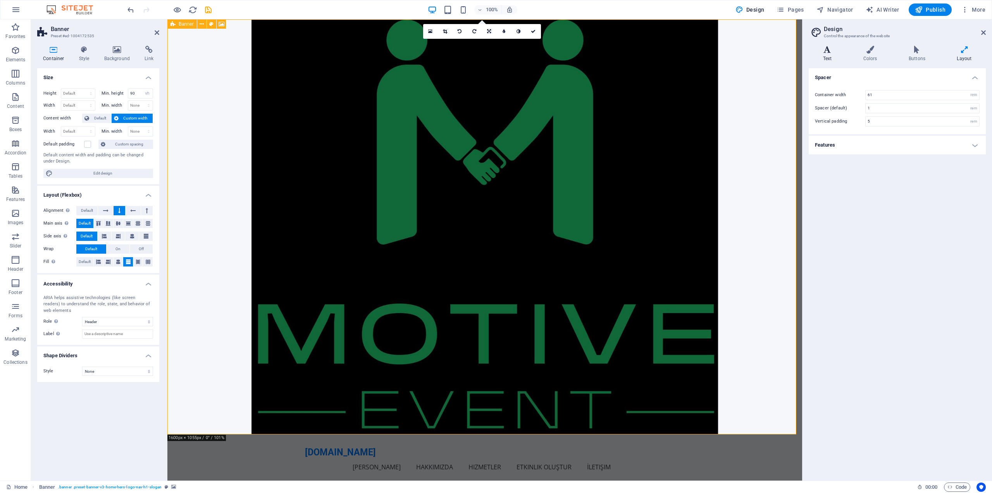
click at [825, 52] on icon at bounding box center [827, 50] width 37 height 8
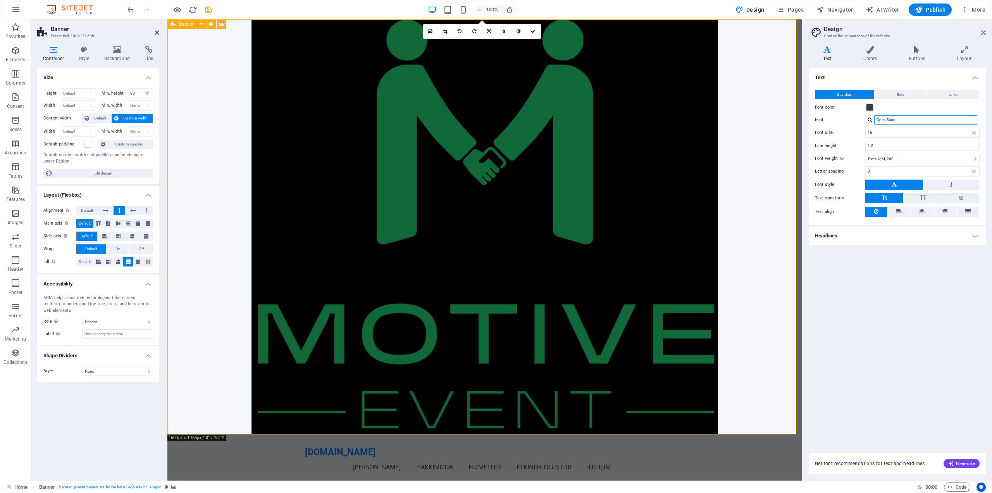
click at [893, 121] on input "Open Sans" at bounding box center [925, 119] width 103 height 9
click at [878, 240] on h4 "Headlines" at bounding box center [897, 235] width 177 height 19
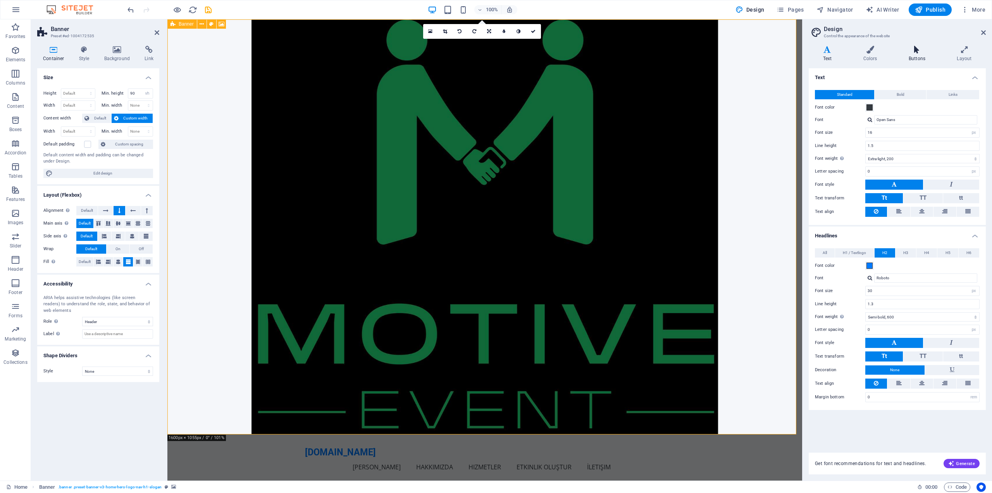
click at [915, 54] on h4 "Buttons" at bounding box center [918, 54] width 48 height 16
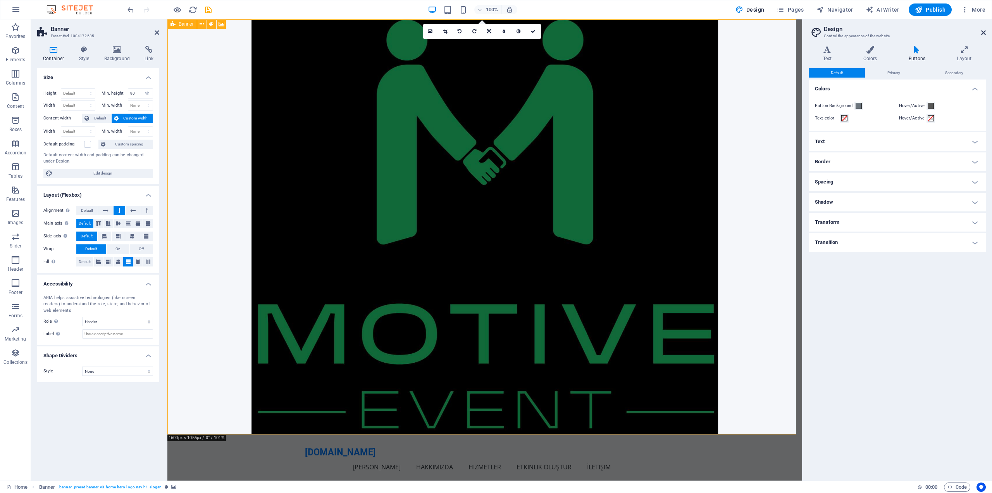
click at [981, 33] on icon at bounding box center [983, 32] width 5 height 6
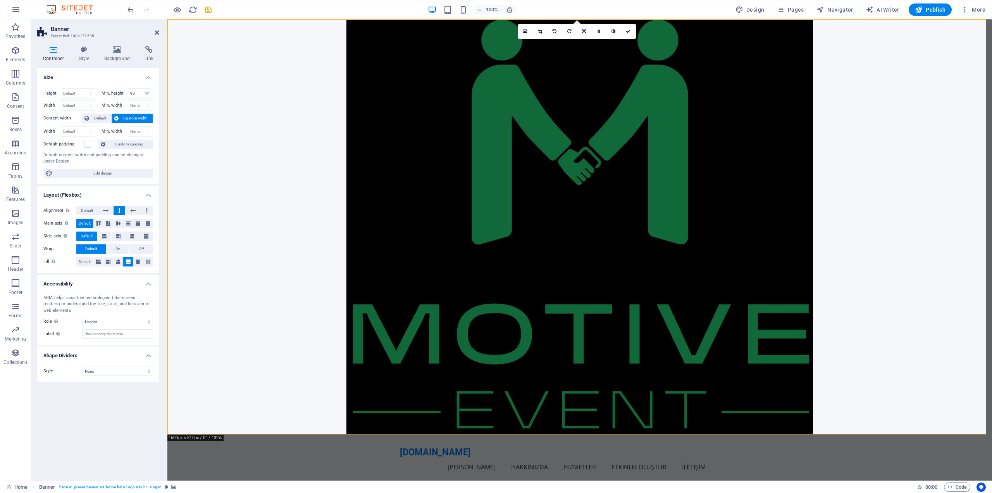
click at [867, 119] on figure at bounding box center [579, 226] width 825 height 415
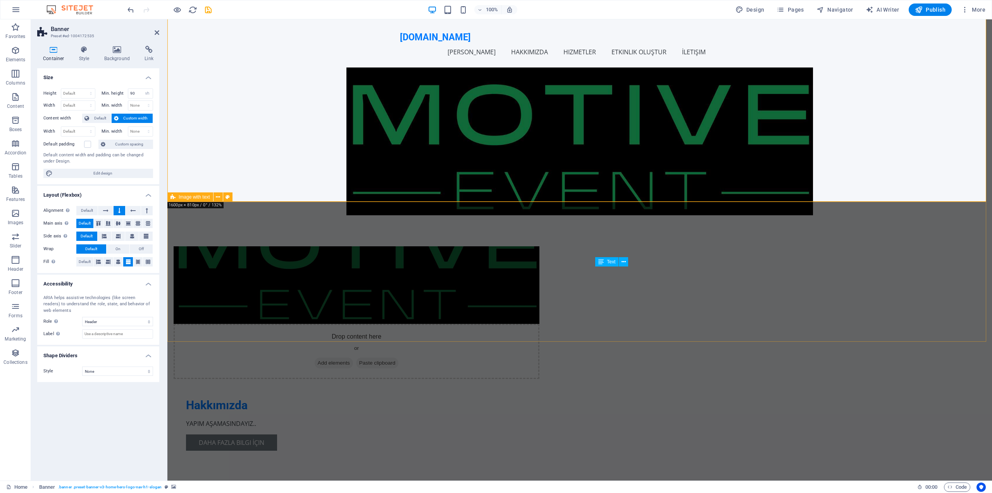
scroll to position [233, 0]
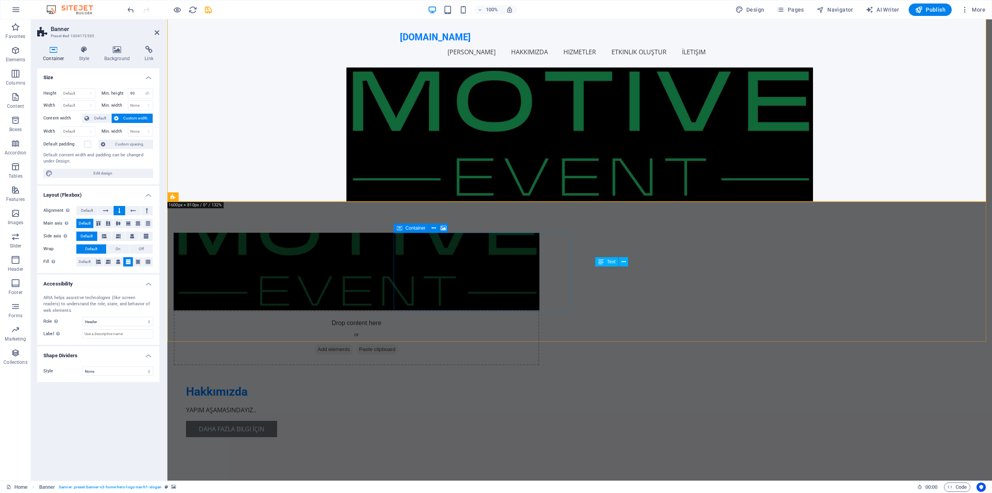
click at [430, 310] on div "Drop content here or Add elements Paste clipboard" at bounding box center [357, 337] width 366 height 55
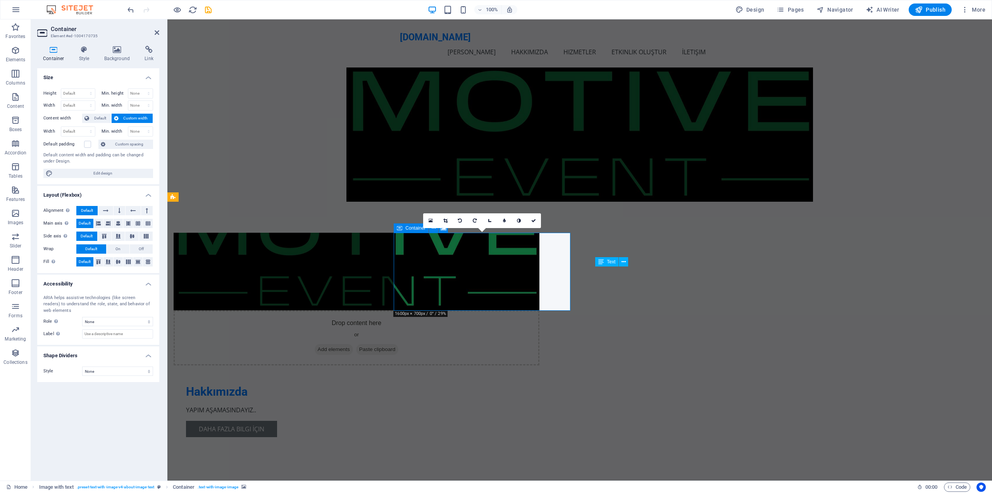
click at [504, 310] on div "Drop content here or Add elements Paste clipboard" at bounding box center [357, 337] width 366 height 55
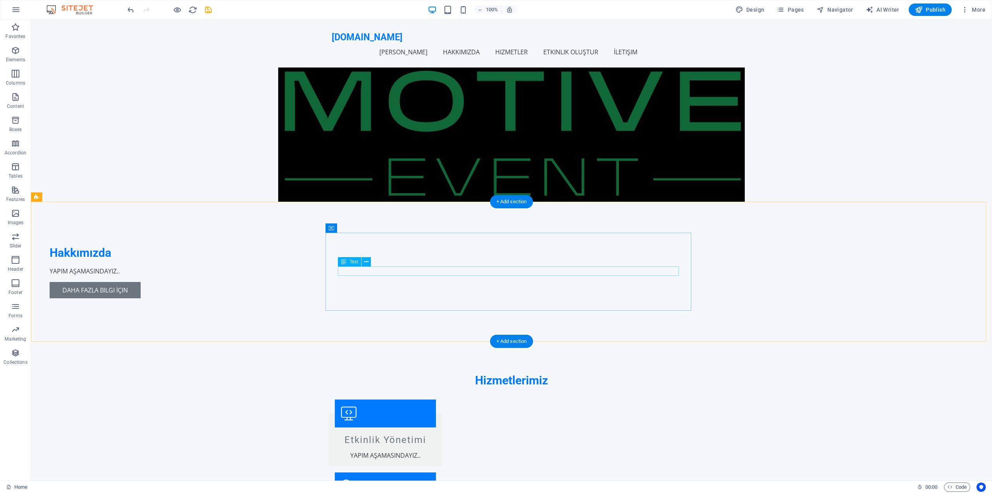
click at [391, 268] on div "YAPIM AŞAMASINDAYIZ.." at bounding box center [220, 270] width 341 height 9
drag, startPoint x: 453, startPoint y: 233, endPoint x: 455, endPoint y: 204, distance: 28.7
click at [455, 204] on div "Hakkımızda YAPIM AŞAMASINDAYIZ.. Daha Fazla Bilgi İçin" at bounding box center [511, 272] width 961 height 140
click at [391, 270] on div "YAPIM AŞAMASINDAYIZ.." at bounding box center [220, 270] width 341 height 9
click at [391, 254] on div "Hakkımızda" at bounding box center [220, 252] width 341 height 15
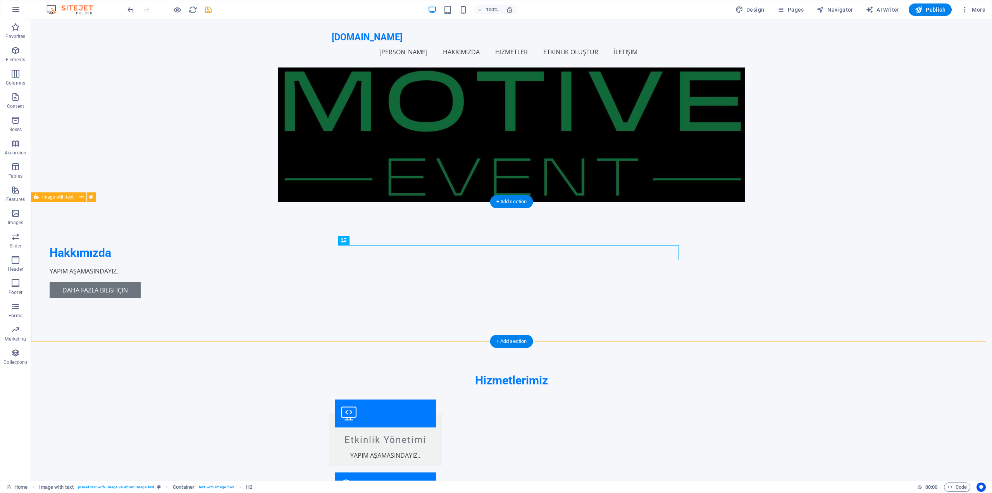
click at [420, 232] on div "Hakkımızda YAPIM AŞAMASINDAYIZ.. Daha Fazla Bilgi İçin" at bounding box center [511, 272] width 961 height 140
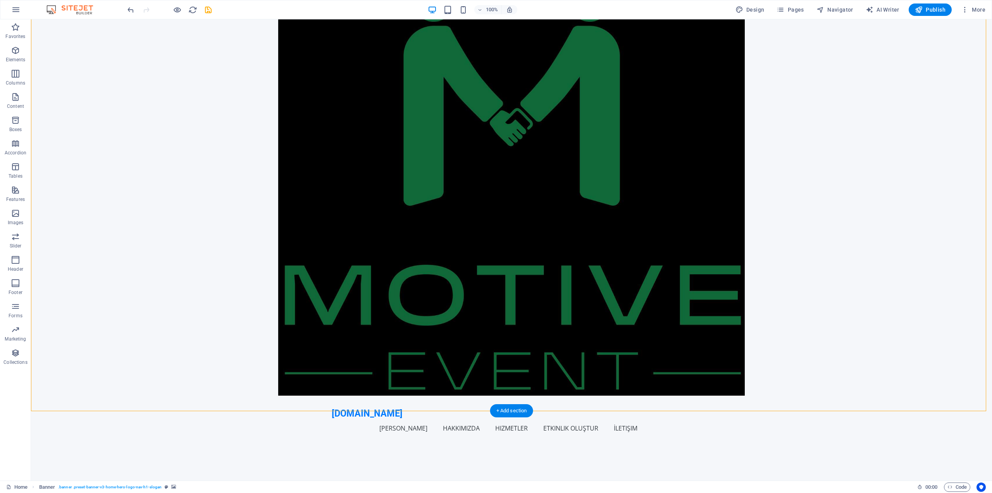
scroll to position [0, 0]
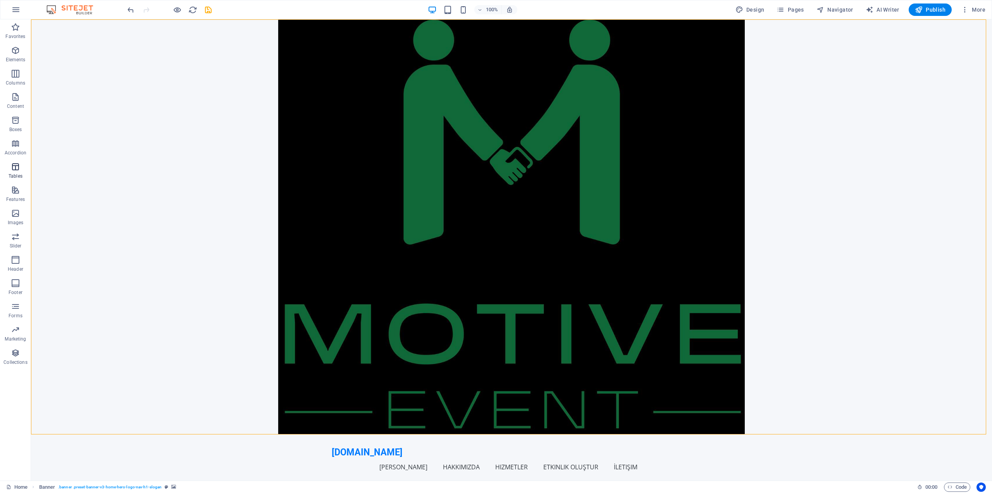
click at [16, 169] on icon "button" at bounding box center [15, 166] width 9 height 9
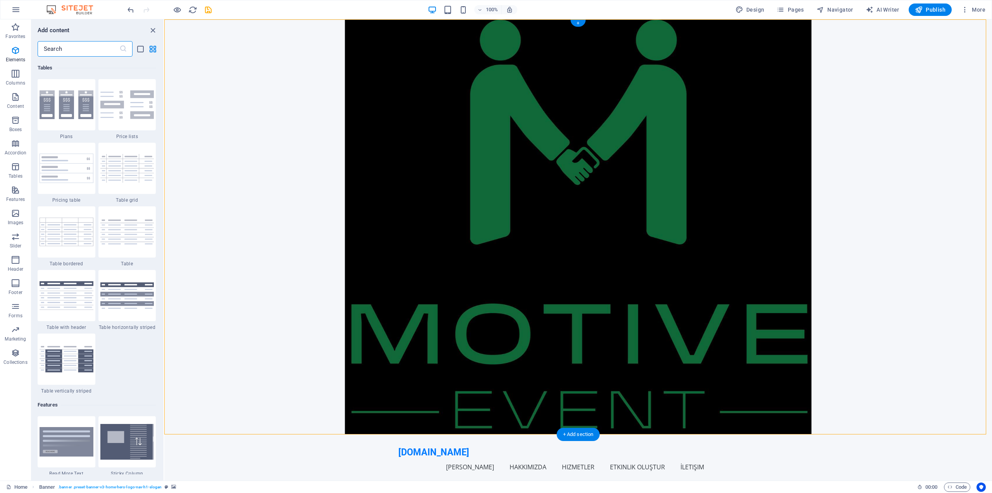
scroll to position [2684, 0]
click at [150, 29] on icon "close panel" at bounding box center [152, 30] width 9 height 9
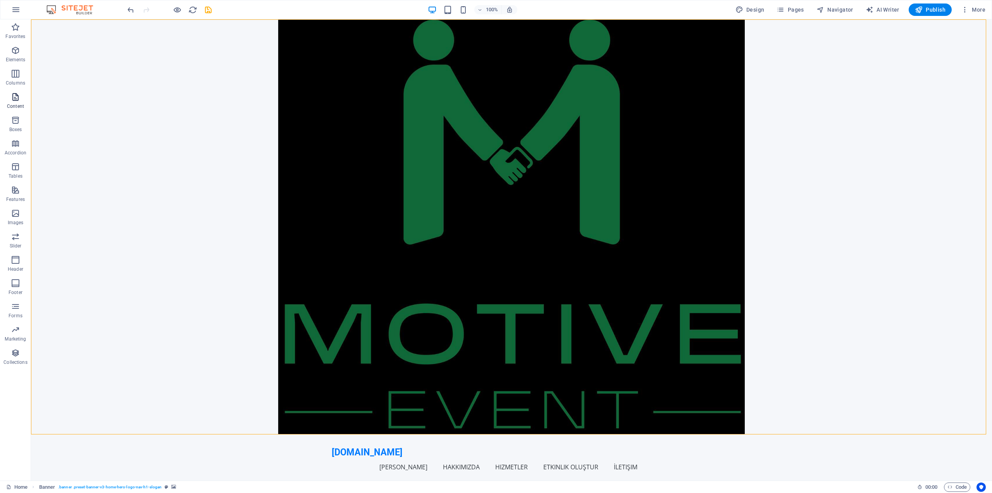
click at [17, 102] on span "Content" at bounding box center [15, 101] width 31 height 19
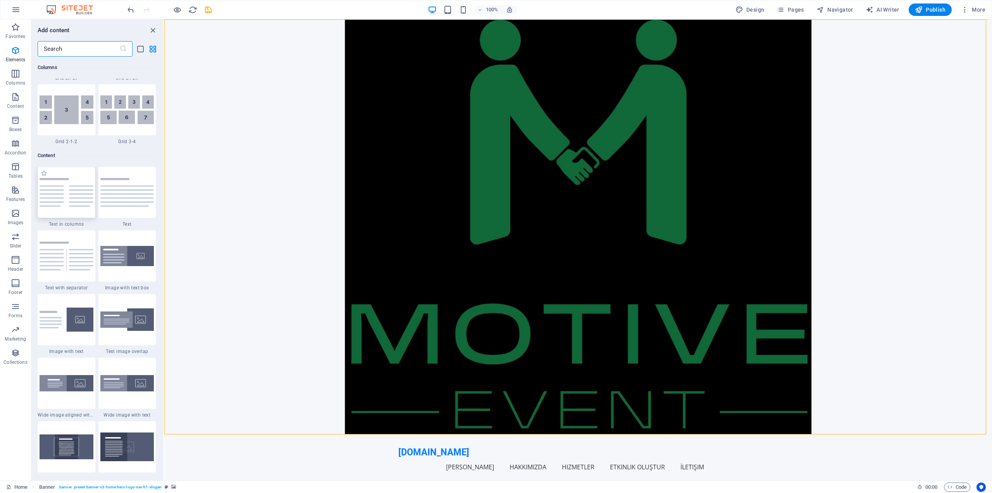
scroll to position [1356, 0]
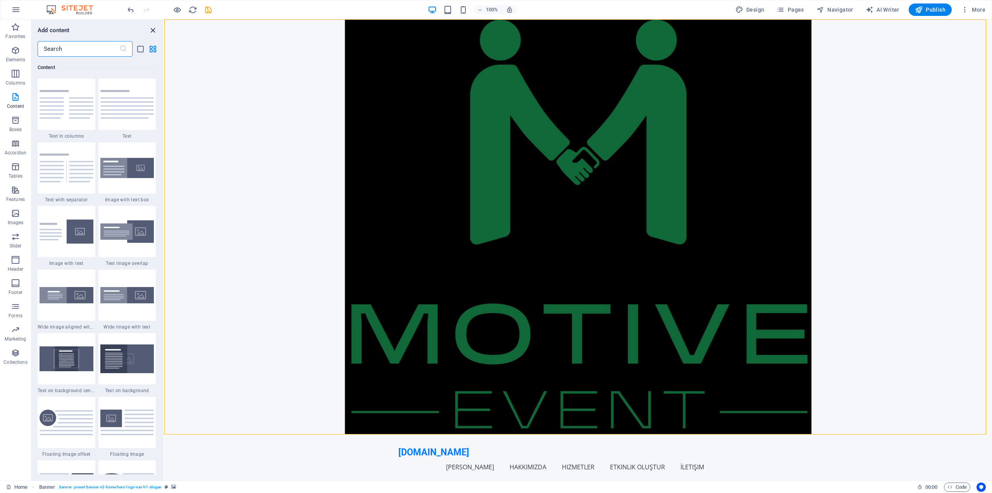
click at [155, 28] on icon "close panel" at bounding box center [152, 30] width 9 height 9
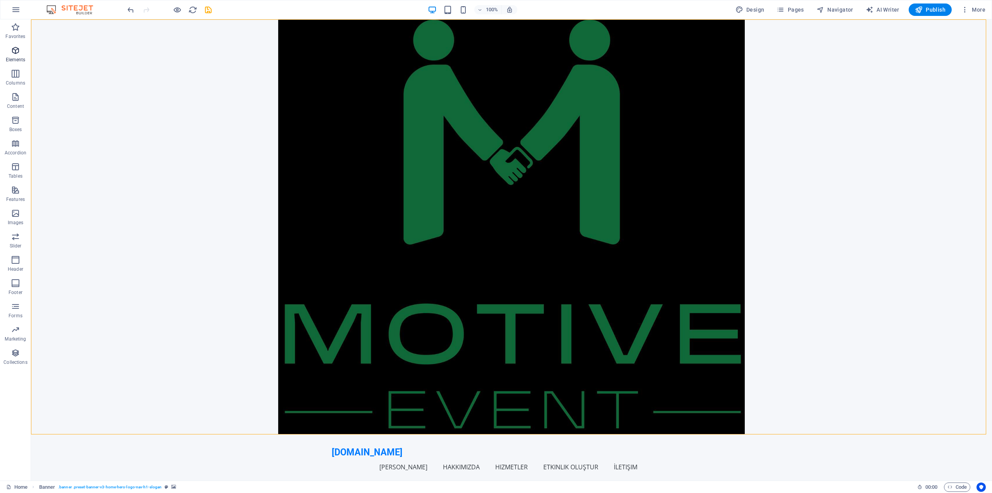
click at [17, 57] on p "Elements" at bounding box center [16, 60] width 20 height 6
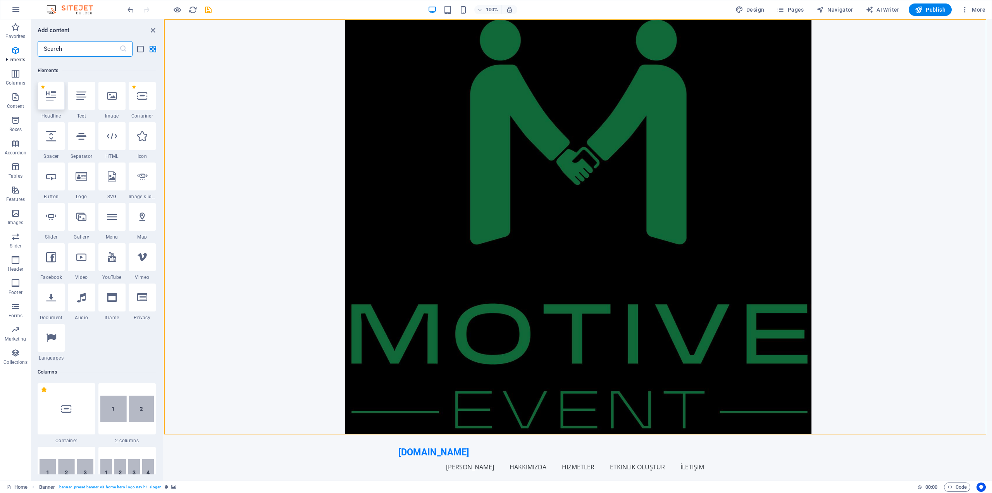
scroll to position [83, 0]
click at [79, 98] on div at bounding box center [81, 93] width 27 height 28
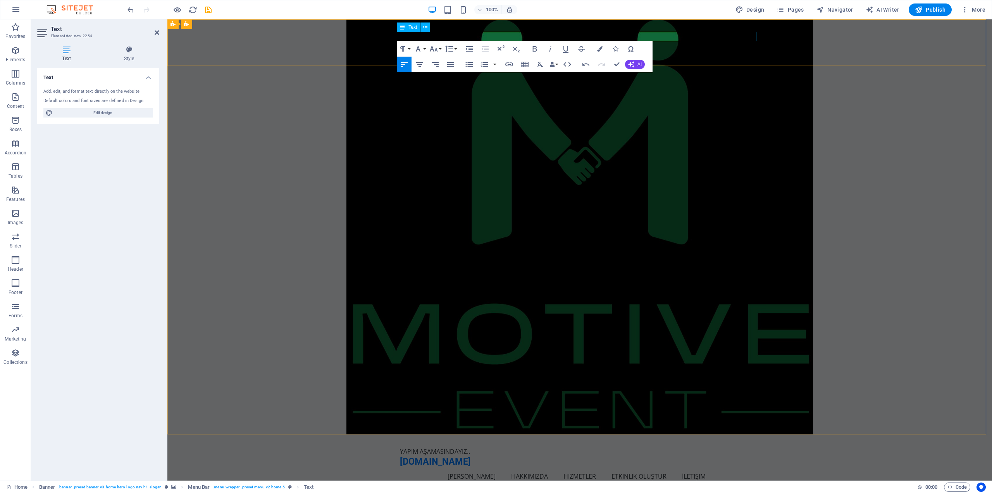
click at [475, 446] on p "YAPIM AŞAMASINDAYIZ.." at bounding box center [580, 450] width 360 height 9
click at [614, 168] on figure at bounding box center [579, 226] width 825 height 415
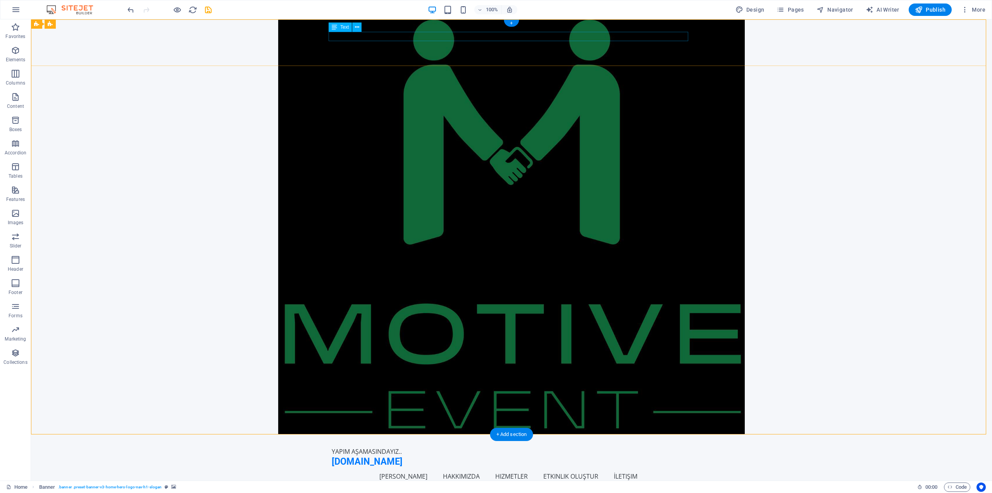
click at [370, 446] on div "YAPIM AŞAMASINDAYIZ.." at bounding box center [512, 450] width 360 height 9
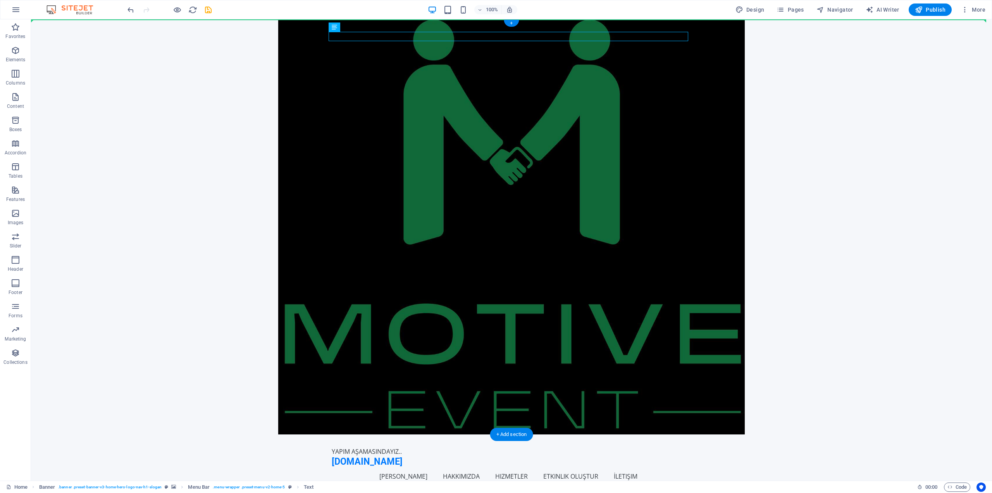
drag, startPoint x: 385, startPoint y: 32, endPoint x: 395, endPoint y: 114, distance: 81.9
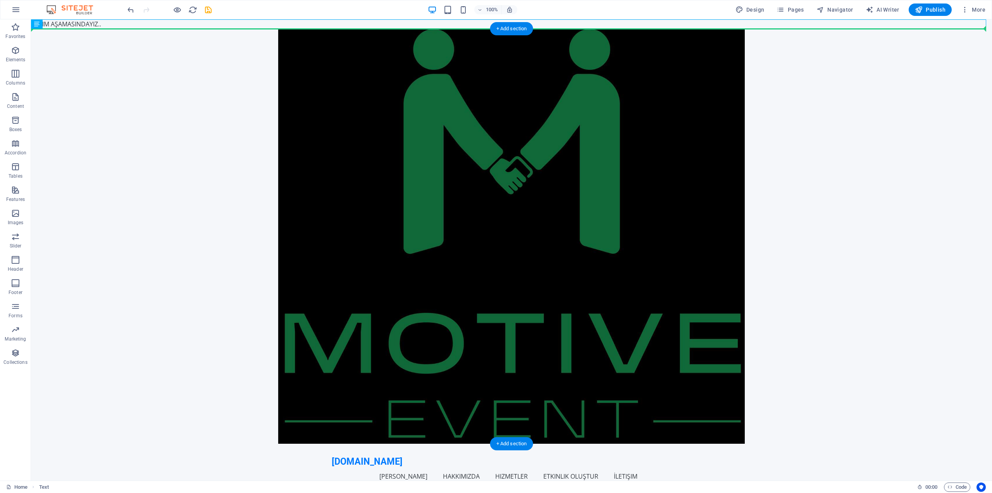
drag, startPoint x: 153, startPoint y: 24, endPoint x: 404, endPoint y: 167, distance: 288.3
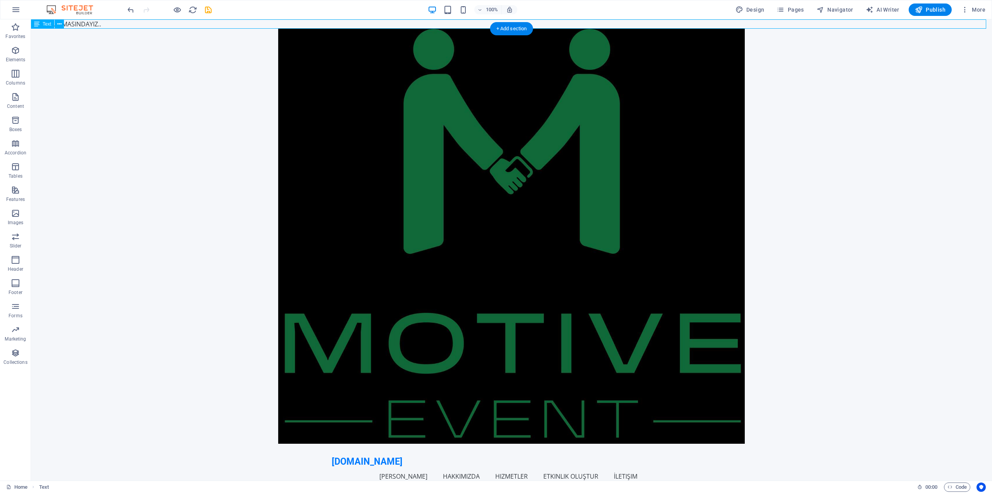
click at [194, 24] on div "YAPIM AŞAMASINDAYIZ.." at bounding box center [511, 23] width 961 height 9
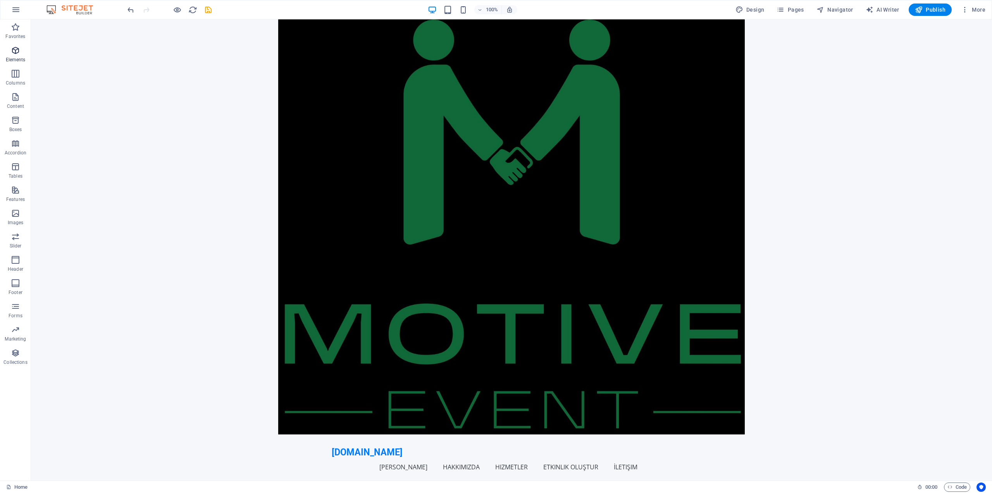
click at [19, 53] on icon "button" at bounding box center [15, 50] width 9 height 9
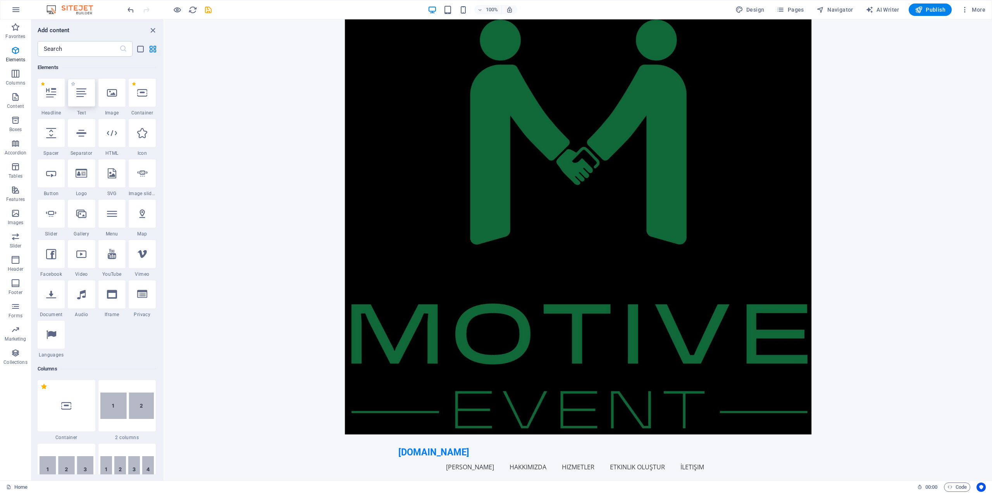
click at [79, 93] on icon at bounding box center [81, 93] width 10 height 10
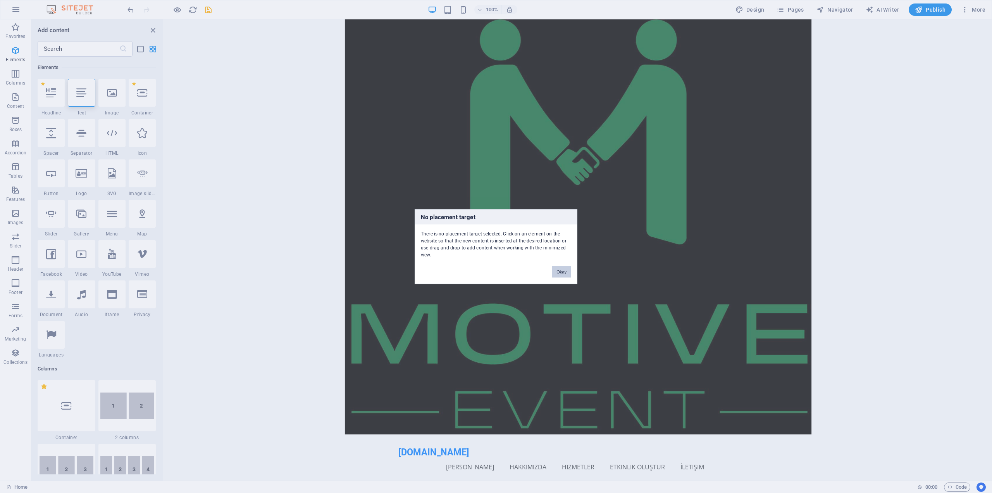
click at [558, 270] on button "Okay" at bounding box center [561, 271] width 19 height 12
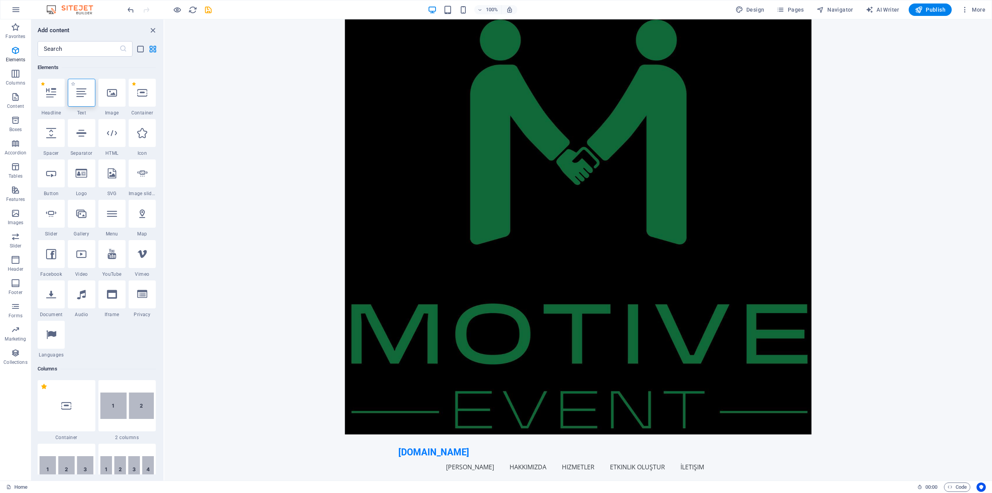
click at [79, 95] on icon at bounding box center [81, 93] width 10 height 10
click at [491, 153] on figure at bounding box center [578, 226] width 828 height 415
click at [78, 98] on div at bounding box center [81, 93] width 27 height 28
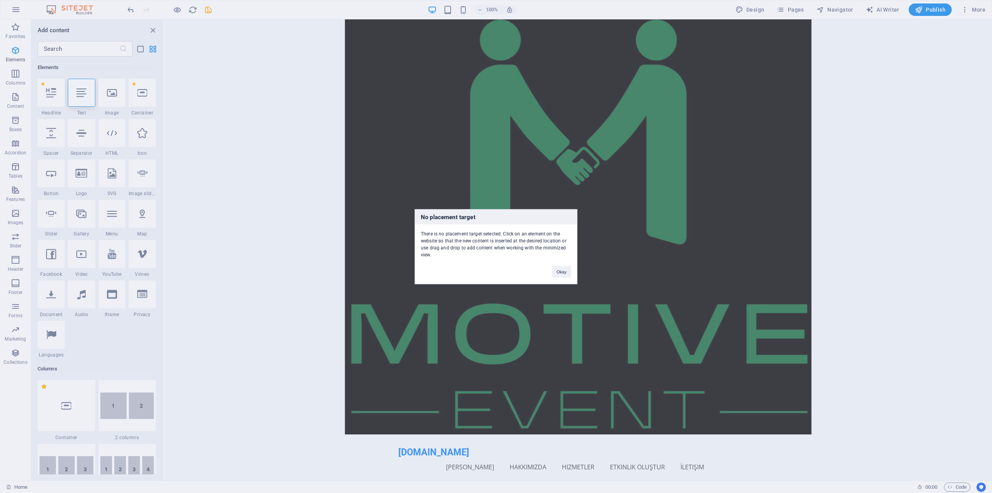
drag, startPoint x: 156, startPoint y: 28, endPoint x: 167, endPoint y: 34, distance: 12.8
click at [167, 34] on div "No placement target There is no placement target selected. Click on an element …" at bounding box center [496, 246] width 992 height 493
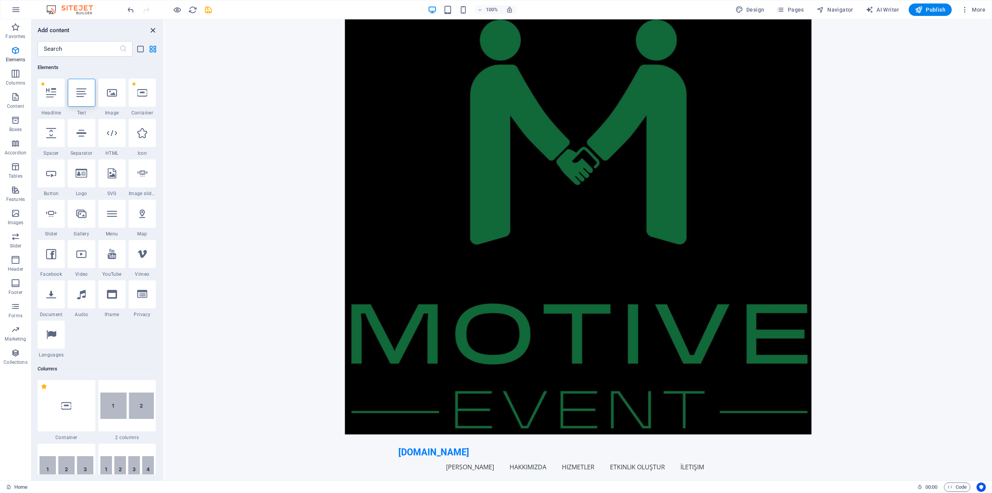
drag, startPoint x: 156, startPoint y: 30, endPoint x: 172, endPoint y: 38, distance: 18.0
click at [156, 30] on icon "close panel" at bounding box center [152, 30] width 9 height 9
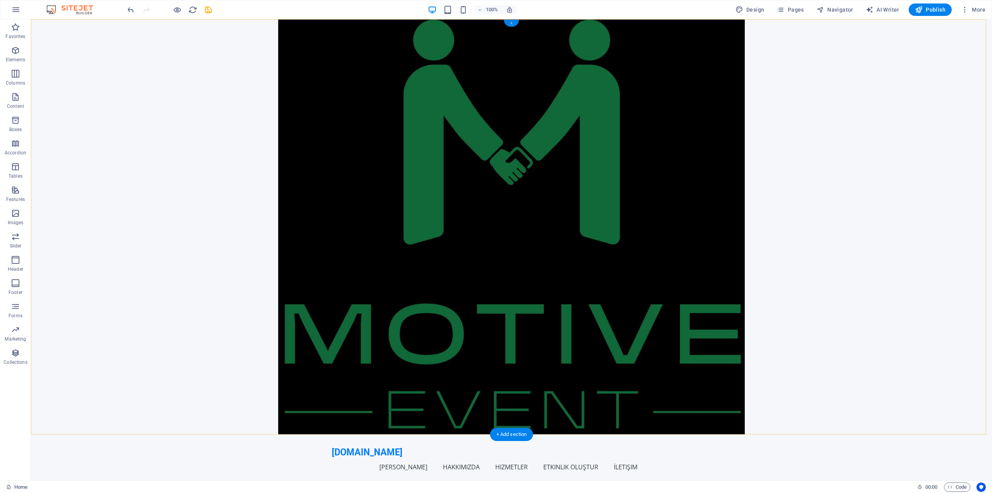
click at [513, 22] on div "+" at bounding box center [511, 23] width 15 height 7
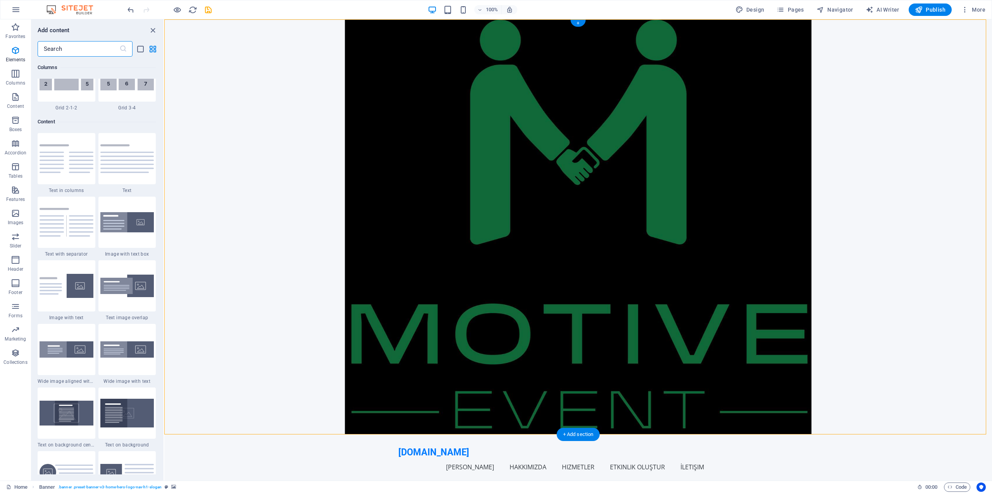
scroll to position [1356, 0]
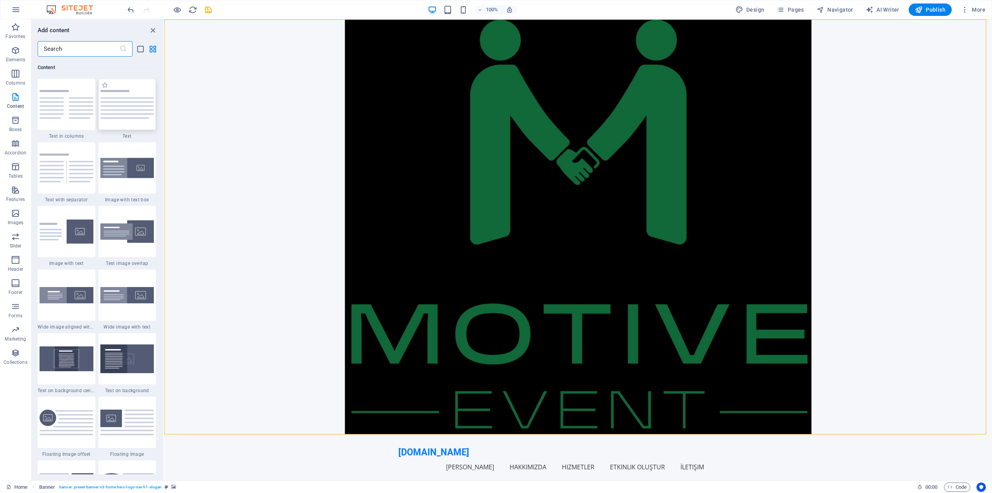
click at [129, 108] on img at bounding box center [127, 104] width 54 height 29
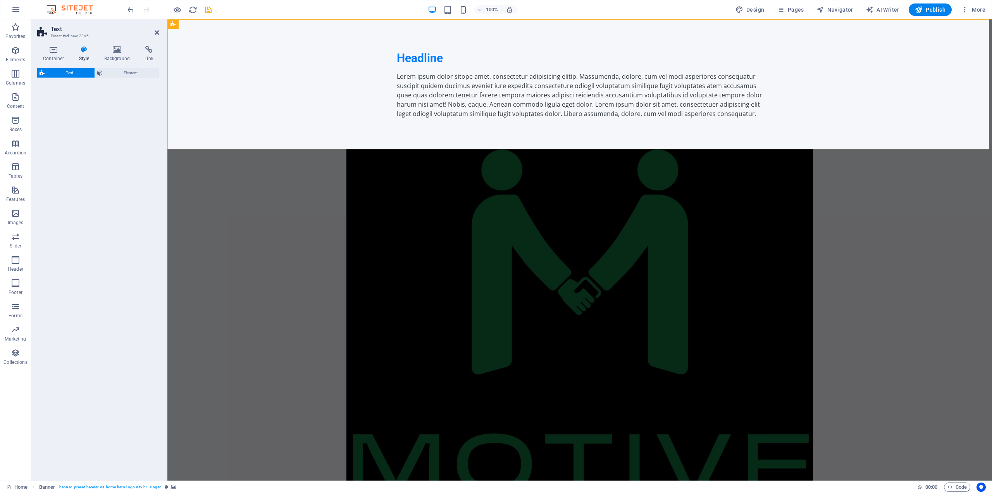
select select "preset-text-v2-default"
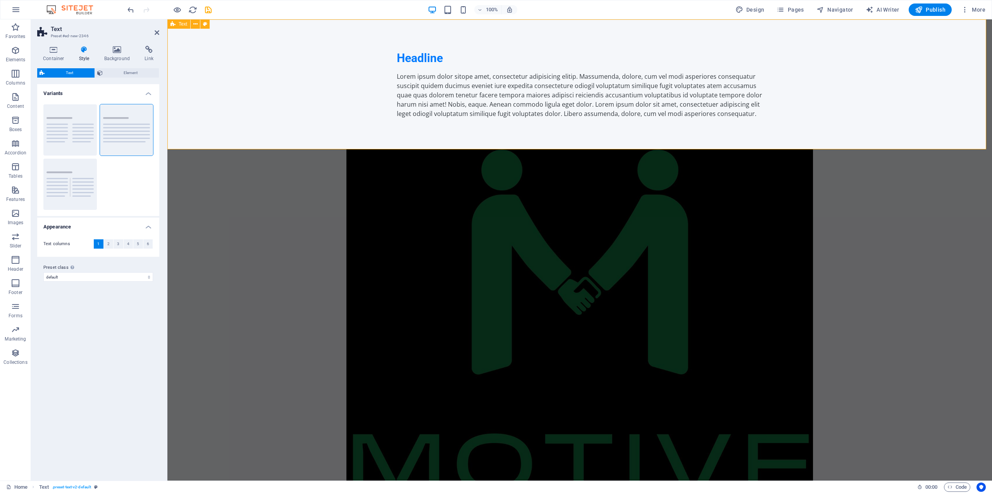
click at [430, 102] on div "Lorem ipsum dolor sitope amet, consectetur adipisicing elitip. Massumenda, dolo…" at bounding box center [580, 95] width 366 height 47
click at [461, 99] on div "Lorem ipsum dolor sitope amet, consectetur adipisicing elitip. Massumenda, dolo…" at bounding box center [580, 95] width 366 height 47
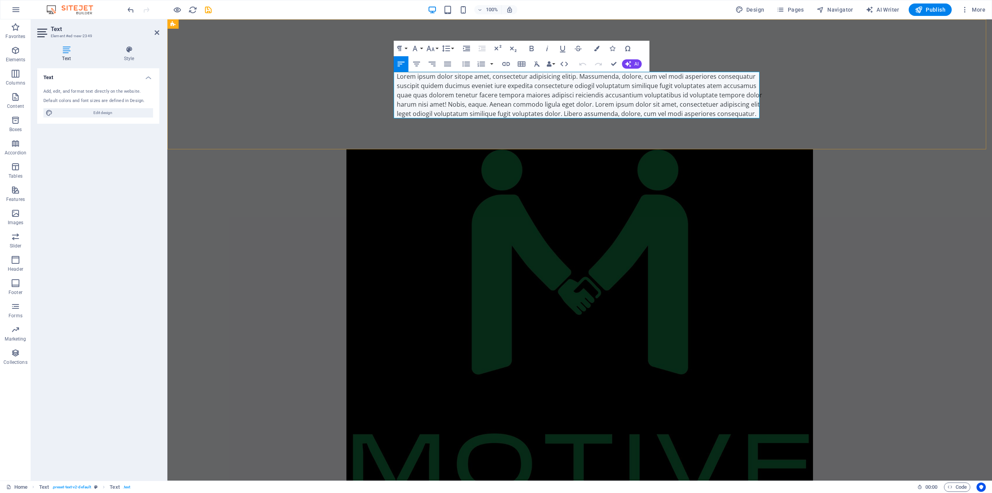
click at [461, 99] on p "Lorem ipsum dolor sitope amet, consectetur adipisicing elitip. Massumenda, dolo…" at bounding box center [580, 95] width 366 height 47
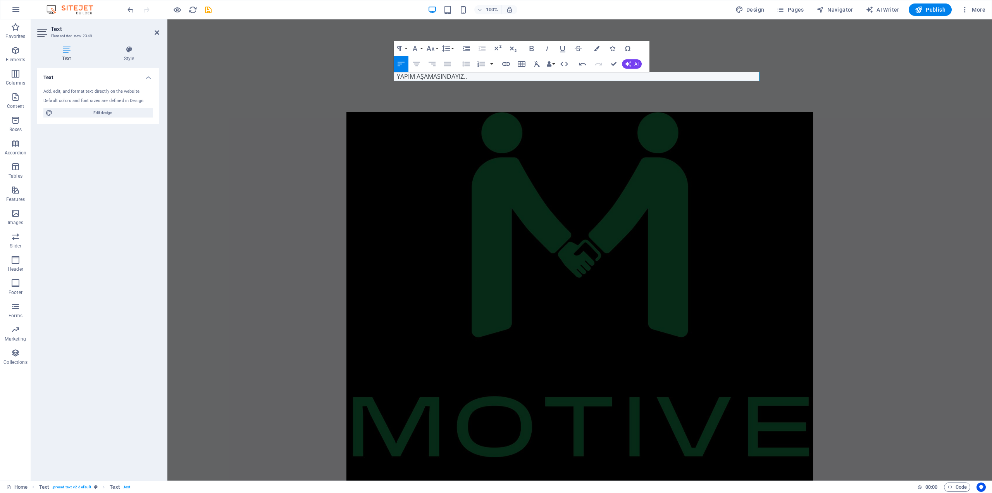
click at [909, 234] on figure at bounding box center [579, 319] width 825 height 415
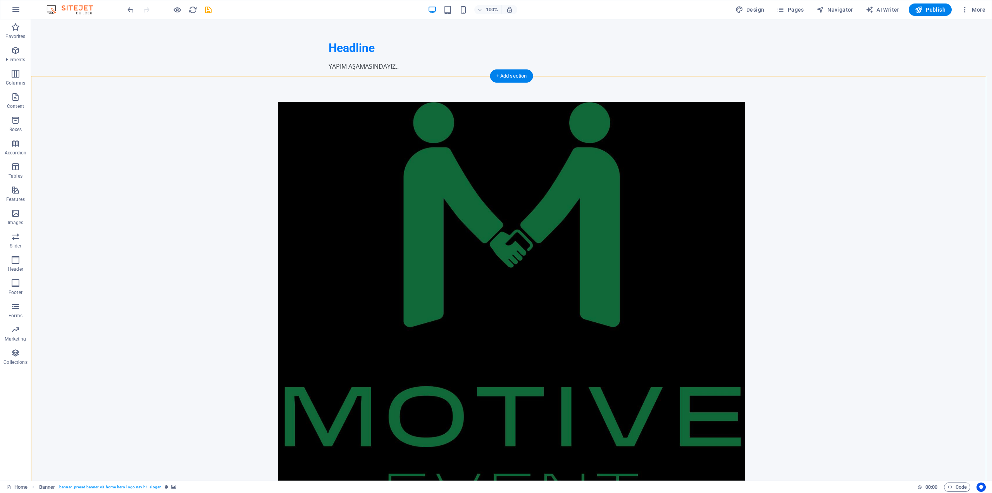
scroll to position [0, 0]
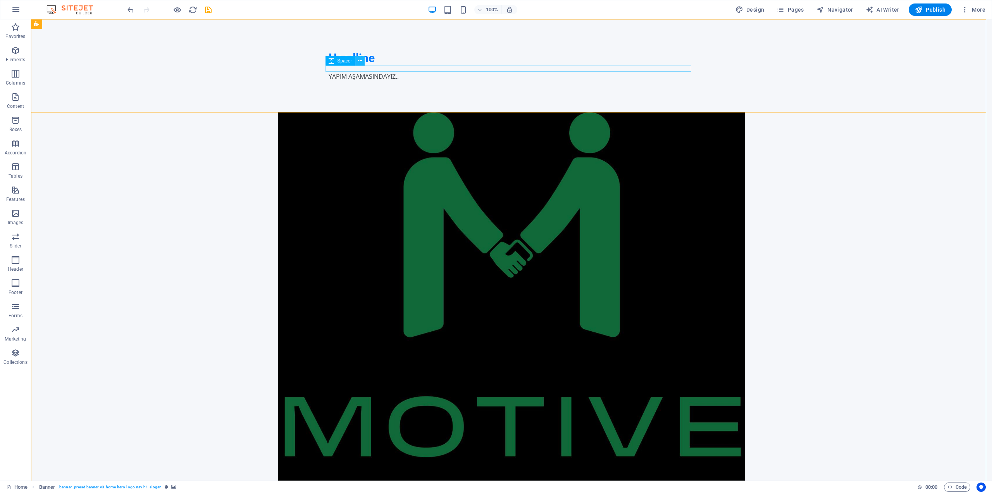
click at [364, 59] on button at bounding box center [359, 60] width 9 height 9
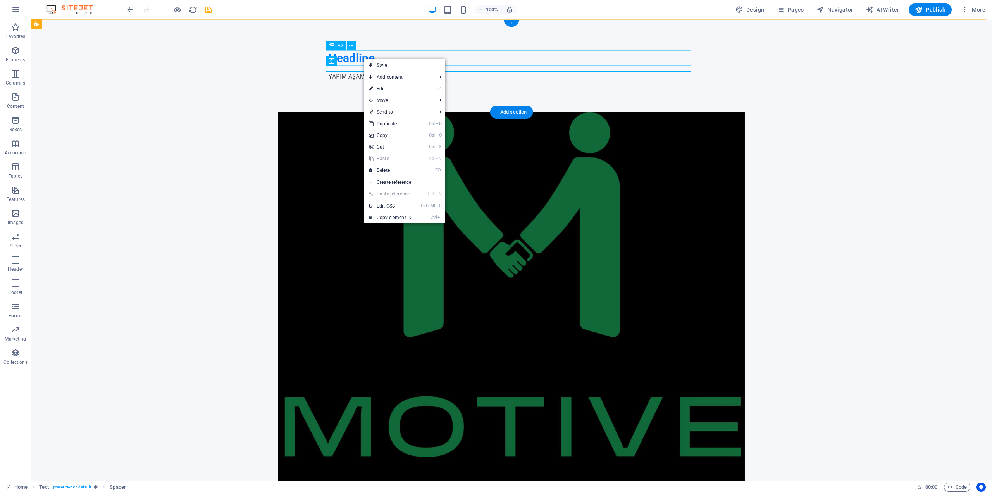
click at [373, 55] on div "Headline" at bounding box center [512, 57] width 366 height 15
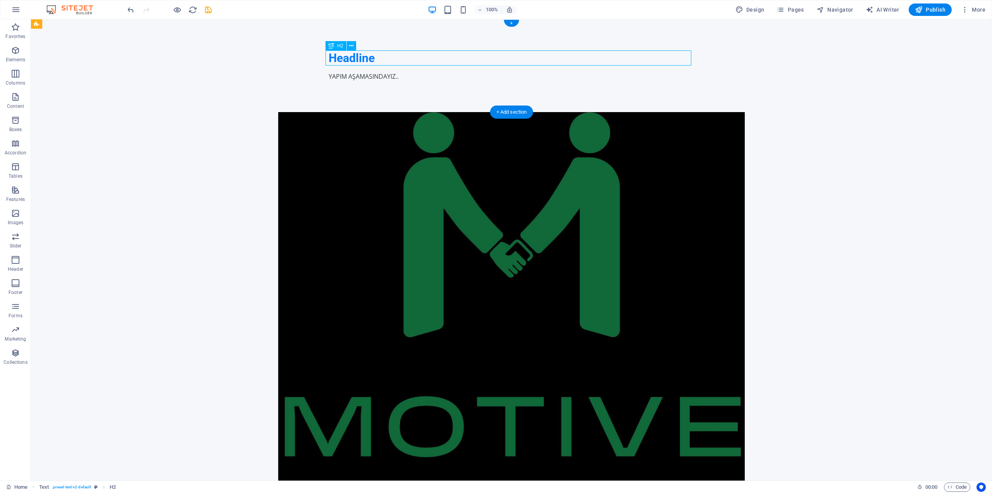
click at [373, 55] on div "Headline" at bounding box center [512, 57] width 366 height 15
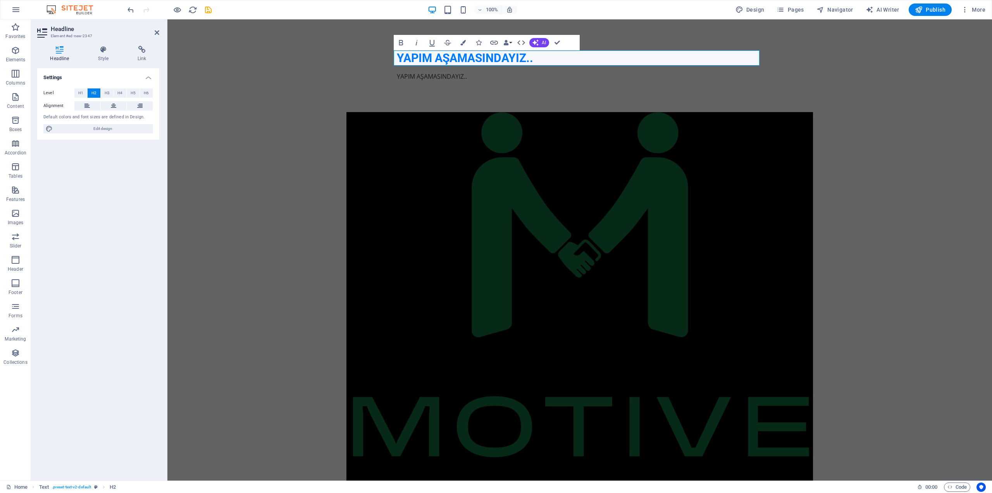
click at [925, 177] on figure at bounding box center [579, 319] width 825 height 415
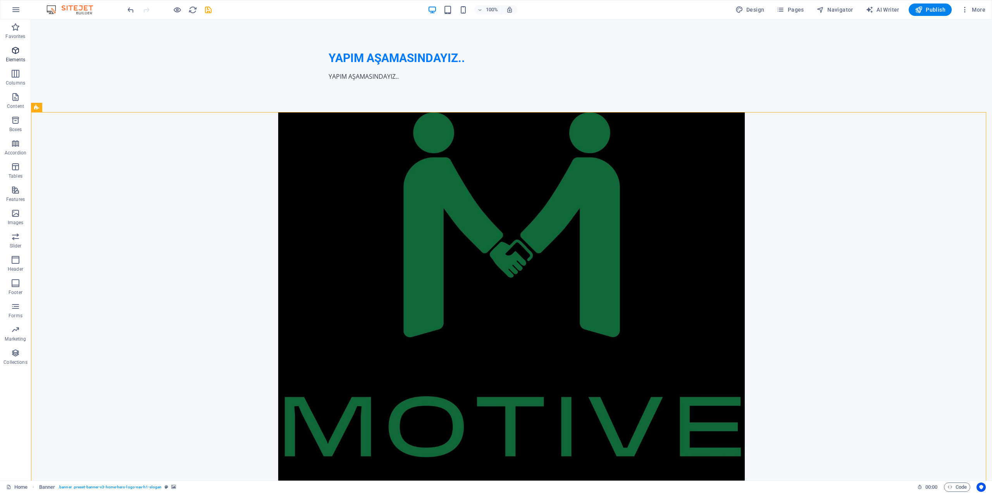
click at [16, 54] on icon "button" at bounding box center [15, 50] width 9 height 9
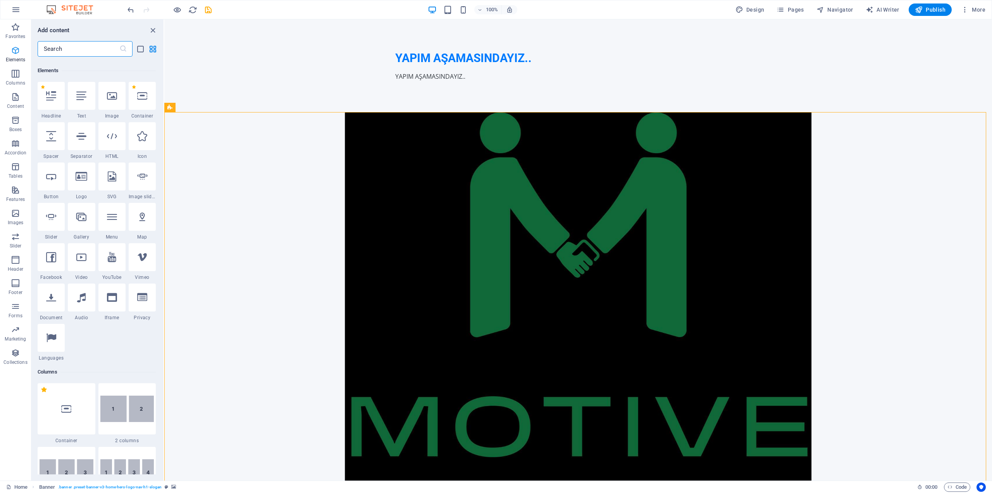
scroll to position [83, 0]
click at [57, 340] on div at bounding box center [51, 334] width 27 height 28
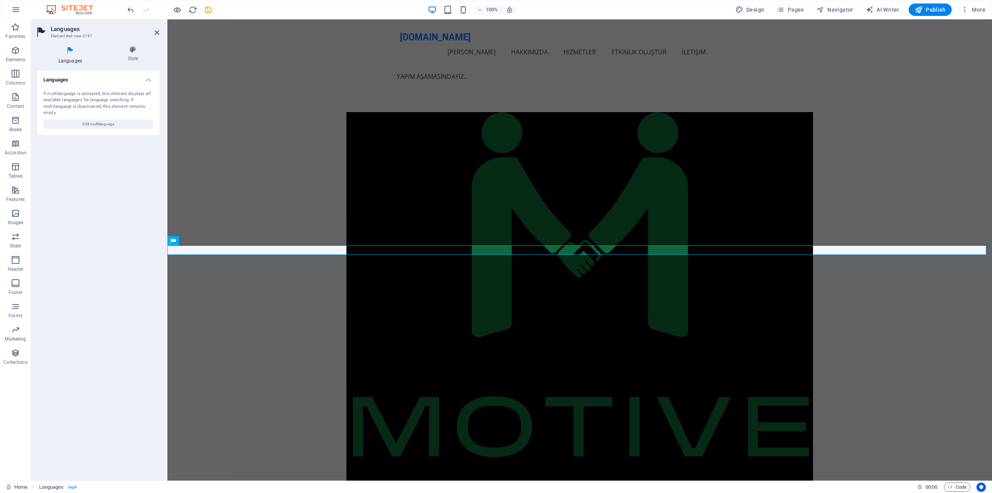
scroll to position [281, 0]
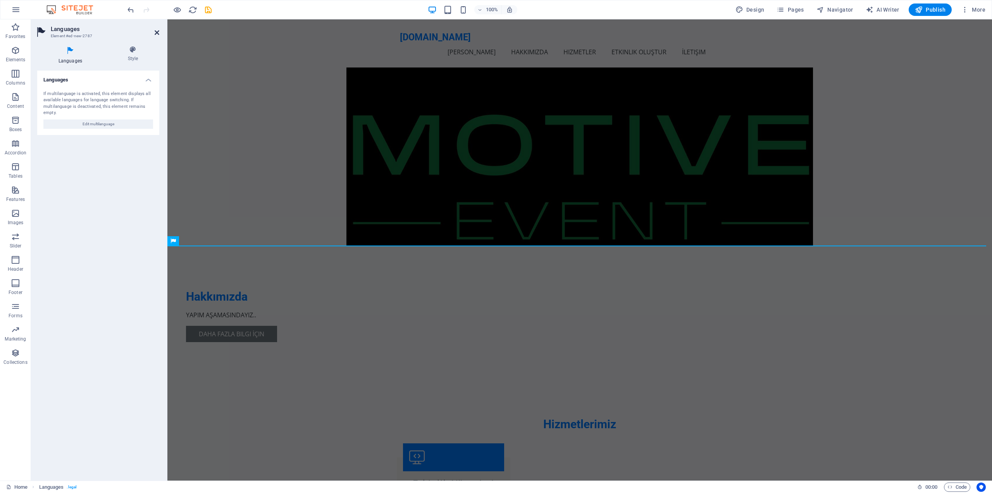
click at [157, 31] on icon at bounding box center [157, 32] width 5 height 6
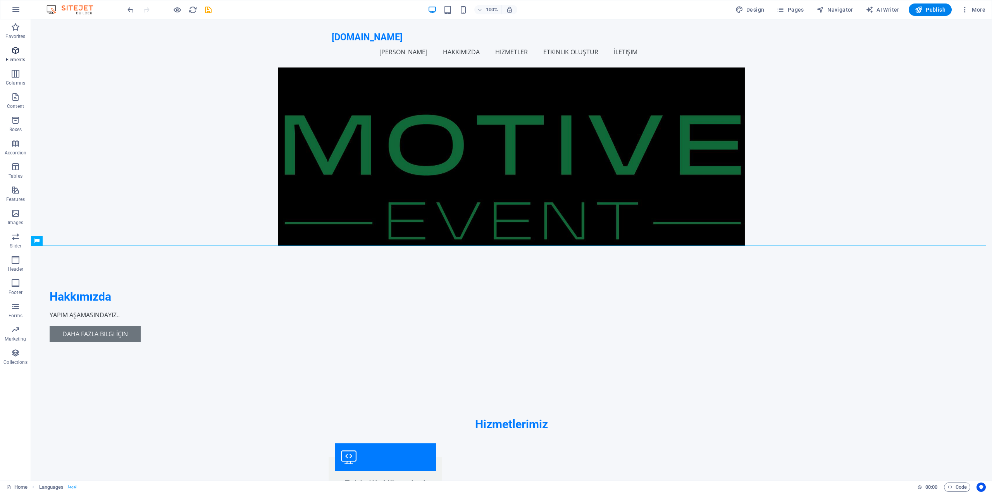
click at [15, 51] on icon "button" at bounding box center [15, 50] width 9 height 9
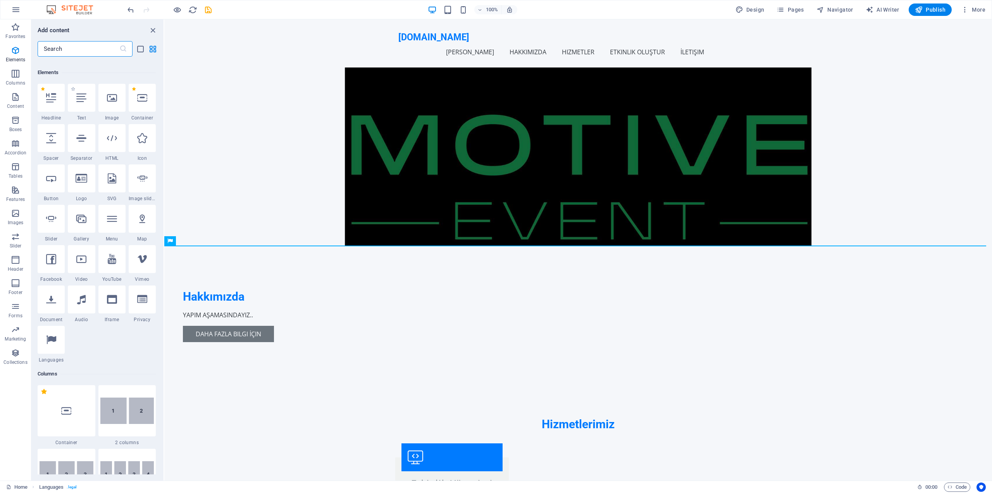
scroll to position [83, 0]
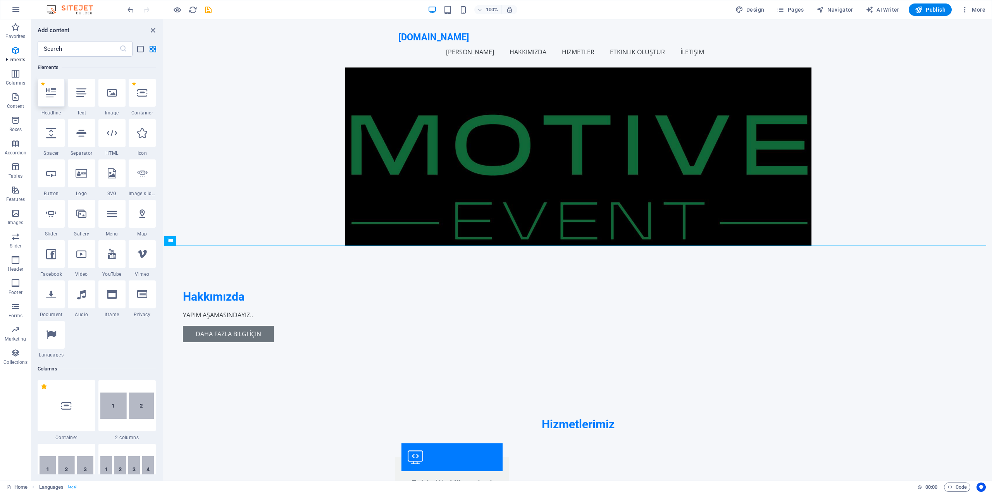
click at [47, 95] on icon at bounding box center [51, 93] width 10 height 10
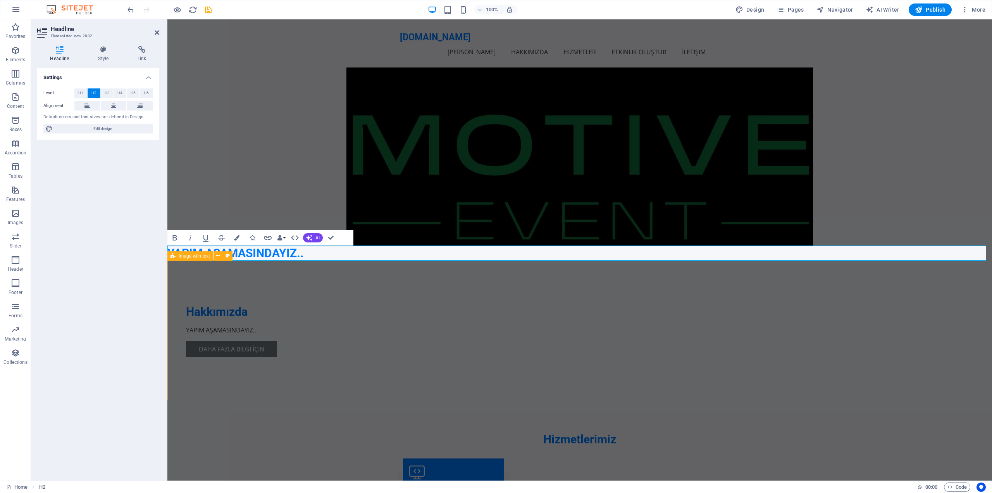
click at [249, 398] on div "Hakkımızda YAPIM AŞAMASINDAYIZ.. Daha Fazla Bilgi İçin" at bounding box center [579, 330] width 825 height 140
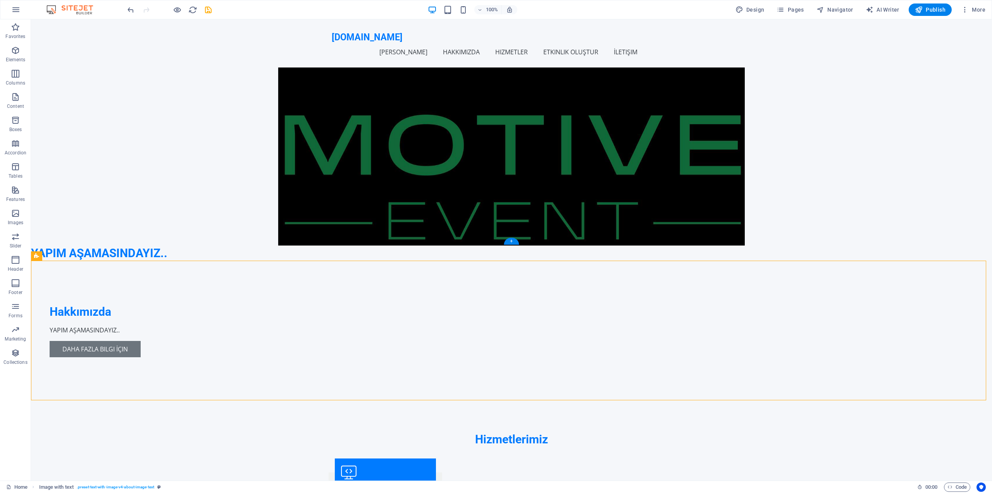
click at [930, 131] on figure at bounding box center [511, 38] width 961 height 415
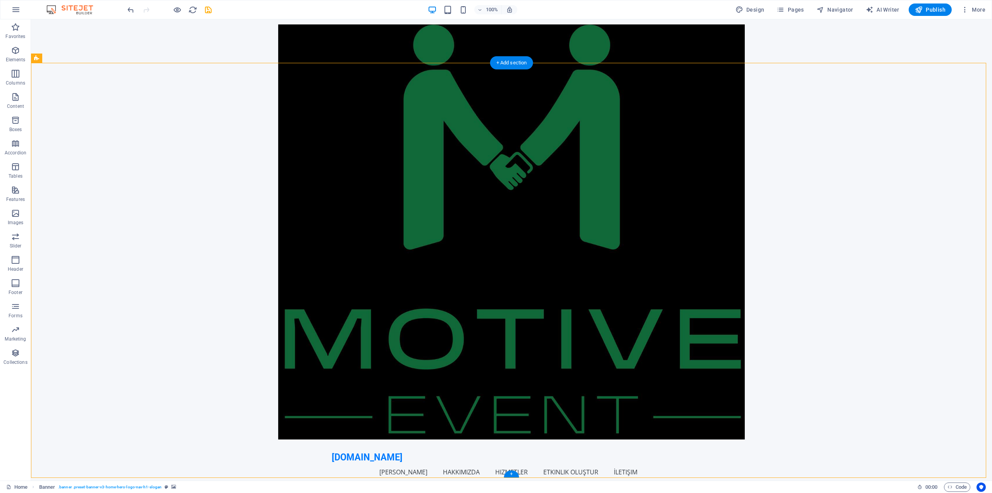
scroll to position [0, 0]
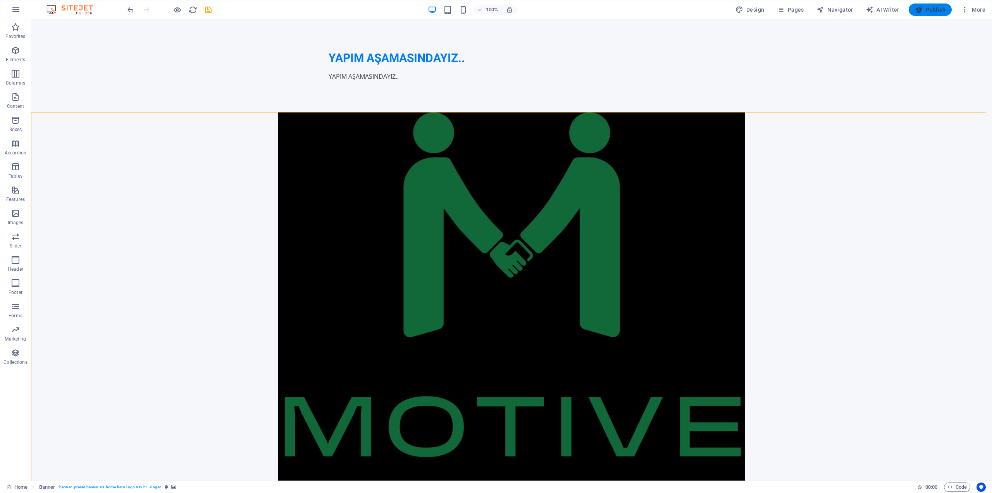
click at [933, 10] on span "Publish" at bounding box center [930, 10] width 31 height 8
checkbox input "false"
